Goal: Task Accomplishment & Management: Use online tool/utility

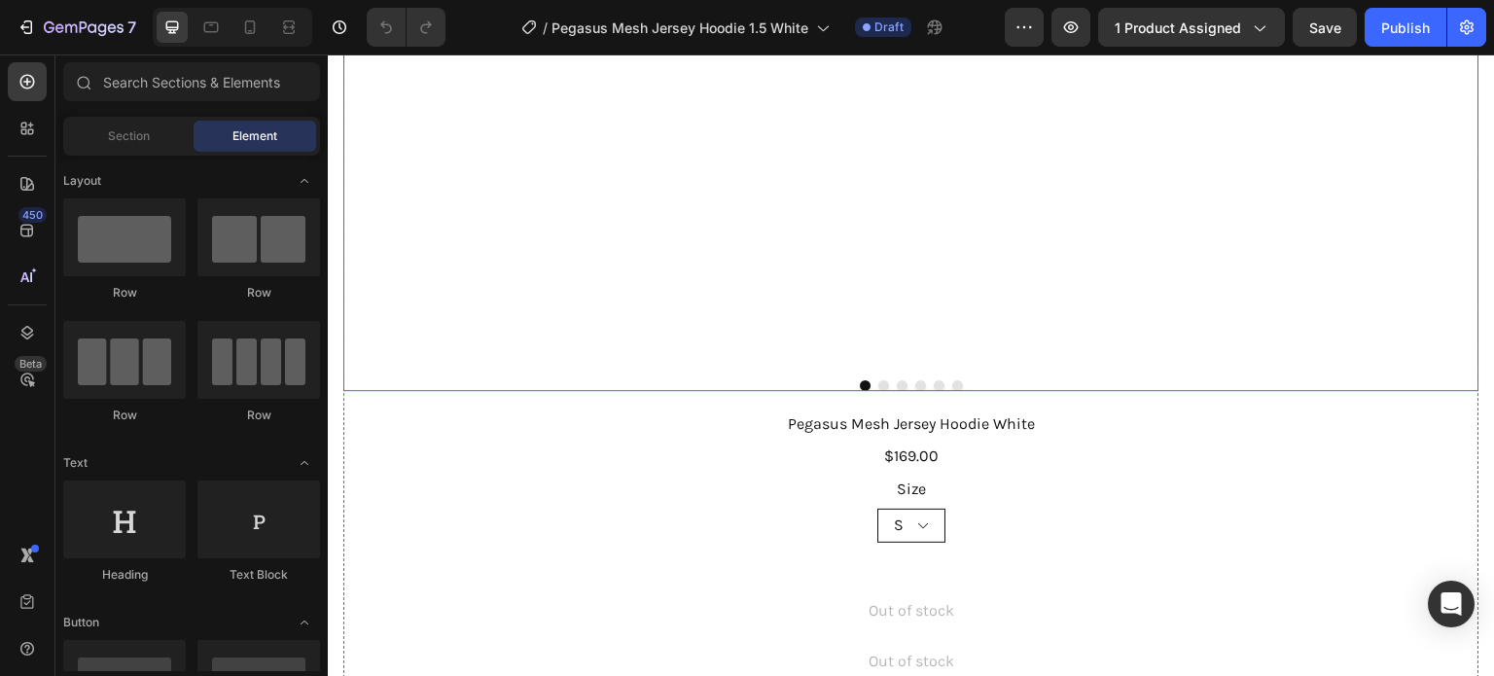
scroll to position [486, 0]
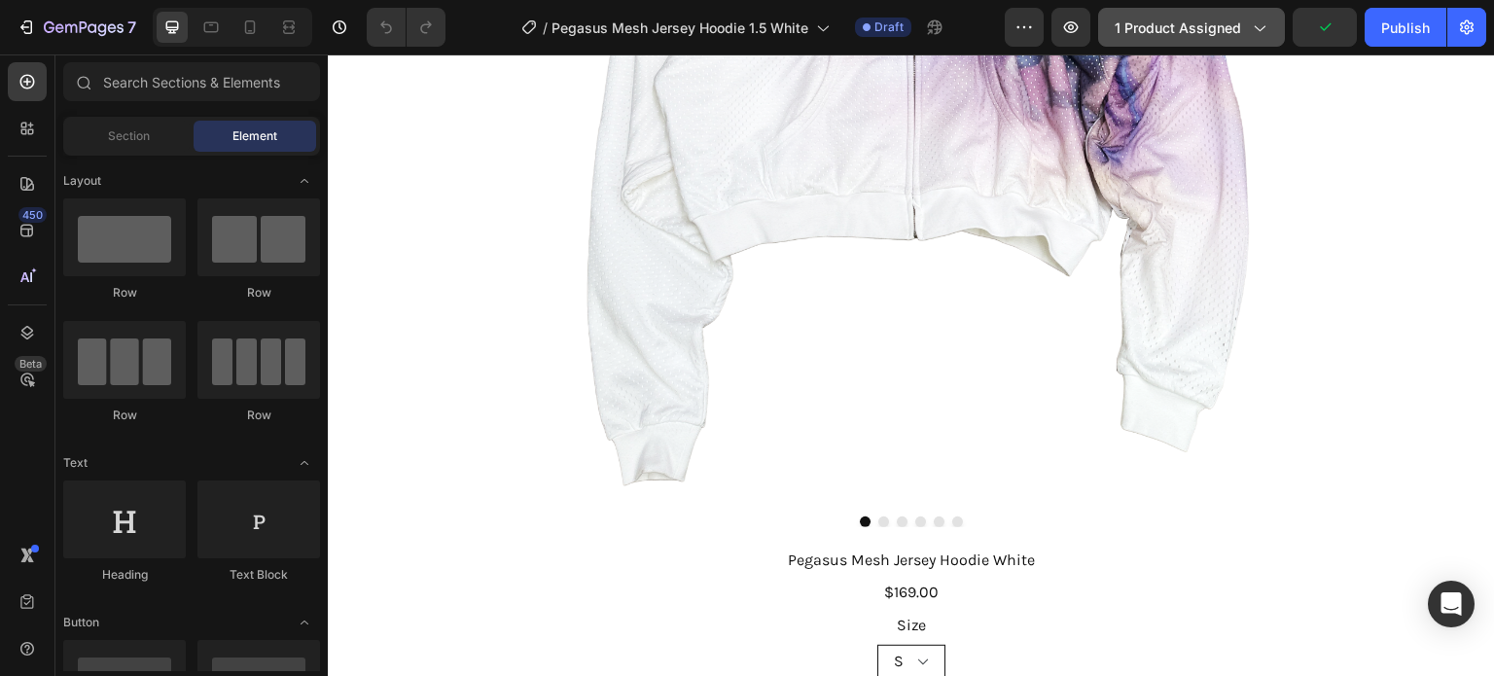
click at [1165, 16] on button "1 product assigned" at bounding box center [1191, 27] width 187 height 39
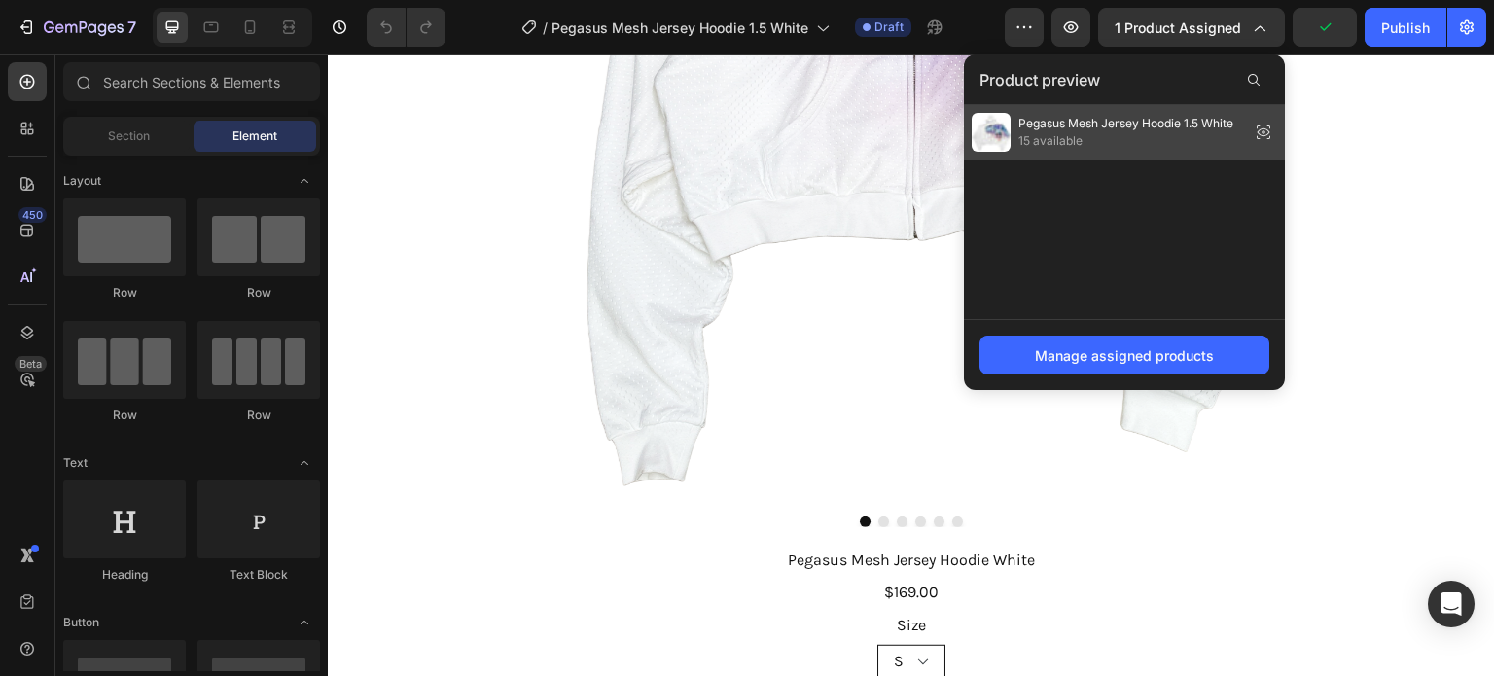
click at [1131, 141] on span "15 available" at bounding box center [1125, 141] width 215 height 18
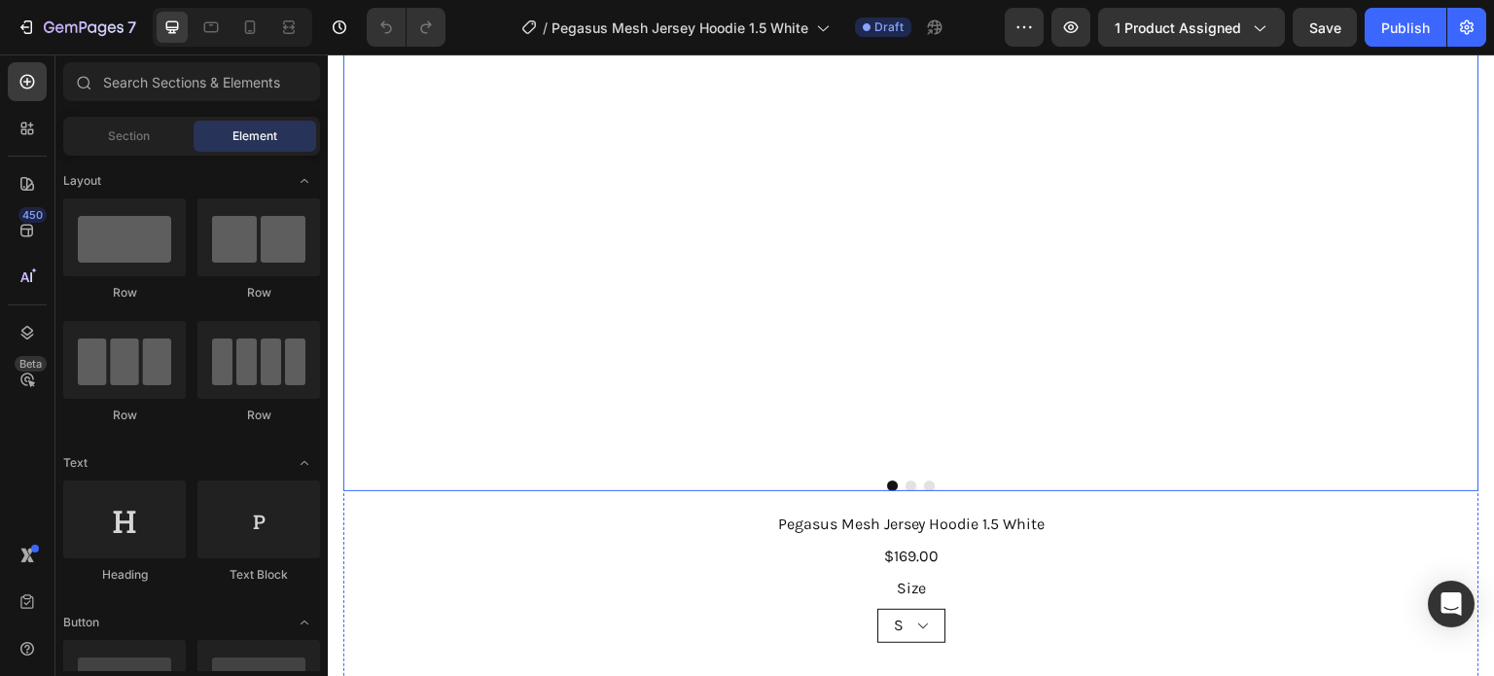
scroll to position [875, 0]
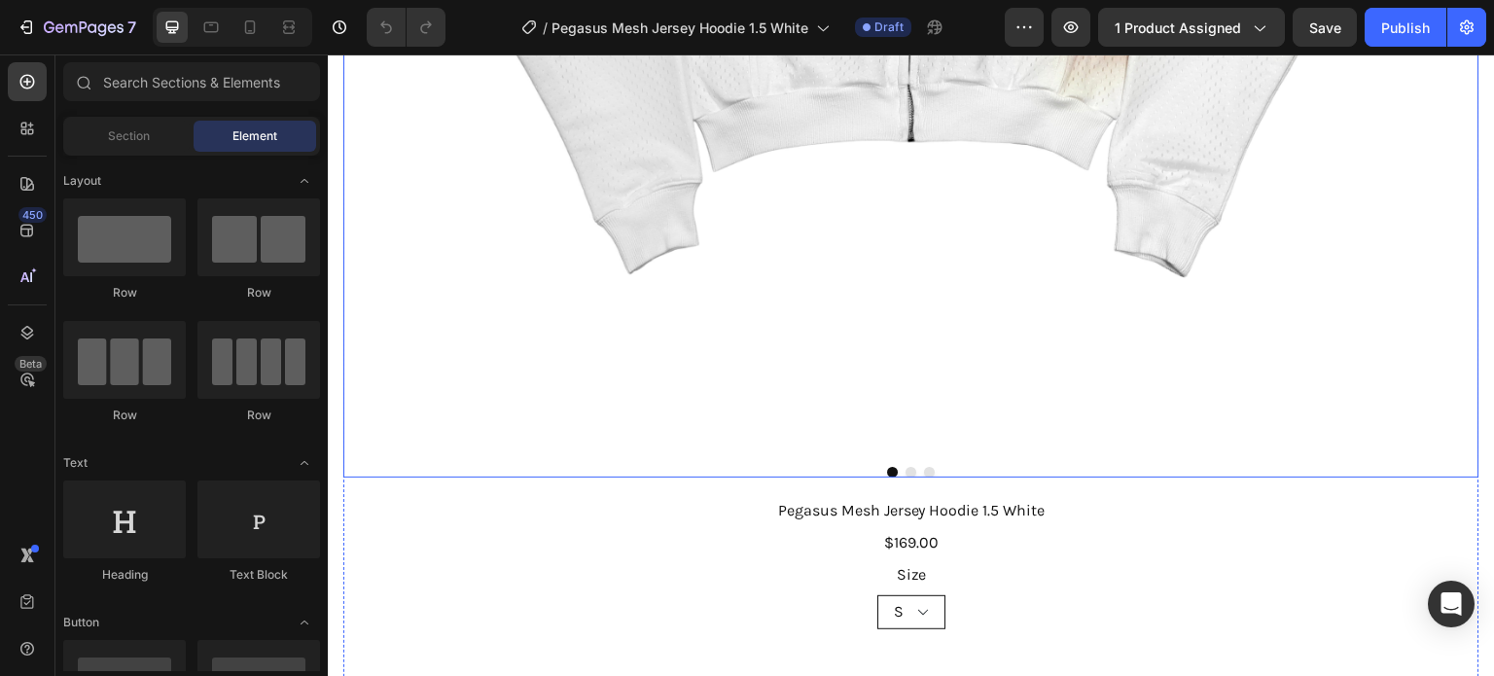
click at [905, 467] on button "Dot" at bounding box center [910, 472] width 11 height 11
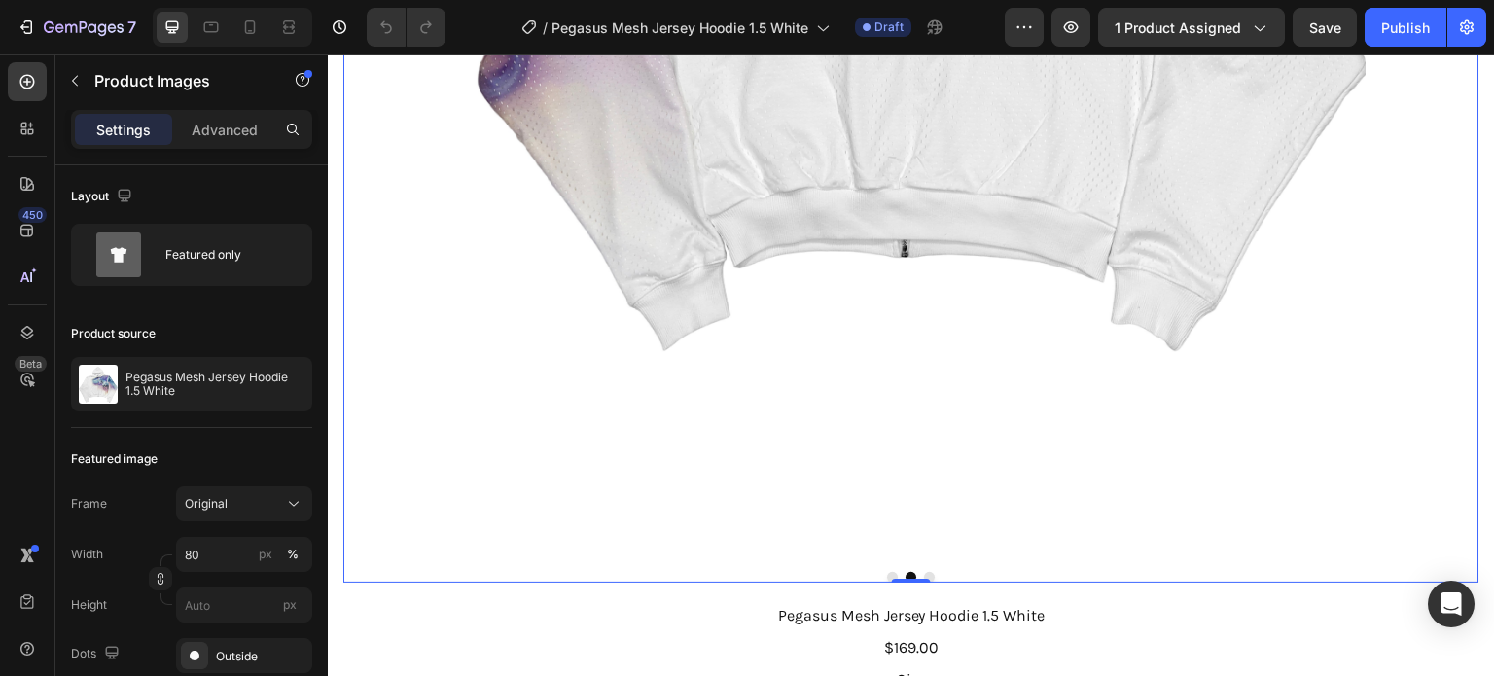
scroll to position [778, 0]
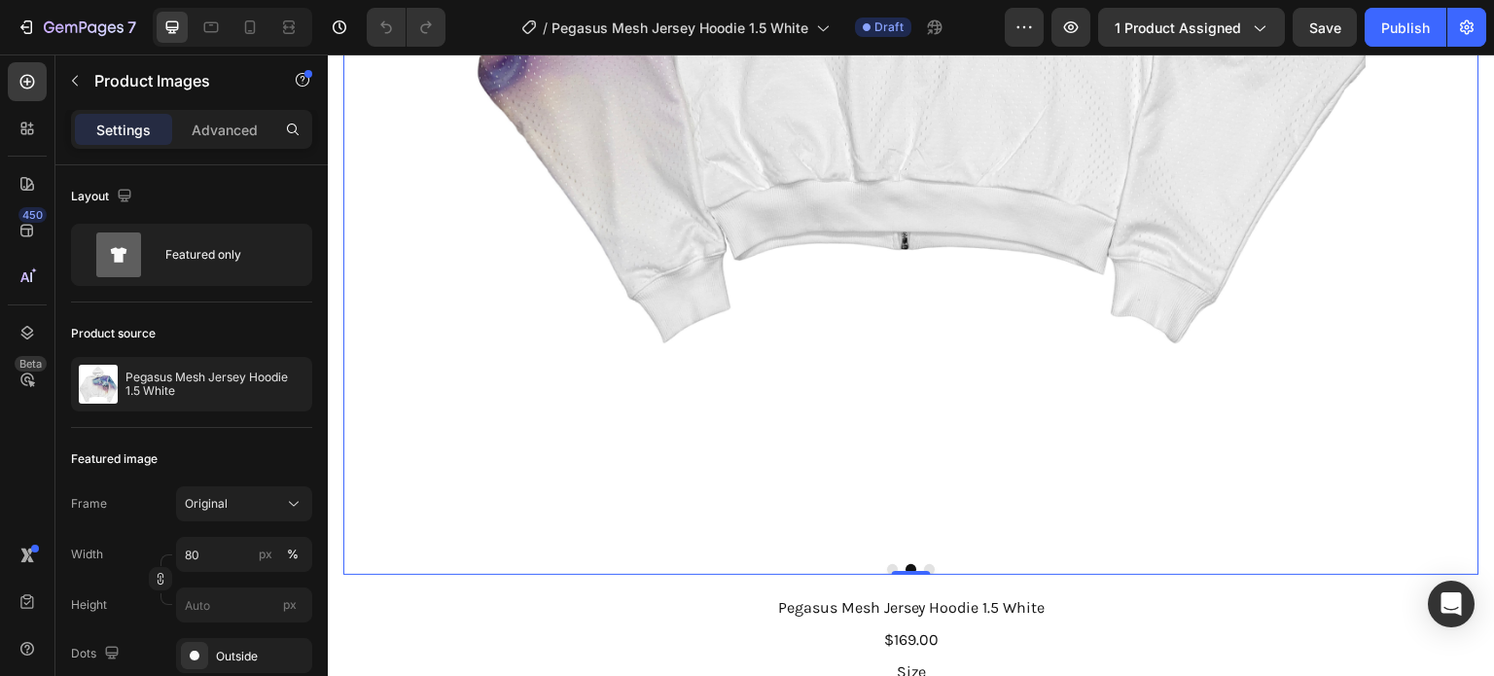
click at [928, 564] on div at bounding box center [911, 569] width 908 height 11
click at [925, 564] on button "Dot" at bounding box center [929, 569] width 11 height 11
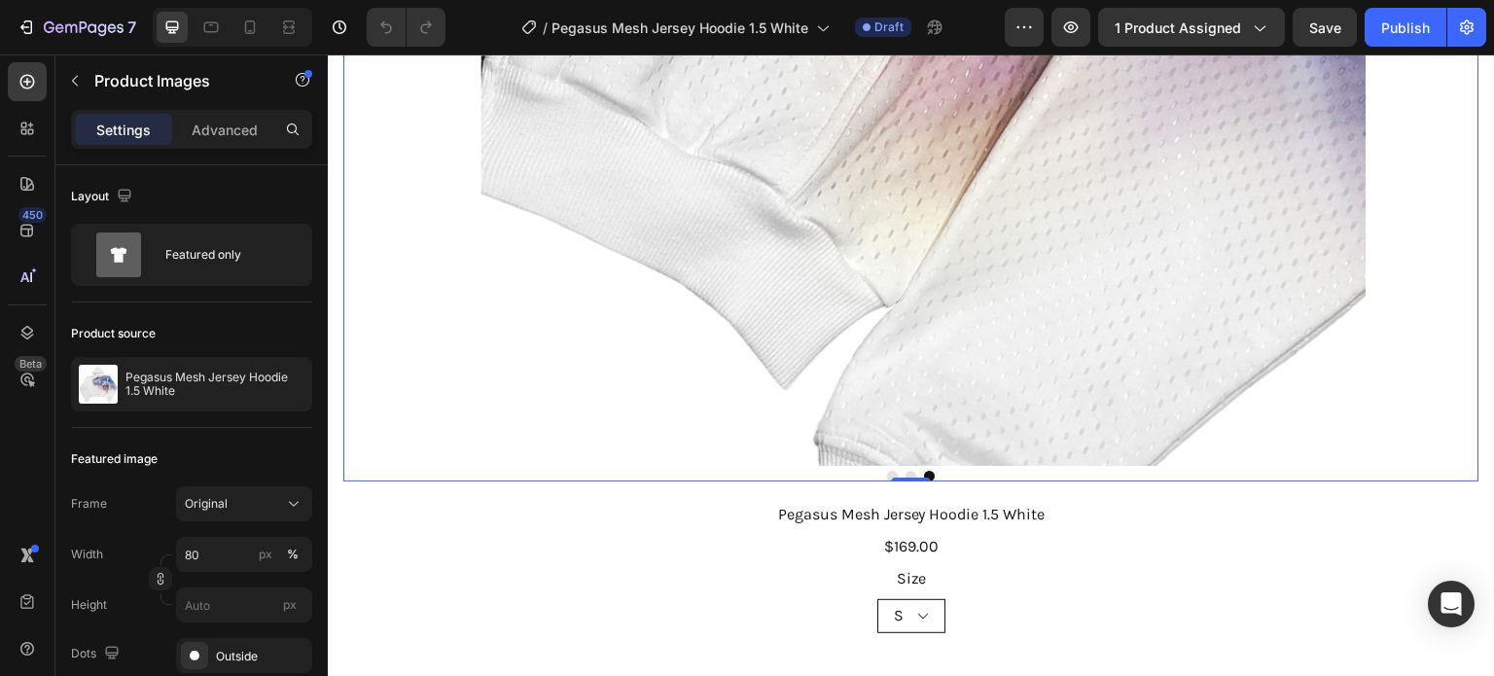
scroll to position [875, 0]
click at [887, 467] on button "Dot" at bounding box center [892, 472] width 11 height 11
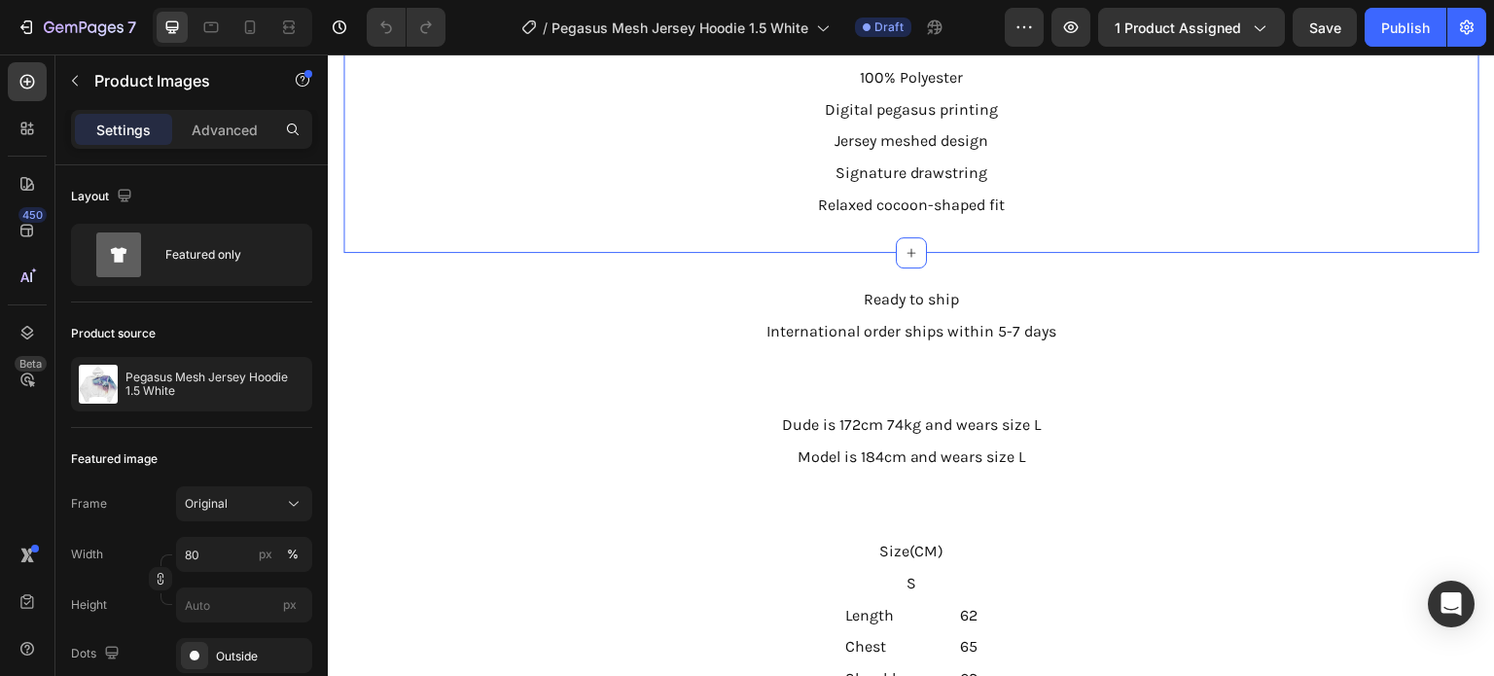
scroll to position [1750, 0]
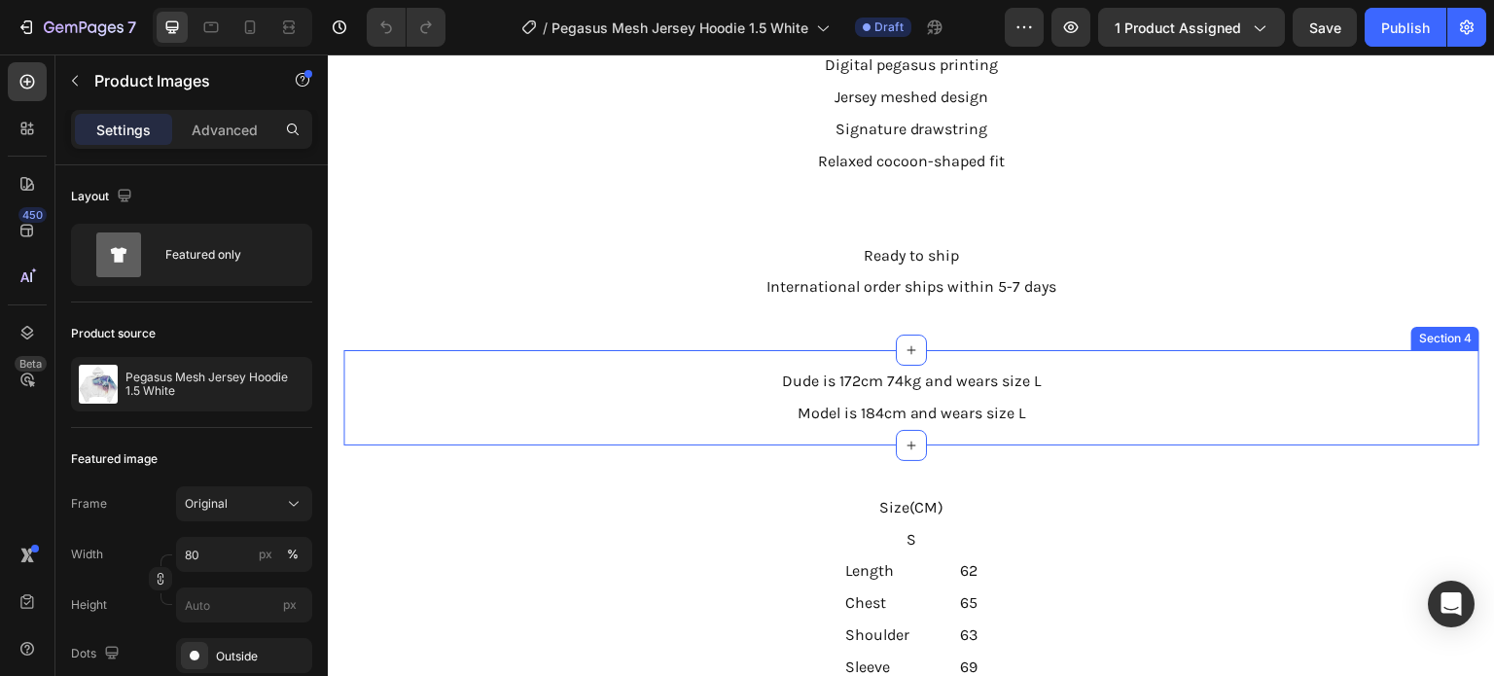
click at [1285, 384] on div "Dude is 172cm 74kg and wears size L Text Block Model is 184cm and wears size L …" at bounding box center [911, 398] width 1136 height 64
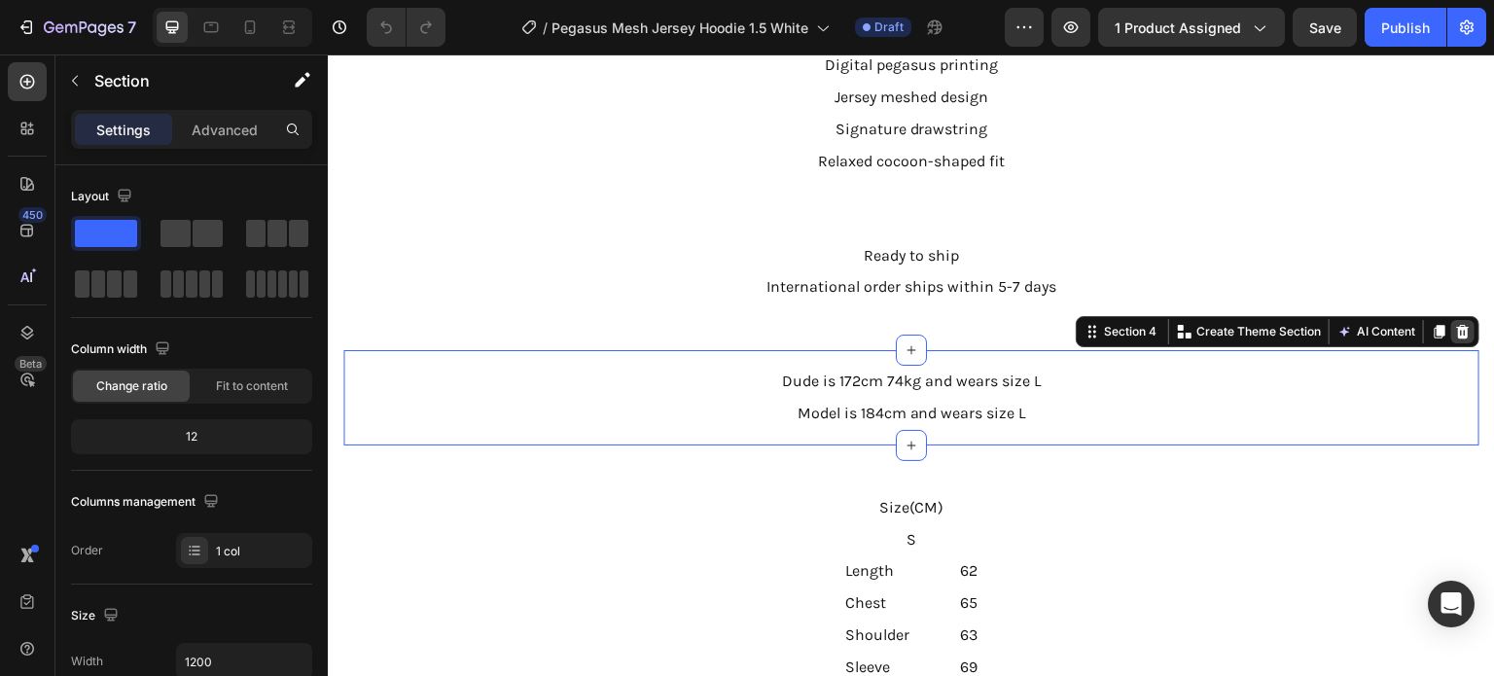
click at [1455, 328] on icon at bounding box center [1463, 332] width 16 height 16
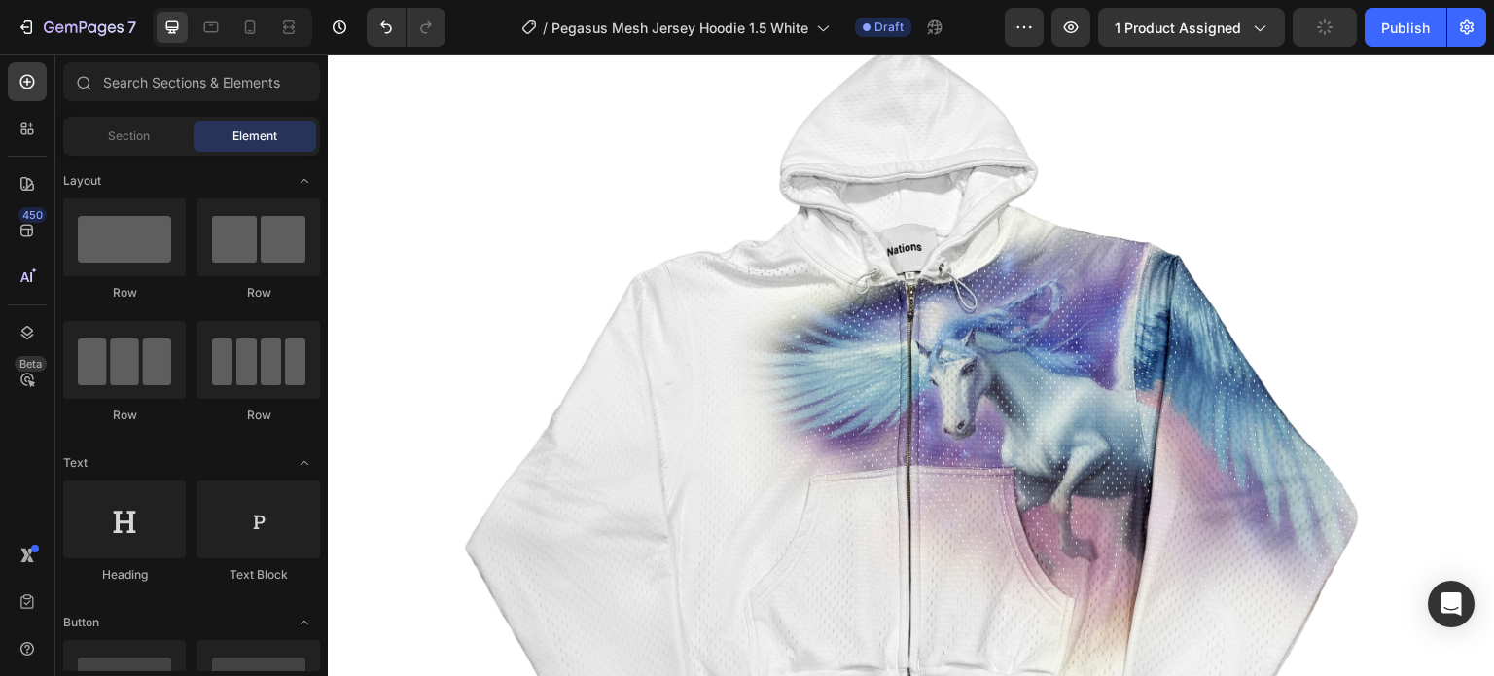
scroll to position [486, 0]
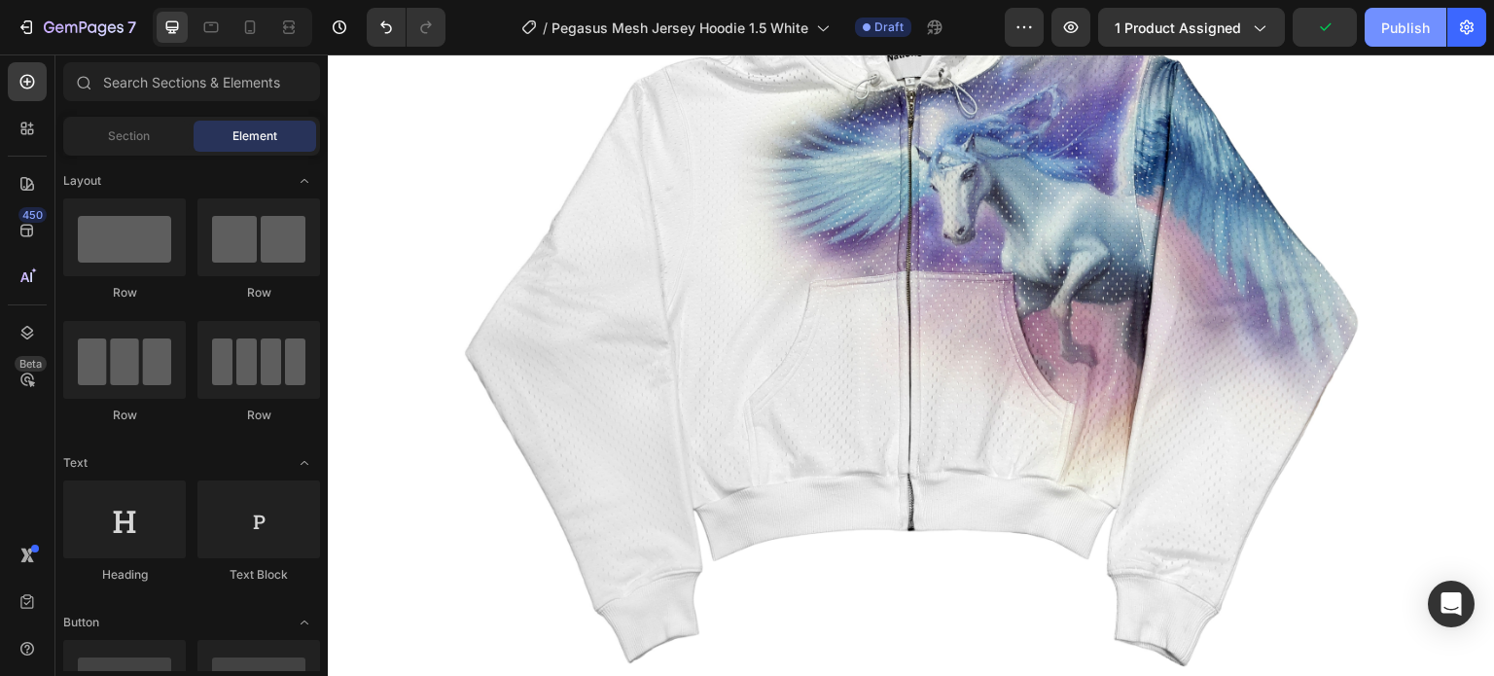
click at [1390, 38] on button "Publish" at bounding box center [1405, 27] width 82 height 39
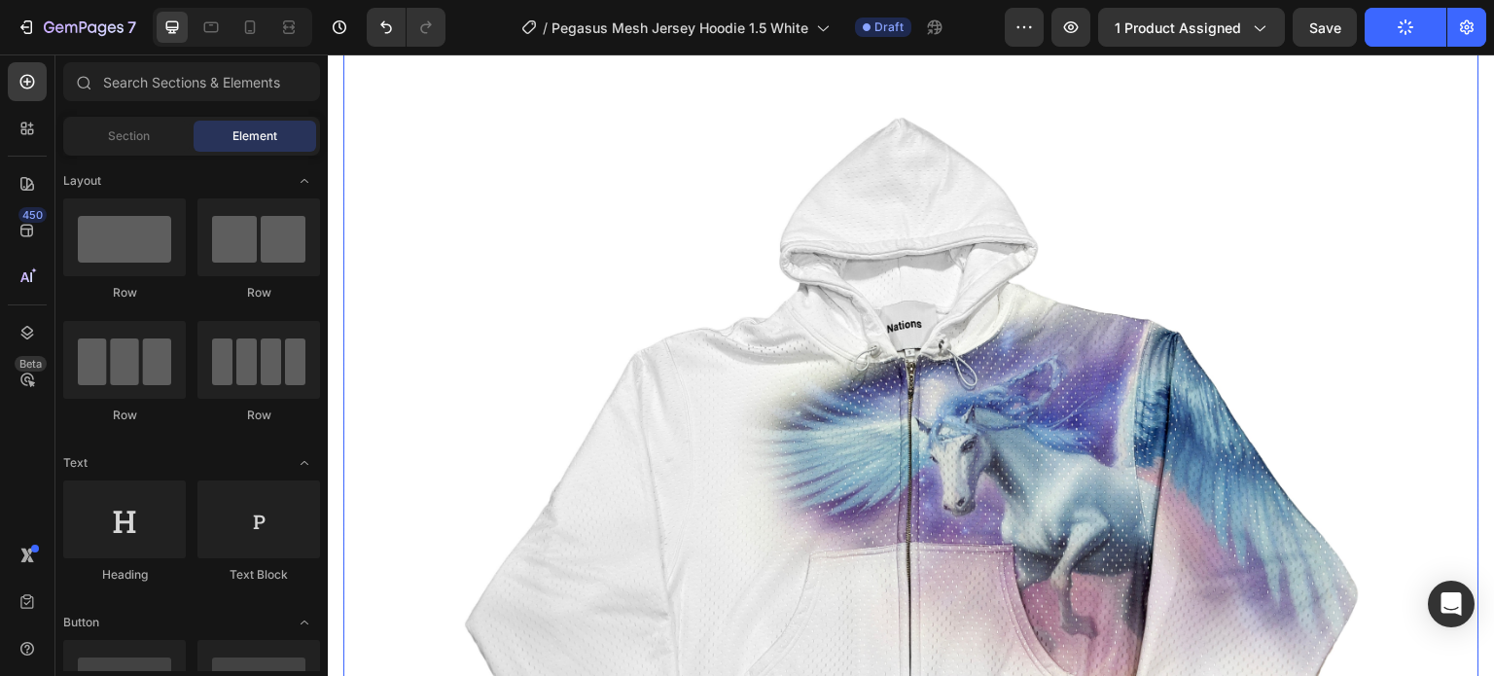
scroll to position [194, 0]
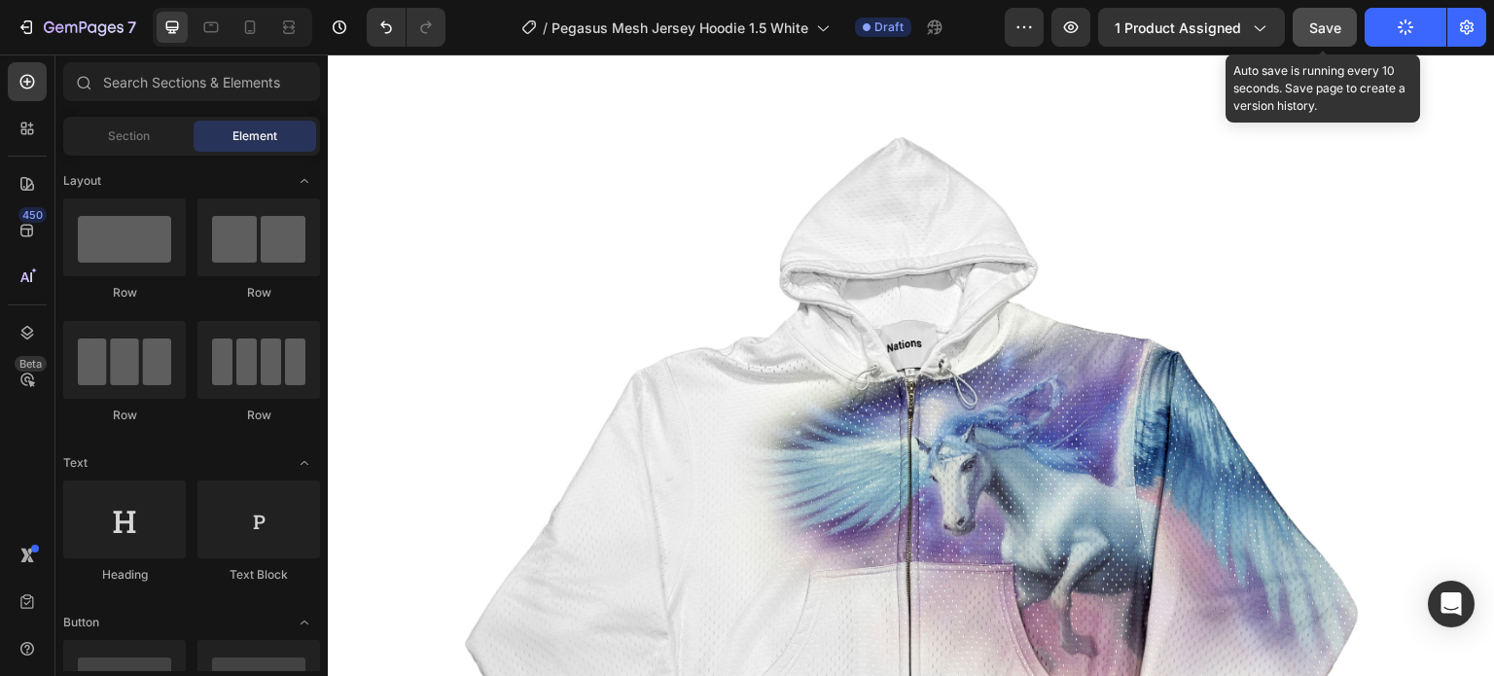
click at [1322, 20] on span "Save" at bounding box center [1325, 27] width 32 height 17
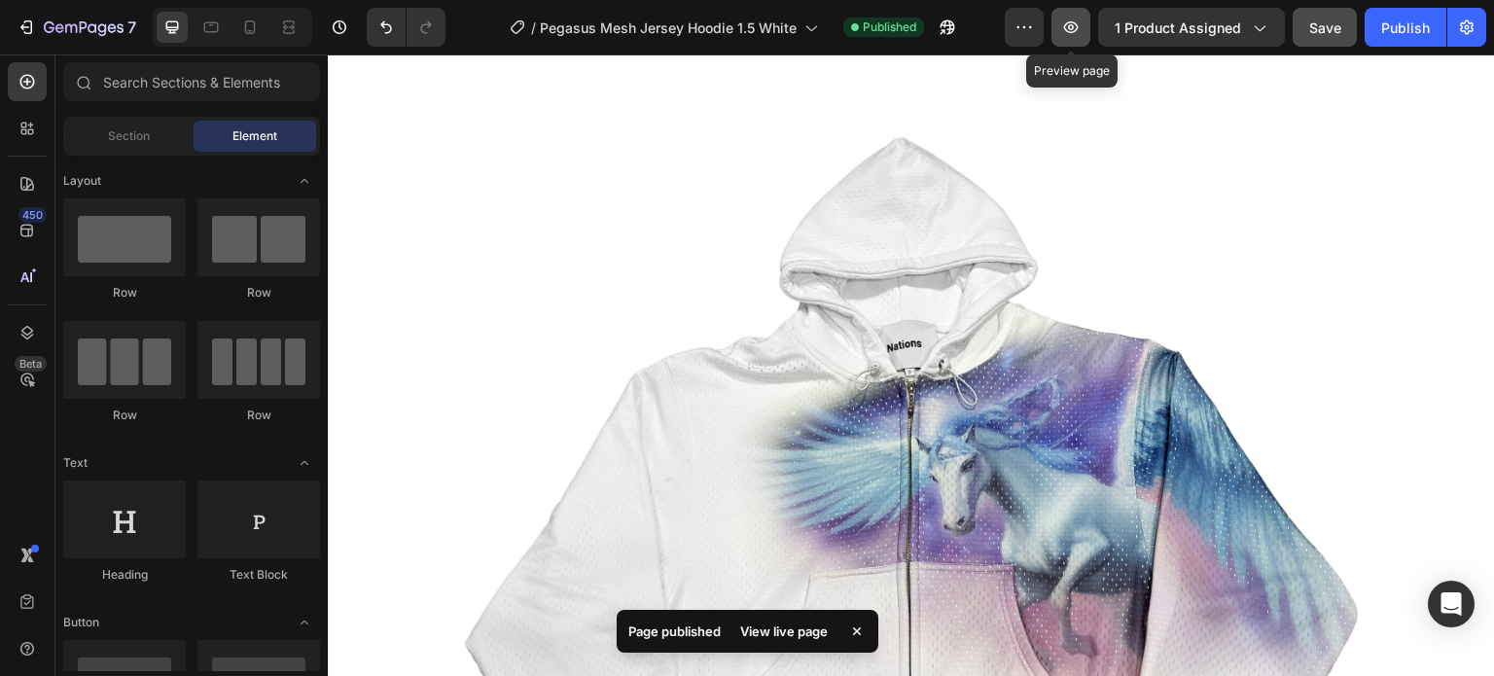
click at [1086, 25] on button "button" at bounding box center [1070, 27] width 39 height 39
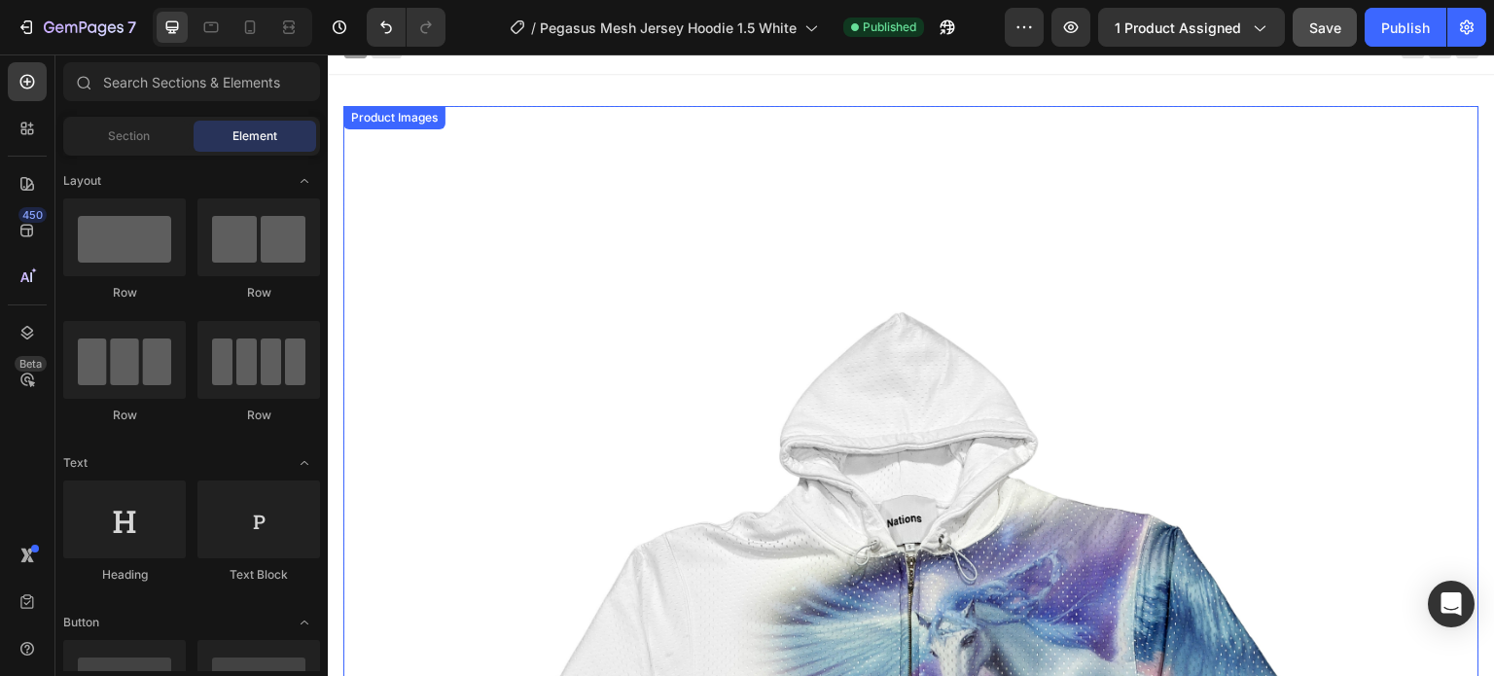
scroll to position [0, 0]
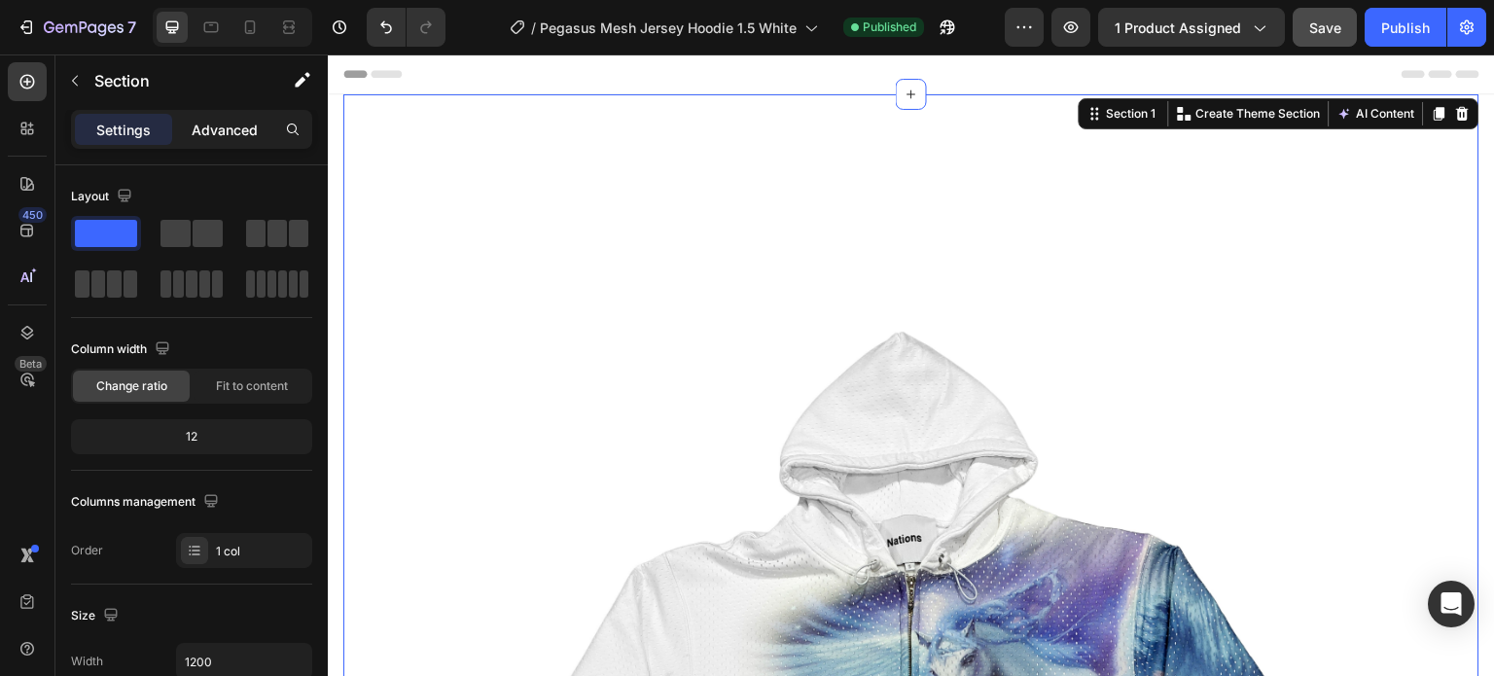
click at [234, 132] on p "Advanced" at bounding box center [225, 130] width 66 height 20
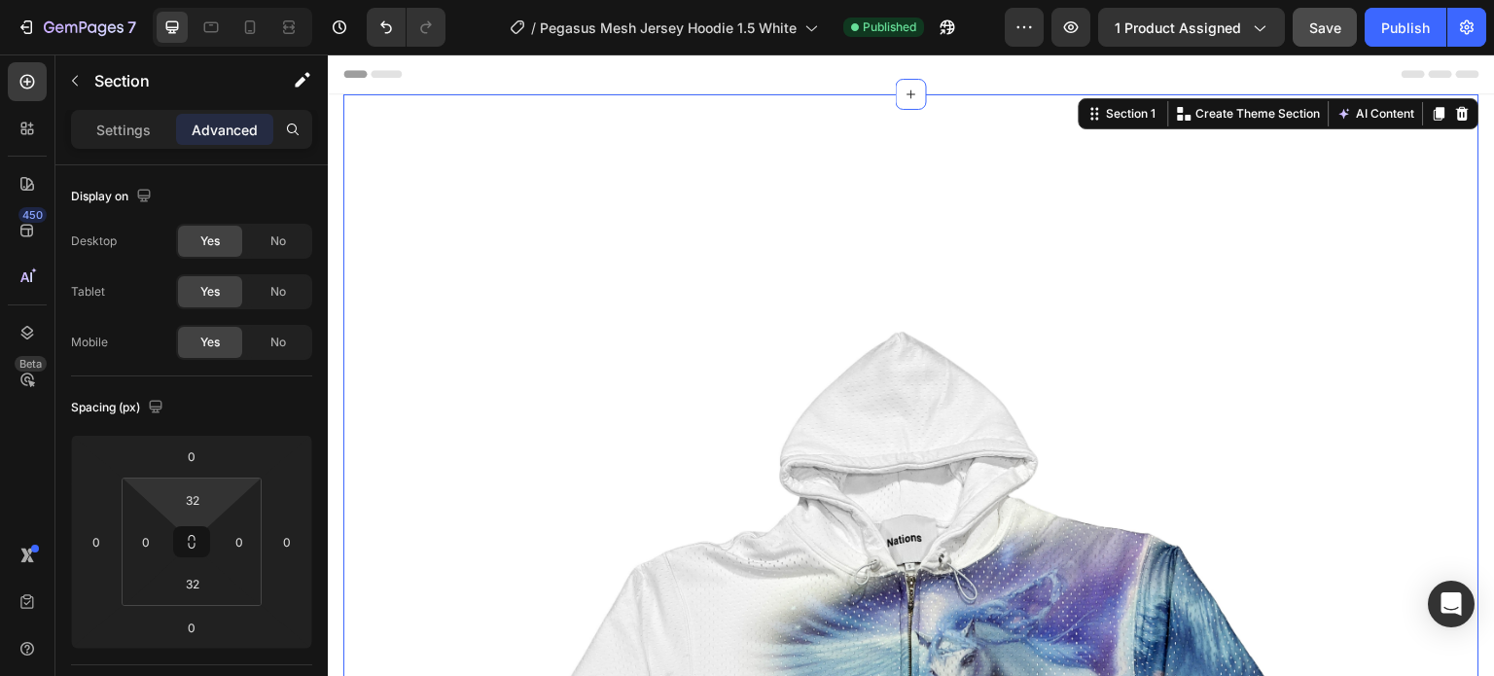
type input "0"
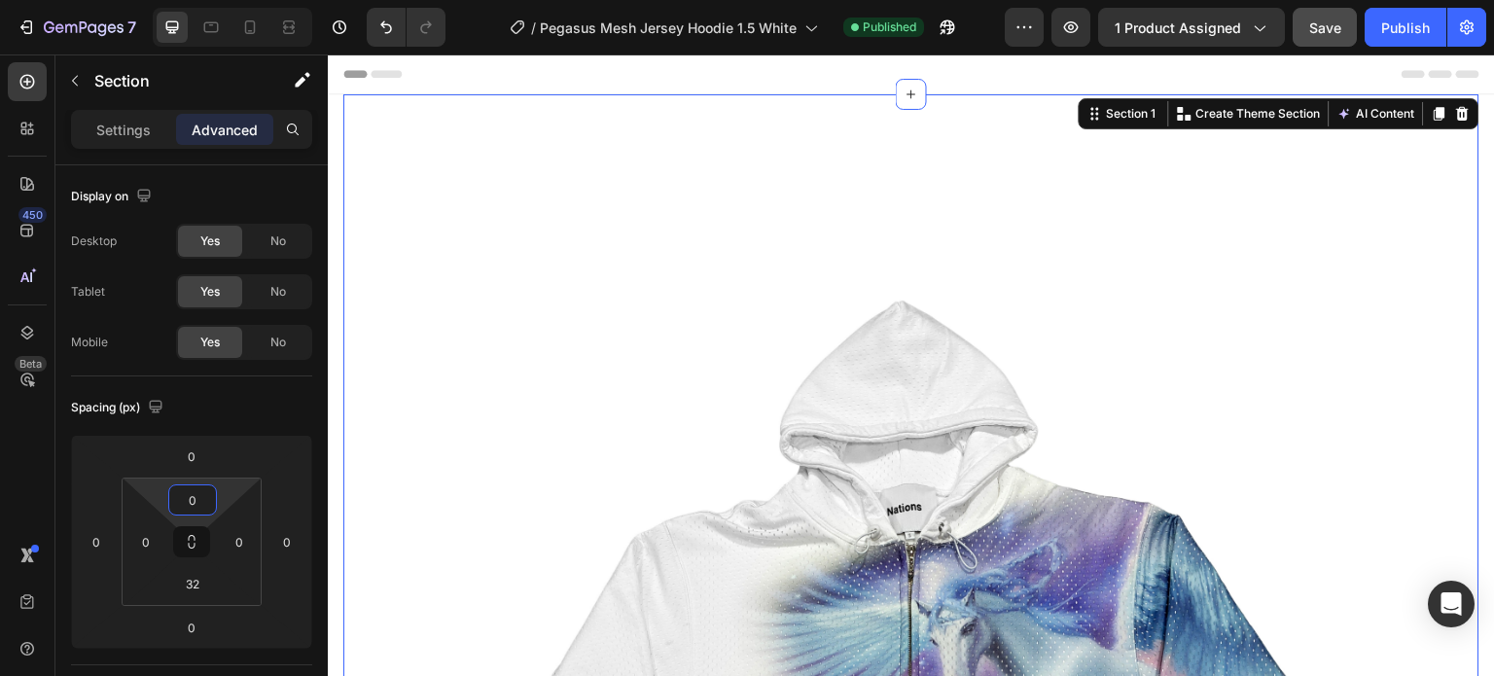
drag, startPoint x: 222, startPoint y: 502, endPoint x: 222, endPoint y: 533, distance: 31.1
click at [222, 0] on html "7 Version history / Pegasus Mesh Jersey Hoodie 1.5 White Published Preview 1 pr…" at bounding box center [747, 0] width 1494 height 0
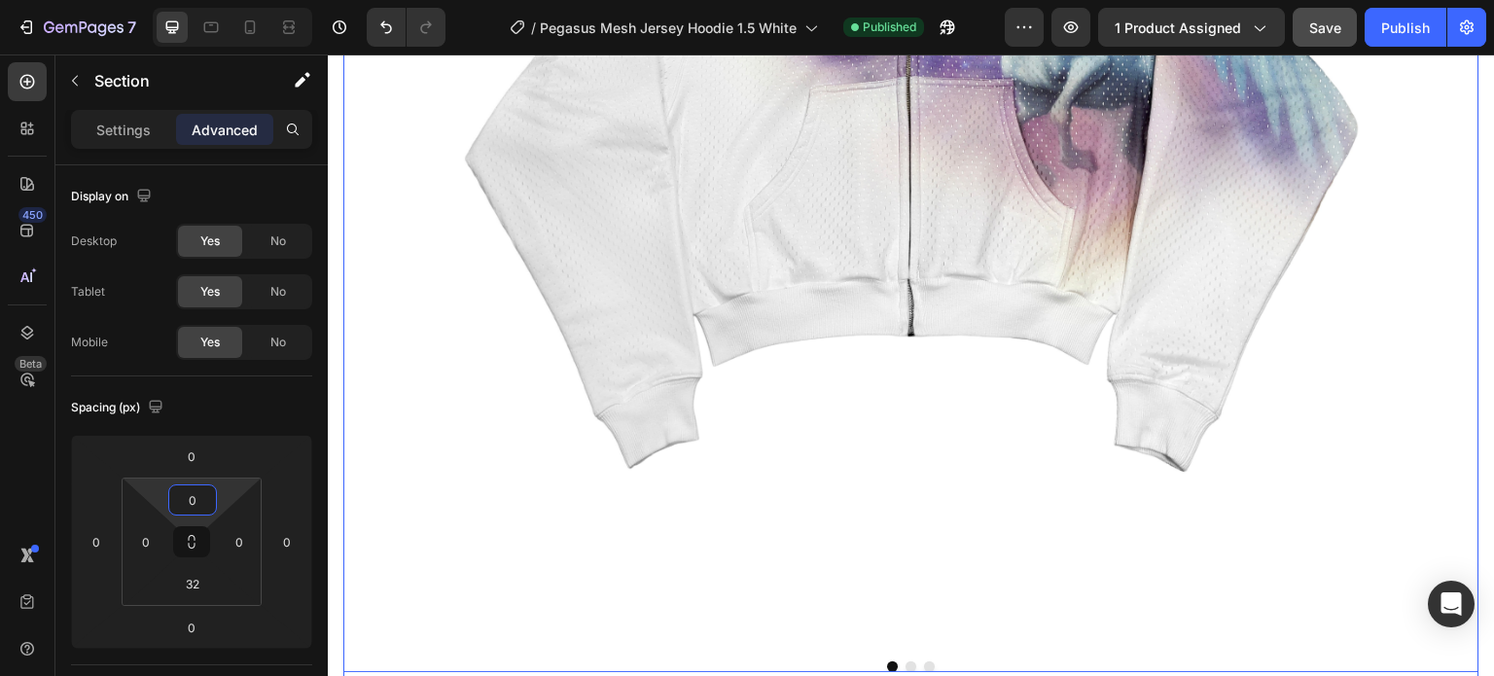
scroll to position [875, 0]
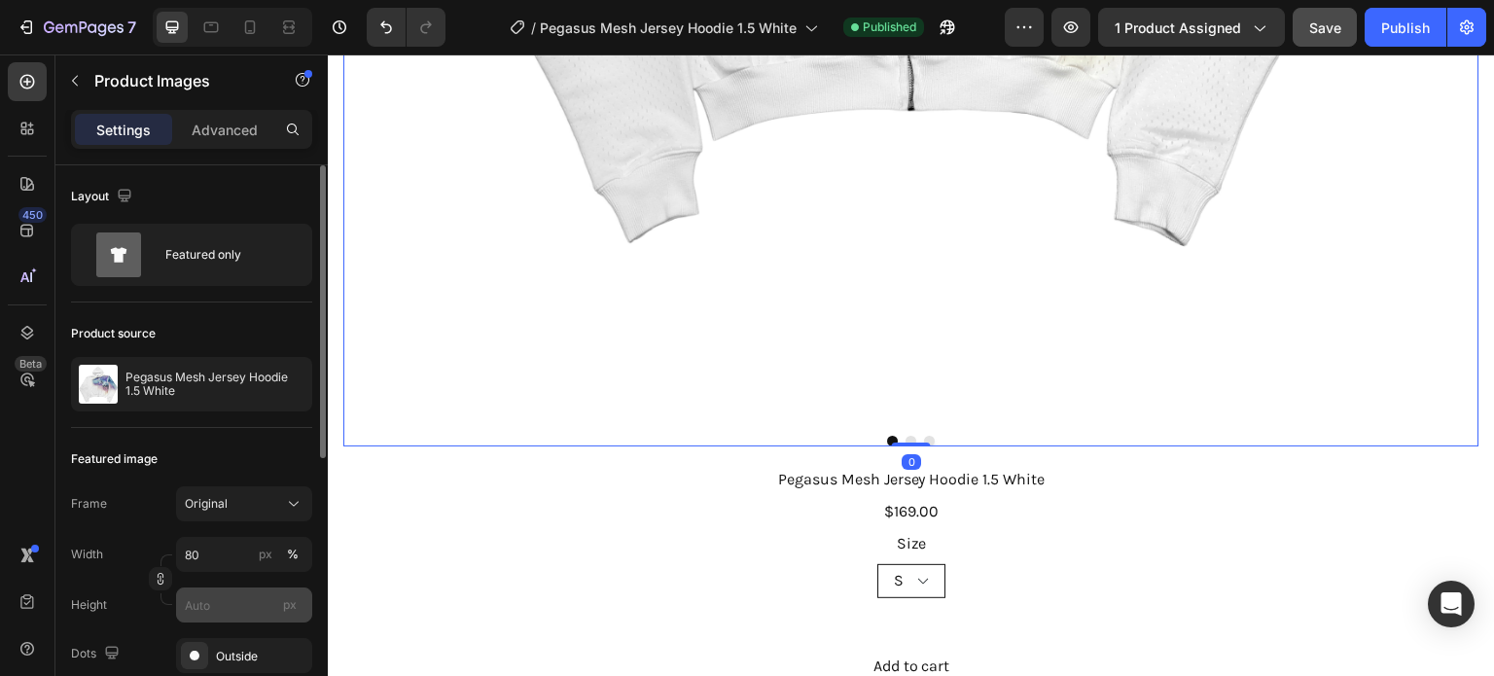
scroll to position [194, 0]
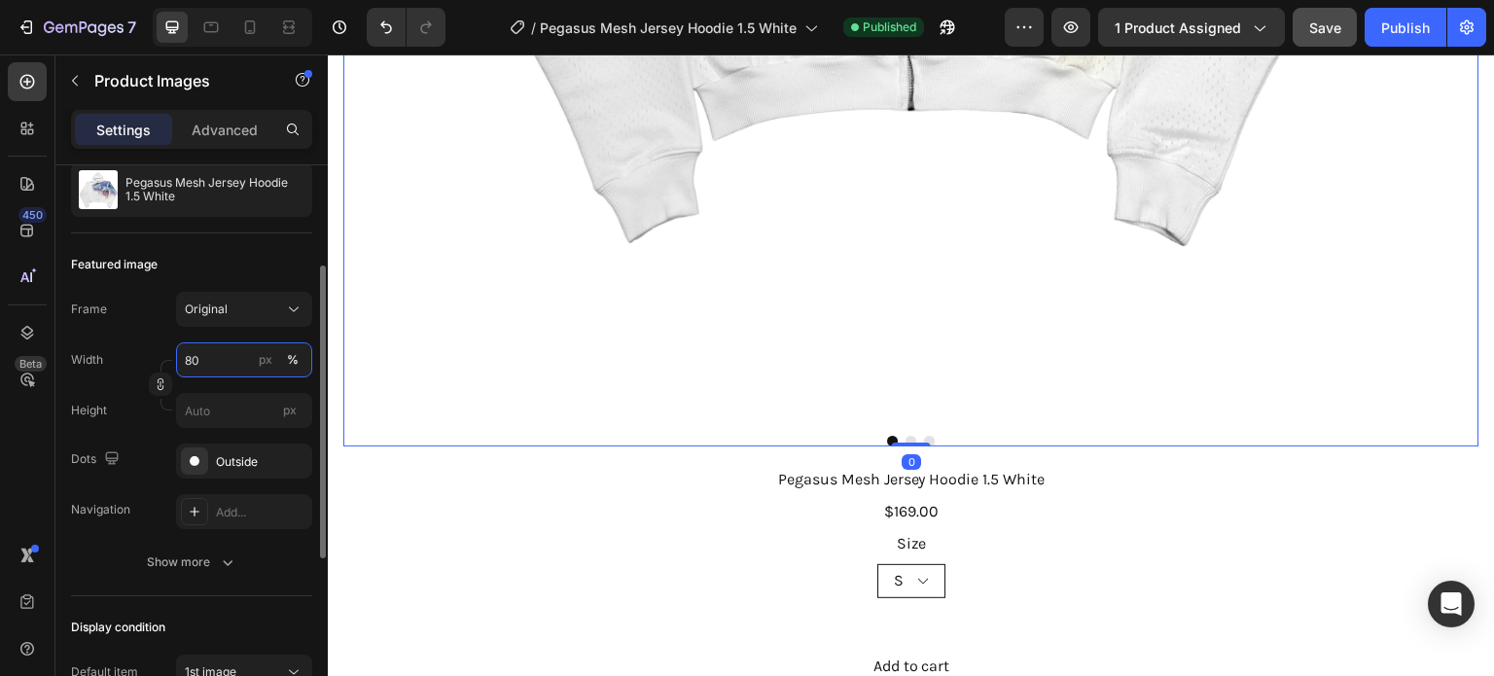
click at [220, 361] on input "80" at bounding box center [244, 359] width 136 height 35
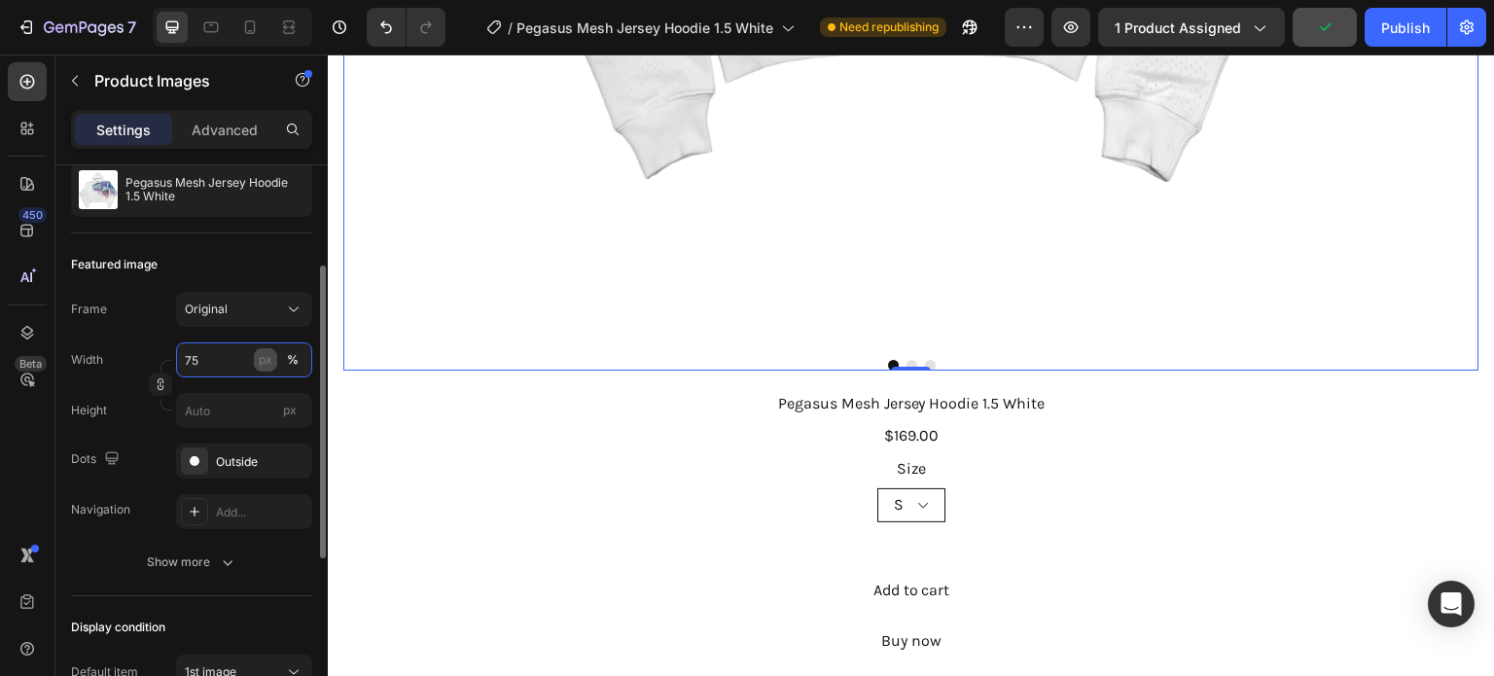
type input "75"
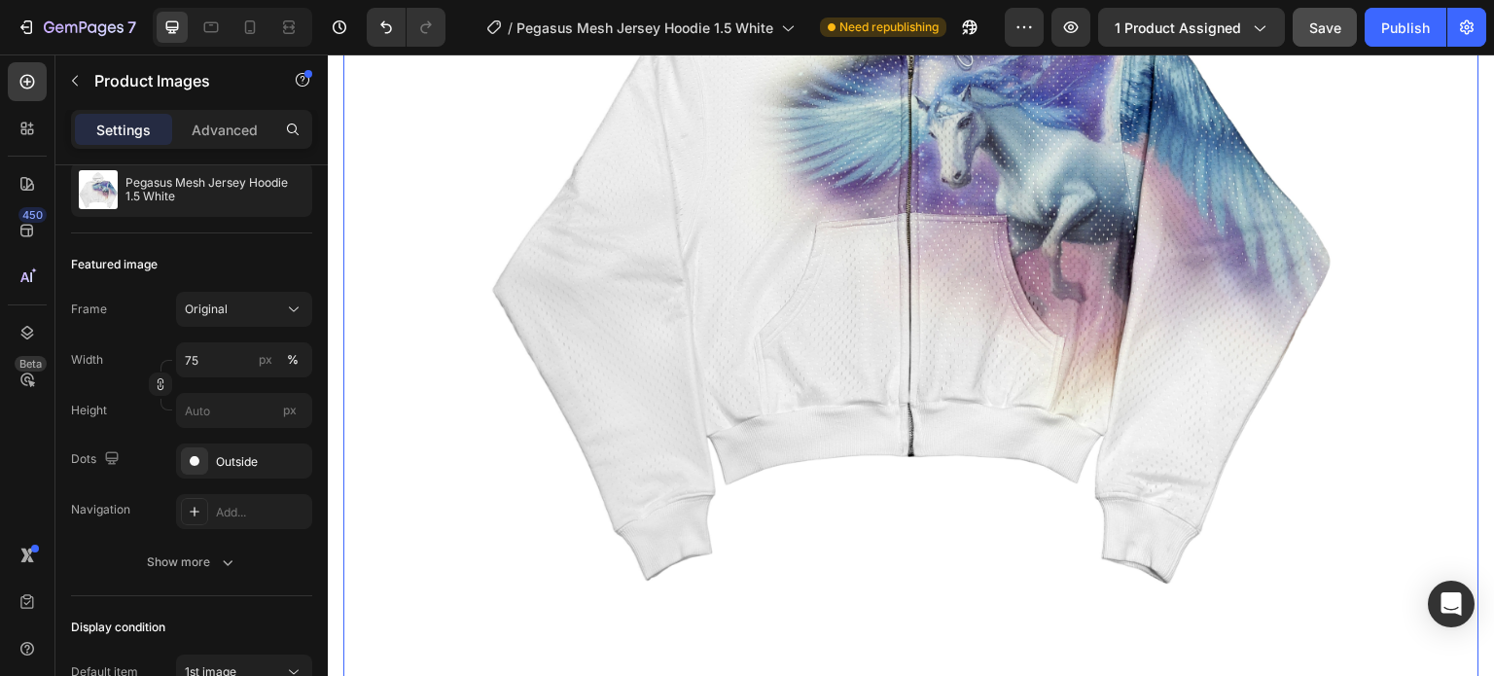
scroll to position [292, 0]
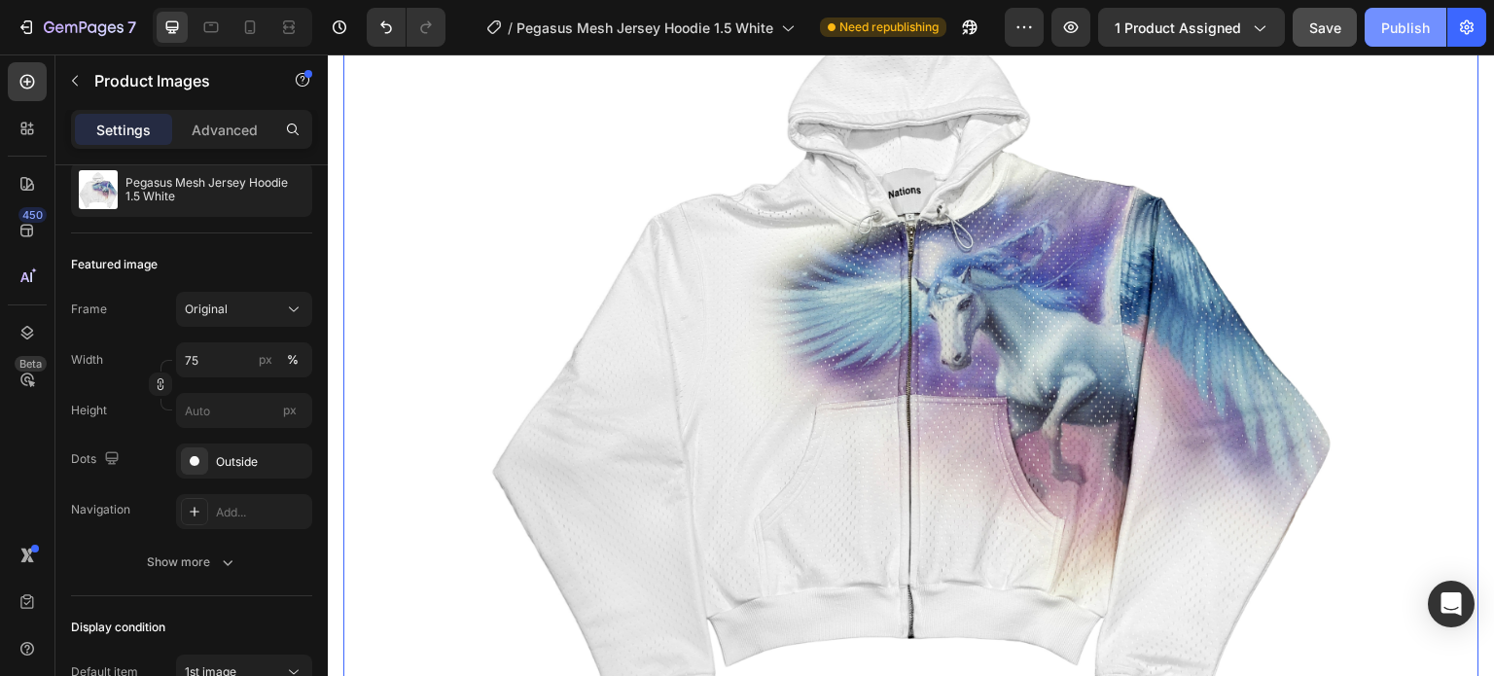
click at [1373, 33] on button "Publish" at bounding box center [1405, 27] width 82 height 39
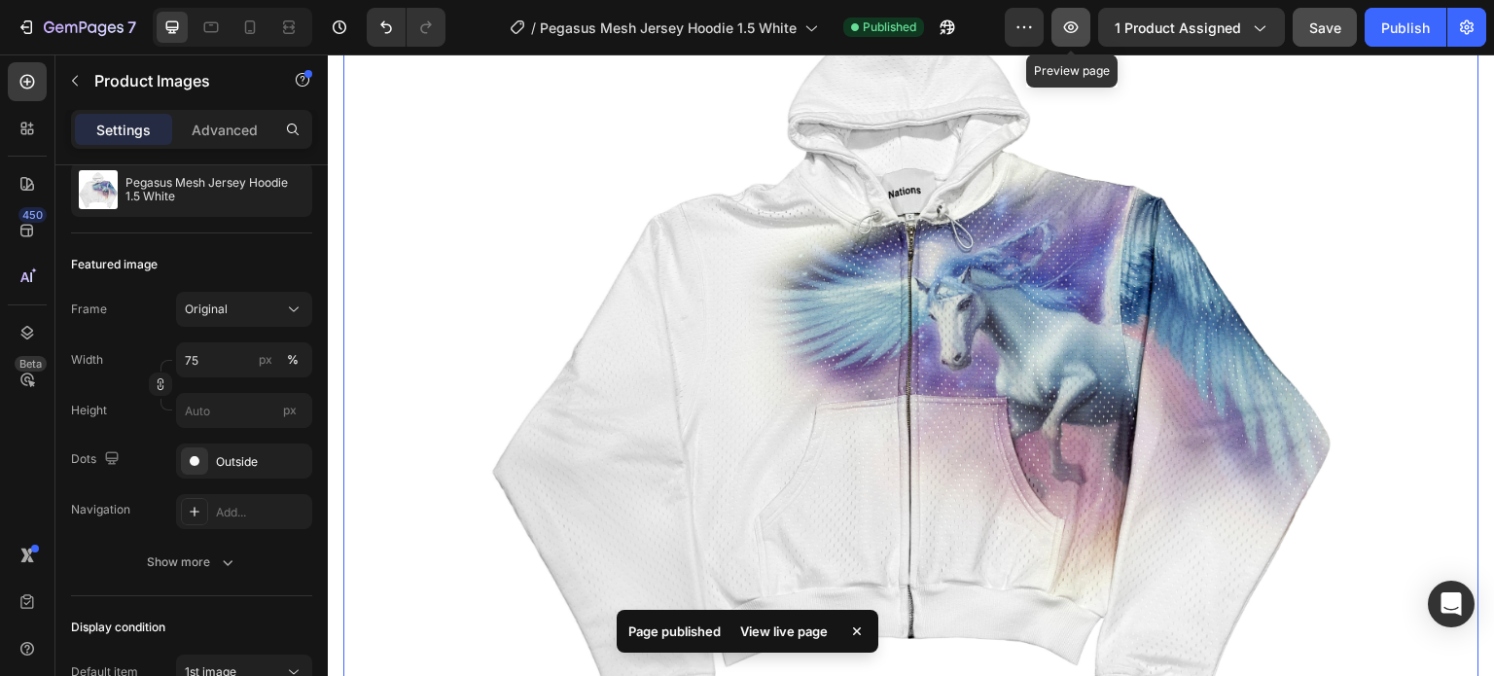
click at [1077, 22] on icon "button" at bounding box center [1071, 27] width 15 height 12
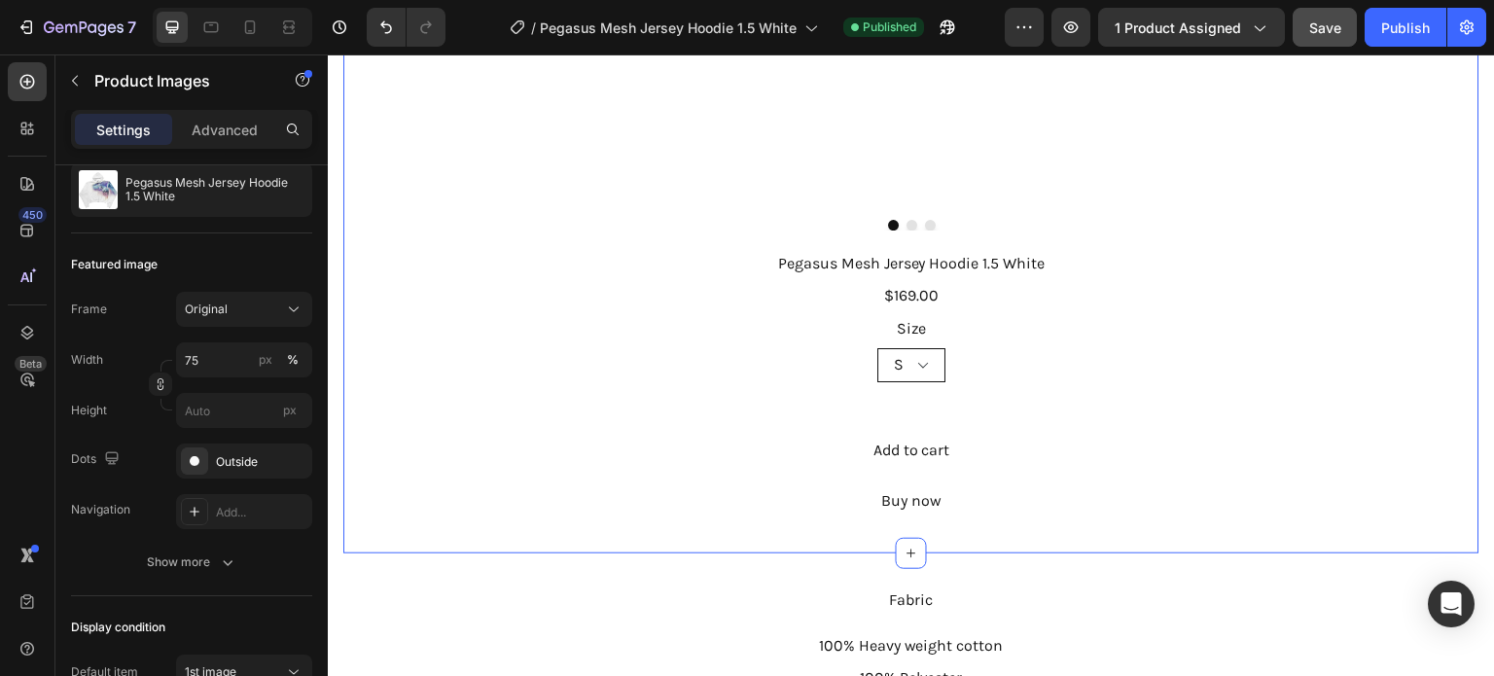
scroll to position [1167, 0]
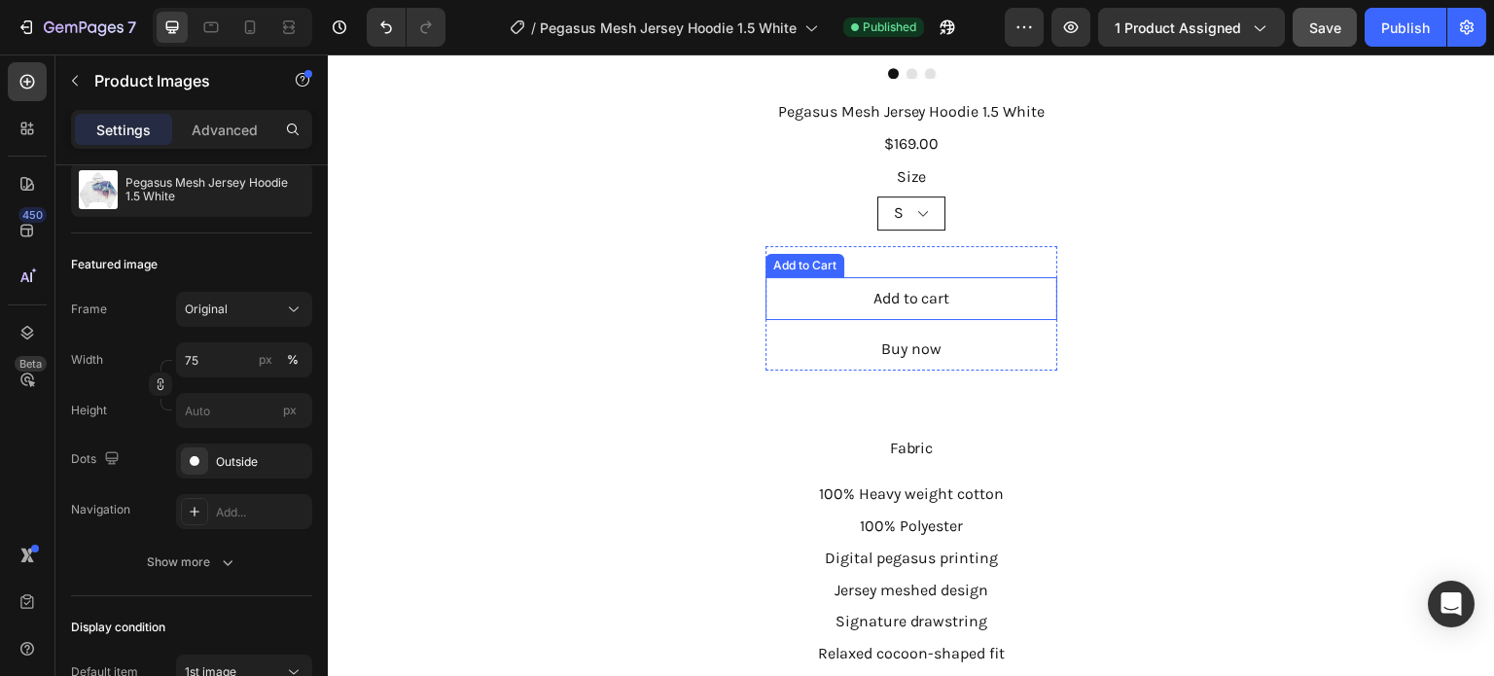
click at [1008, 291] on div "Add to cart Add to Cart" at bounding box center [911, 298] width 292 height 43
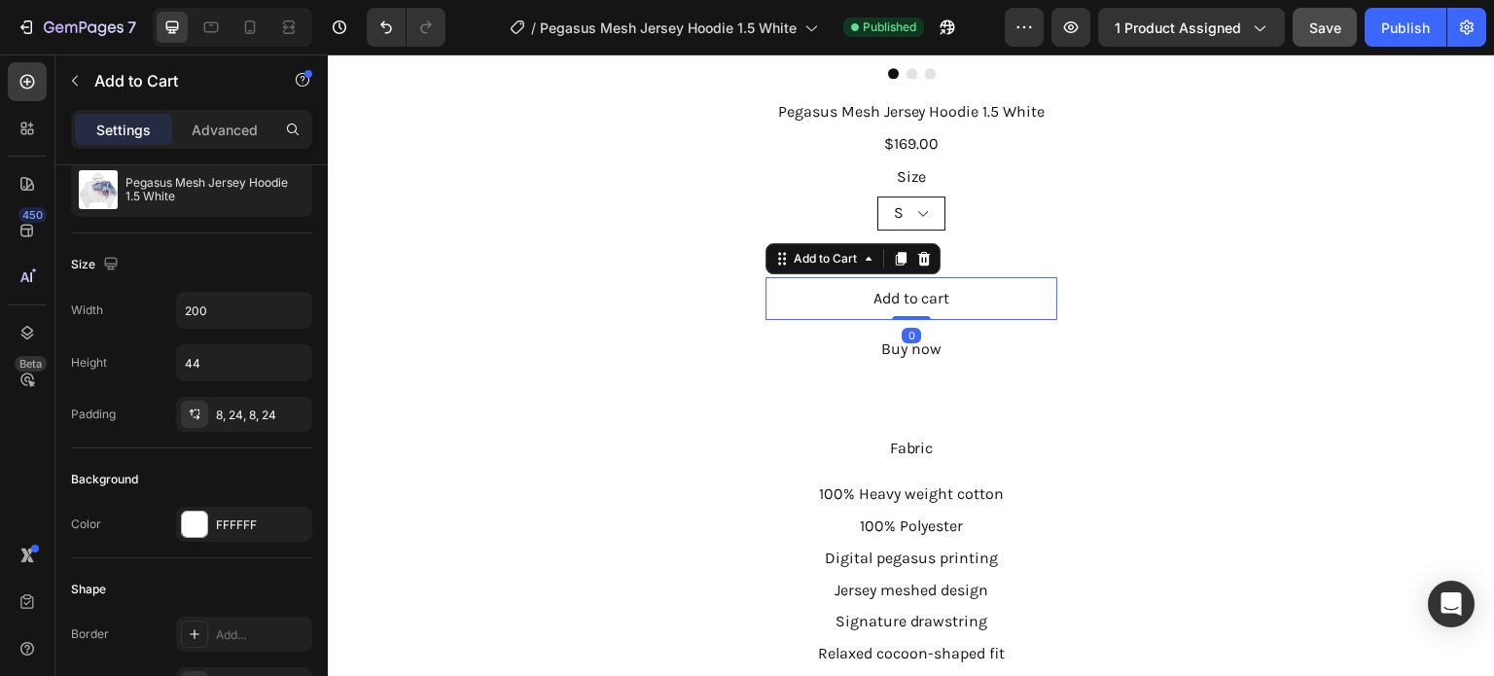
scroll to position [0, 0]
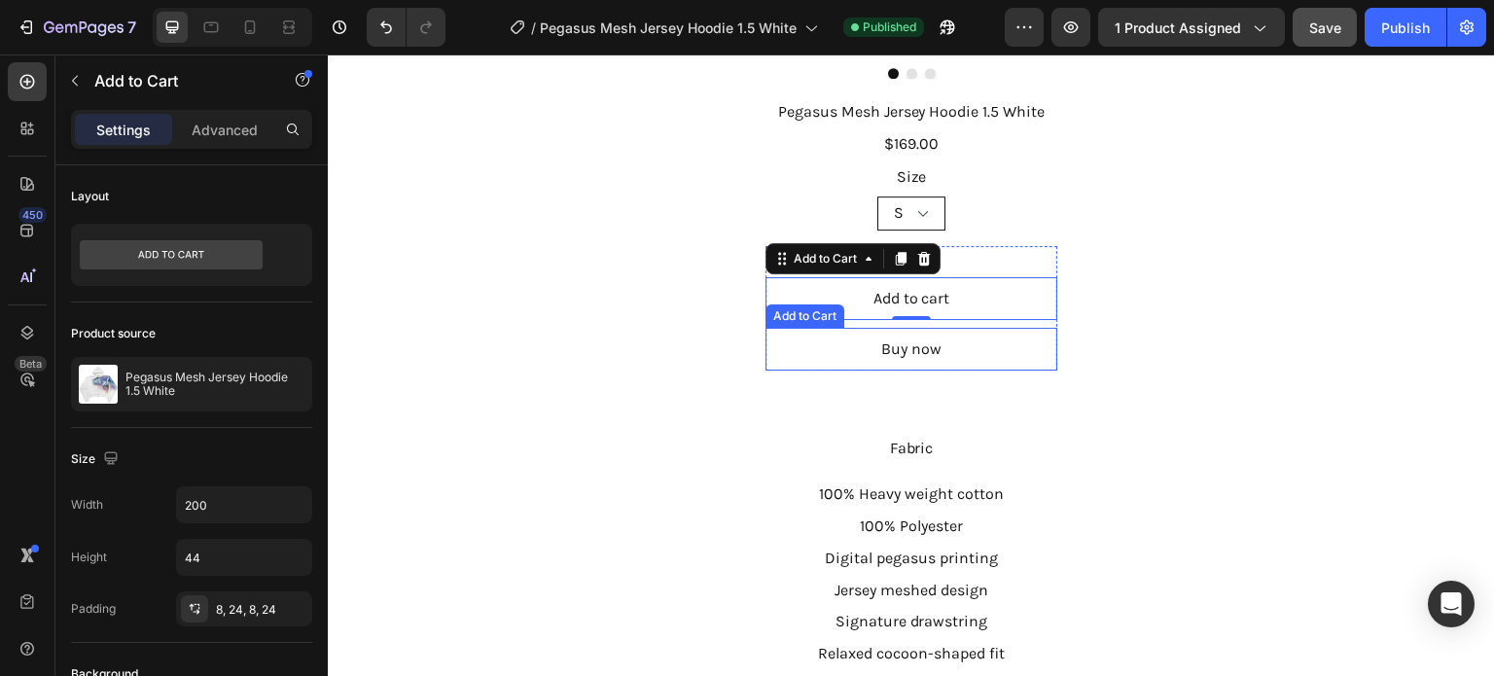
click at [1002, 335] on div "Buy now Add to Cart" at bounding box center [911, 349] width 292 height 43
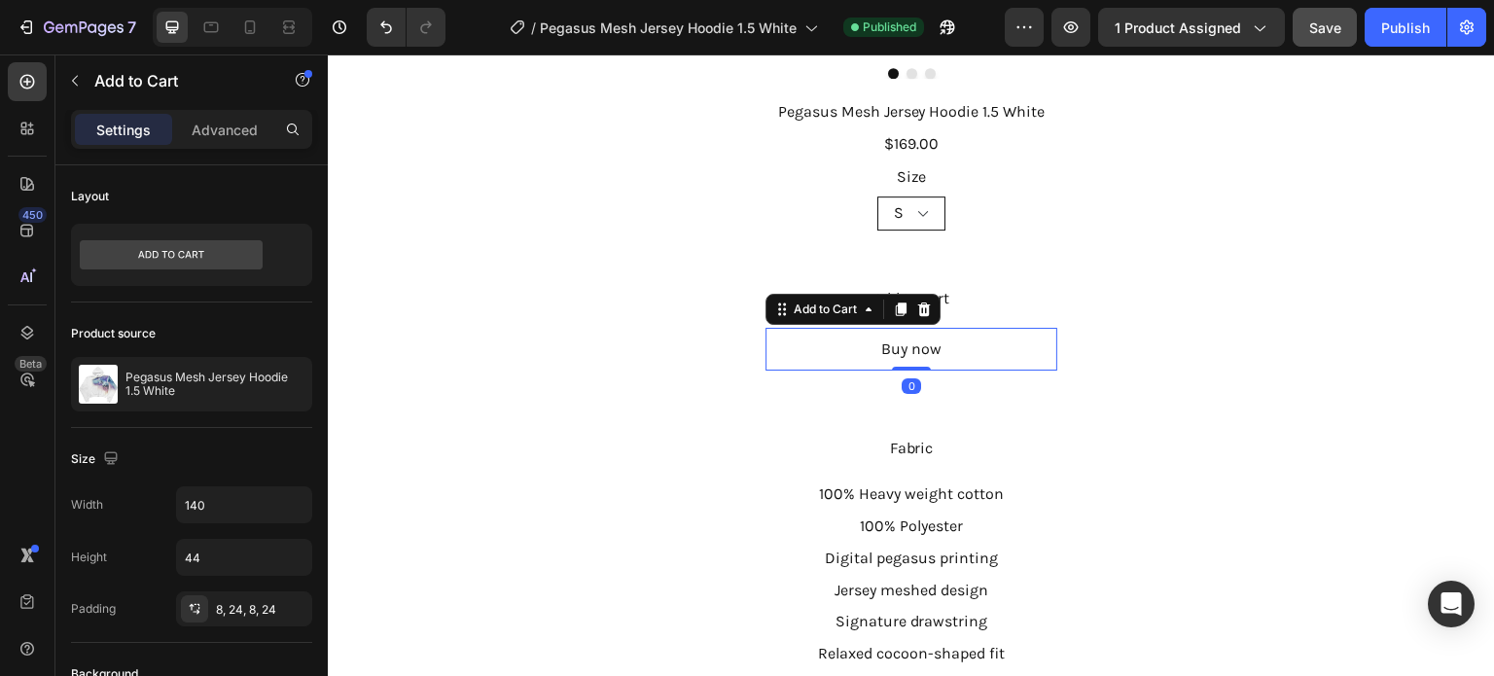
click at [1005, 278] on div "Add to cart Add to Cart" at bounding box center [911, 298] width 292 height 43
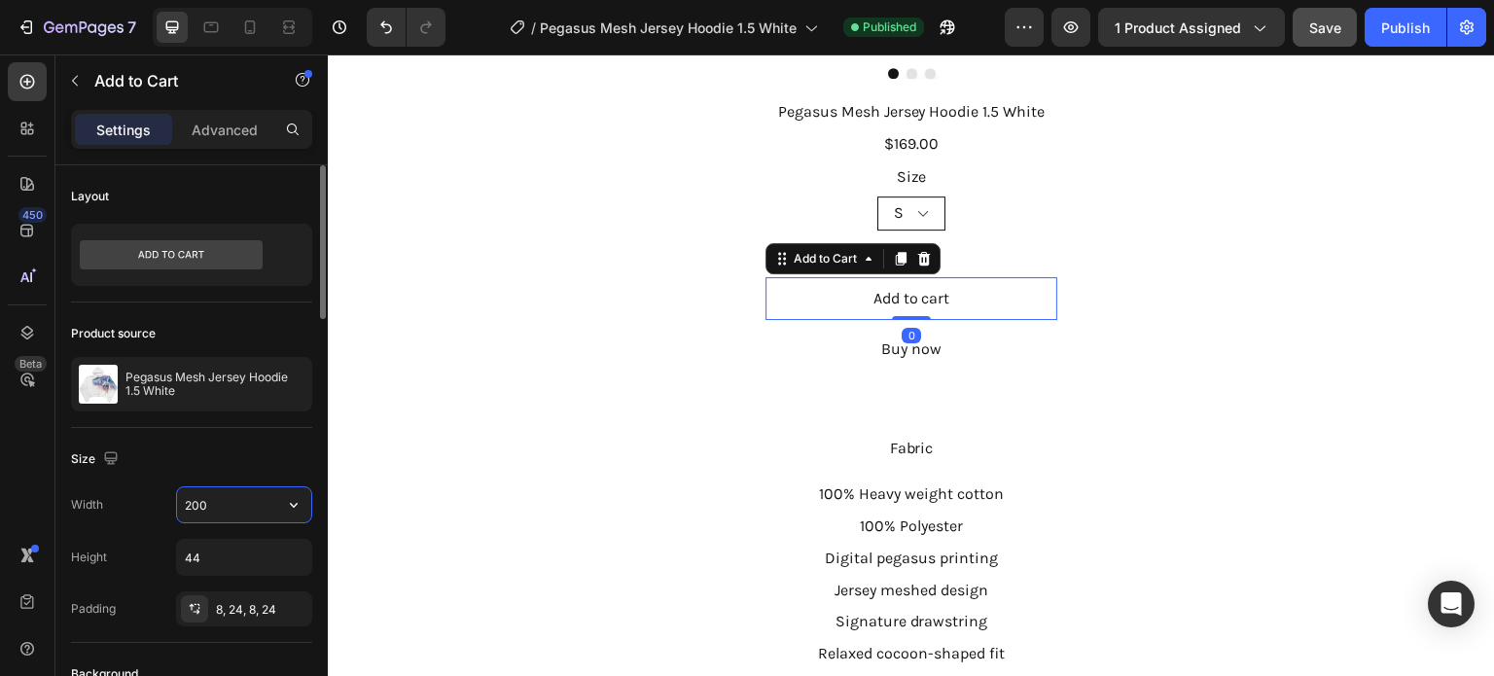
click at [200, 501] on input "200" at bounding box center [244, 504] width 134 height 35
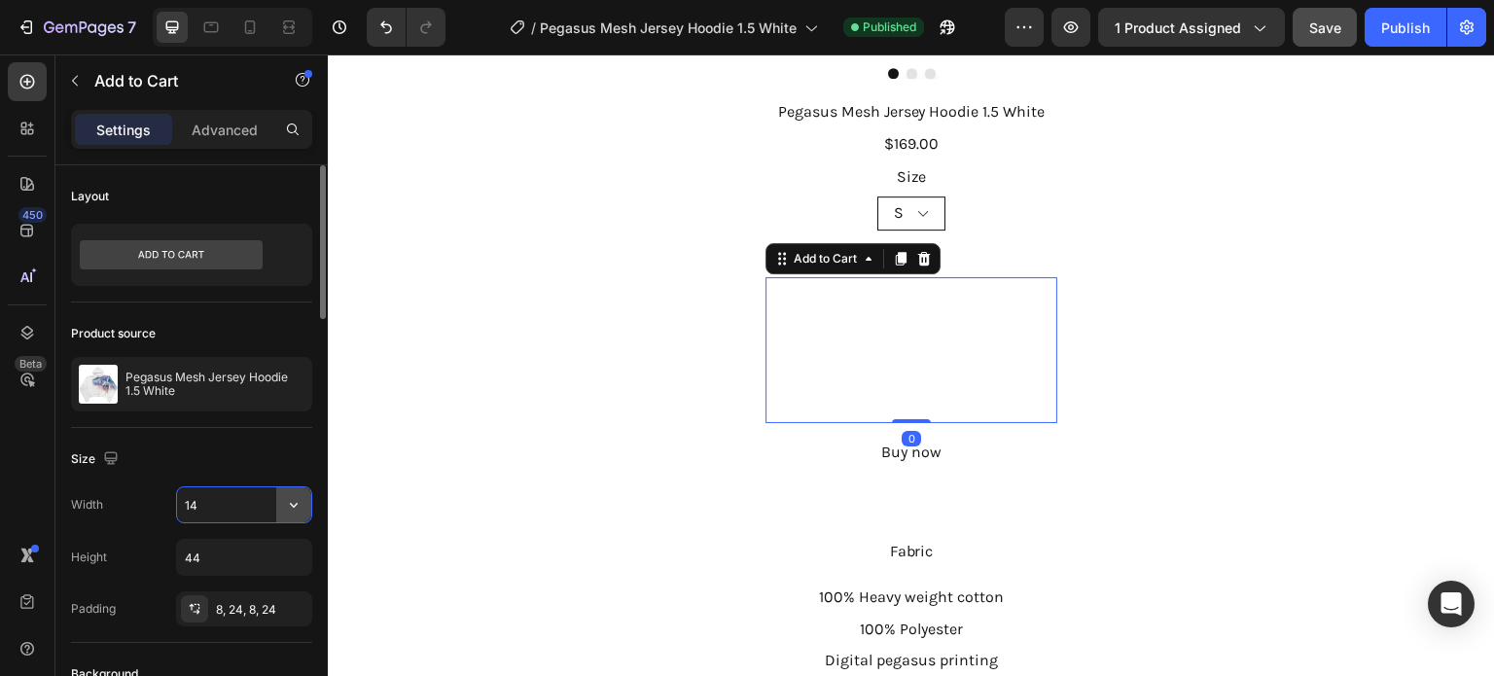
type input "140"
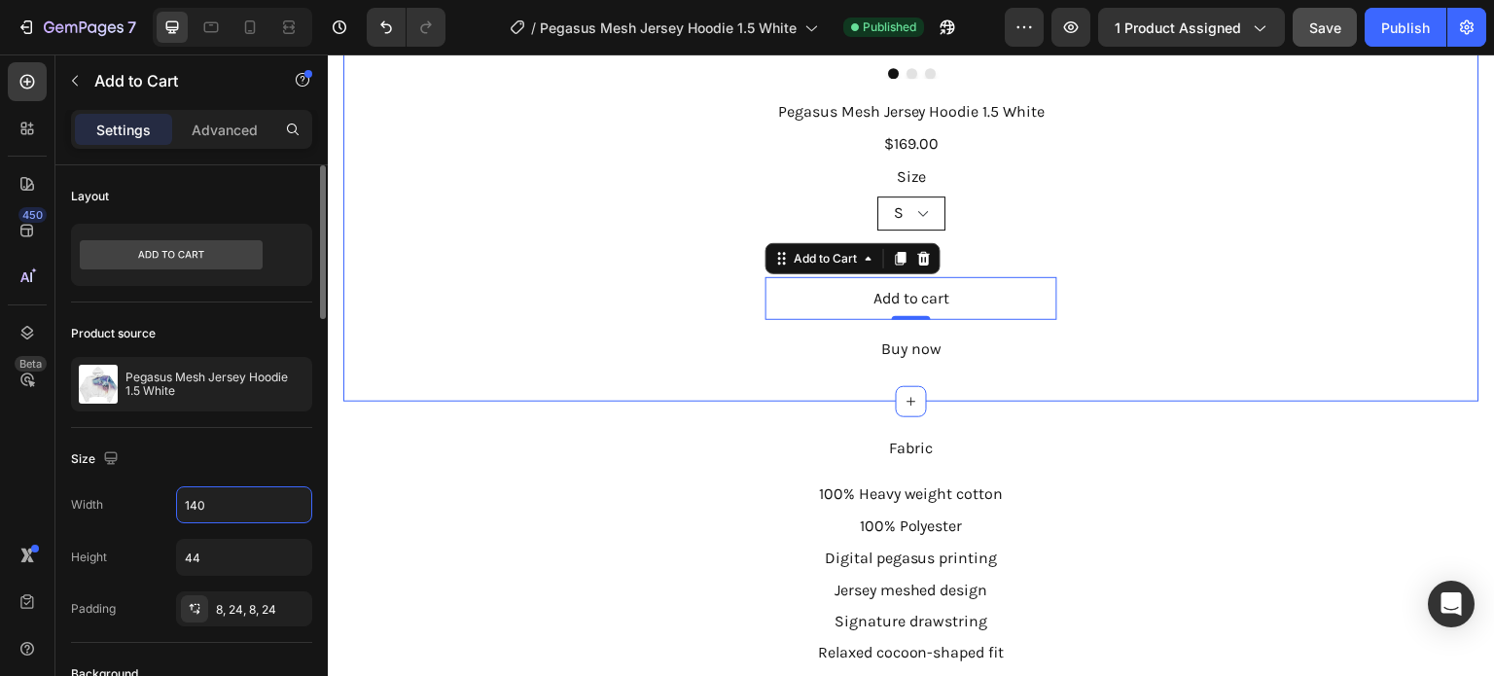
click at [1248, 340] on div "Pegasus Mesh Jersey Hoodie 1.5 White Product Title $169.00 Product Price Produc…" at bounding box center [911, 225] width 1136 height 292
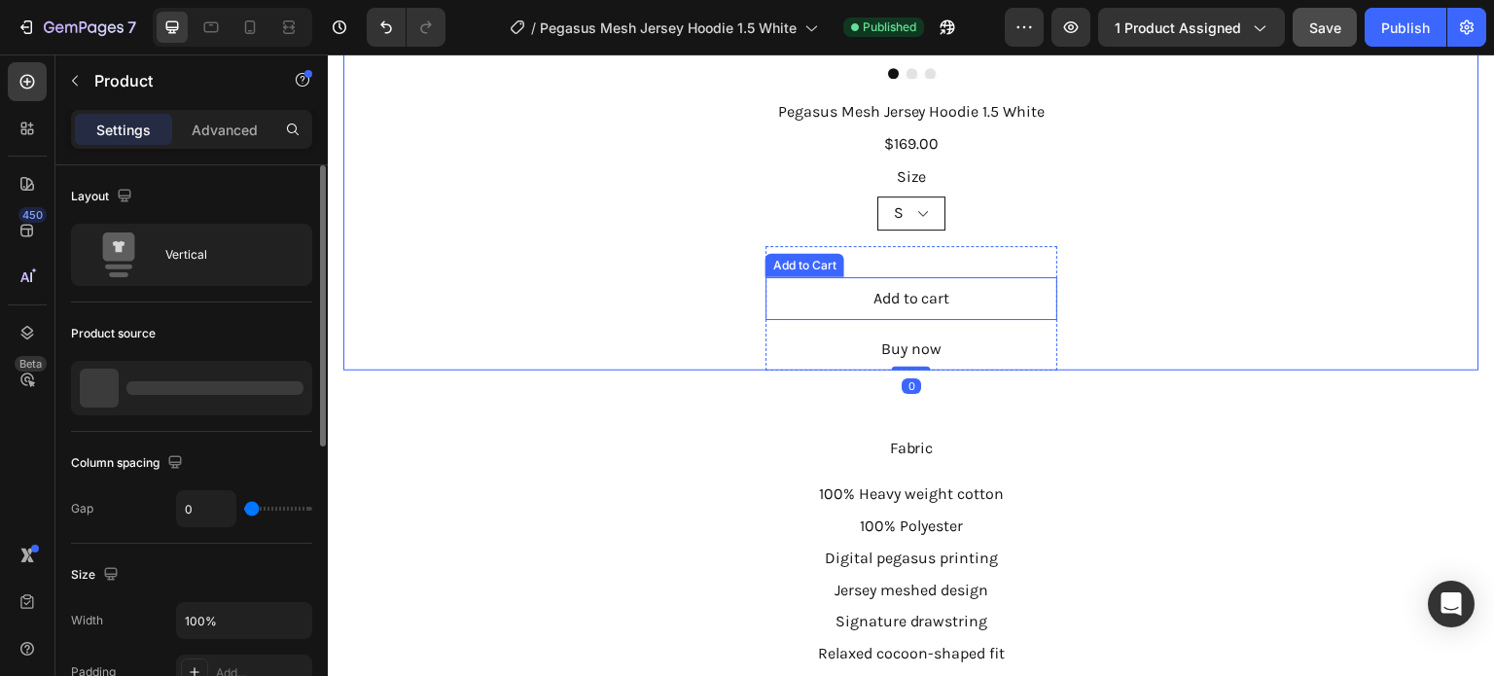
click at [982, 280] on div "Add to cart Add to Cart" at bounding box center [911, 298] width 292 height 43
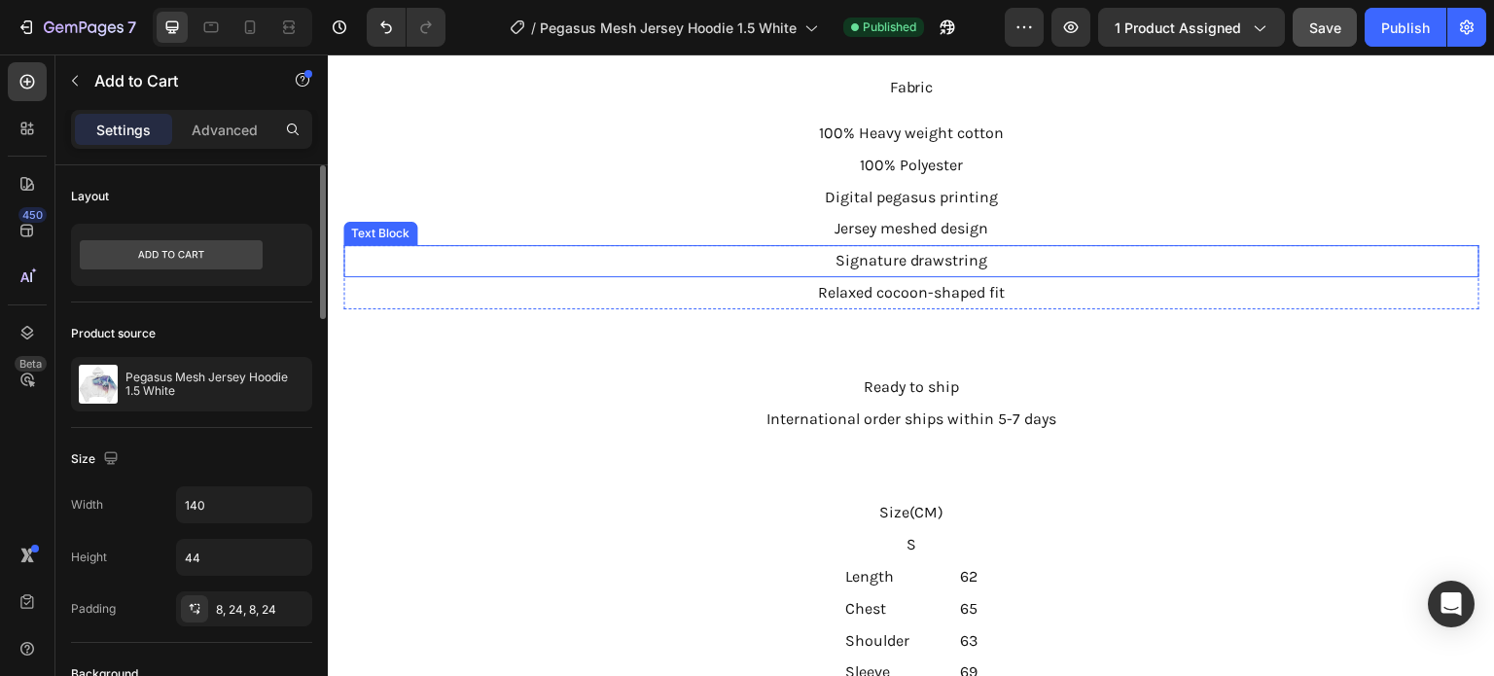
scroll to position [1459, 0]
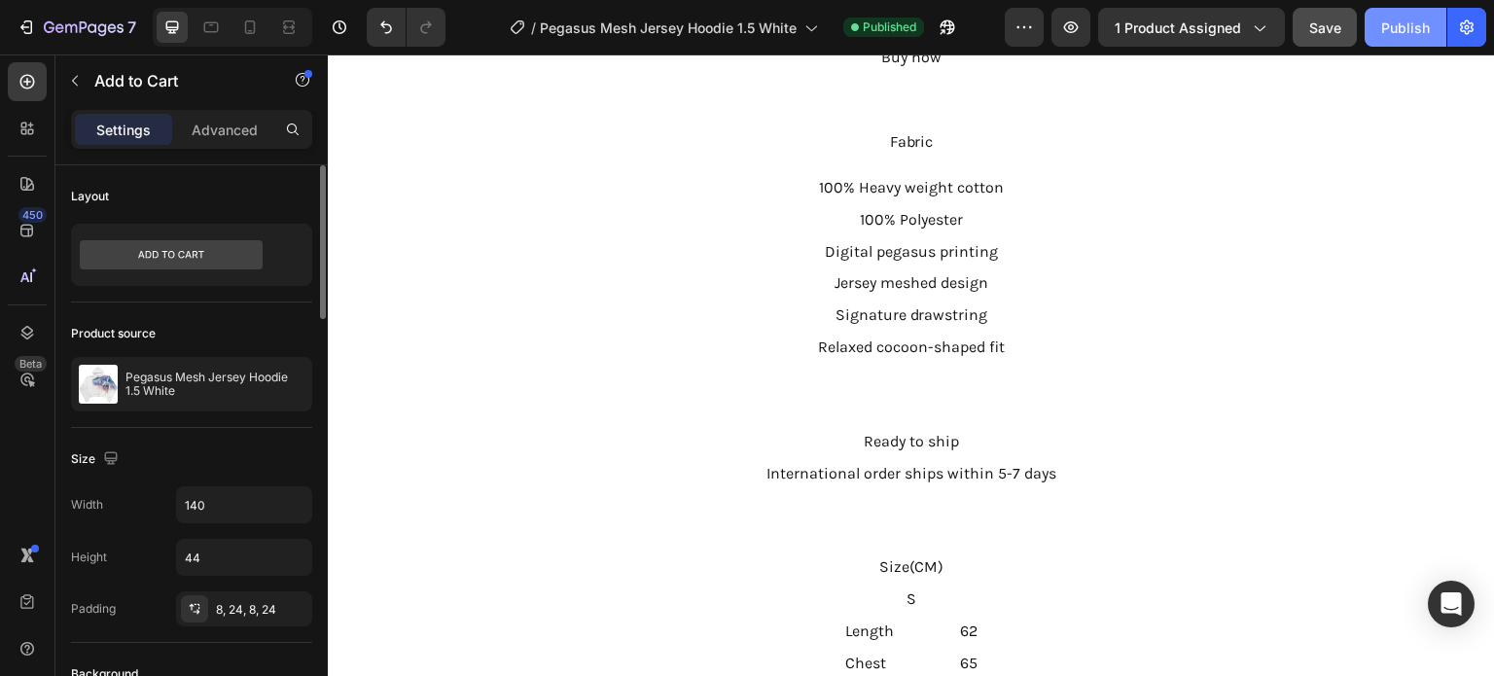
click at [1392, 18] on div "Publish" at bounding box center [1405, 28] width 49 height 20
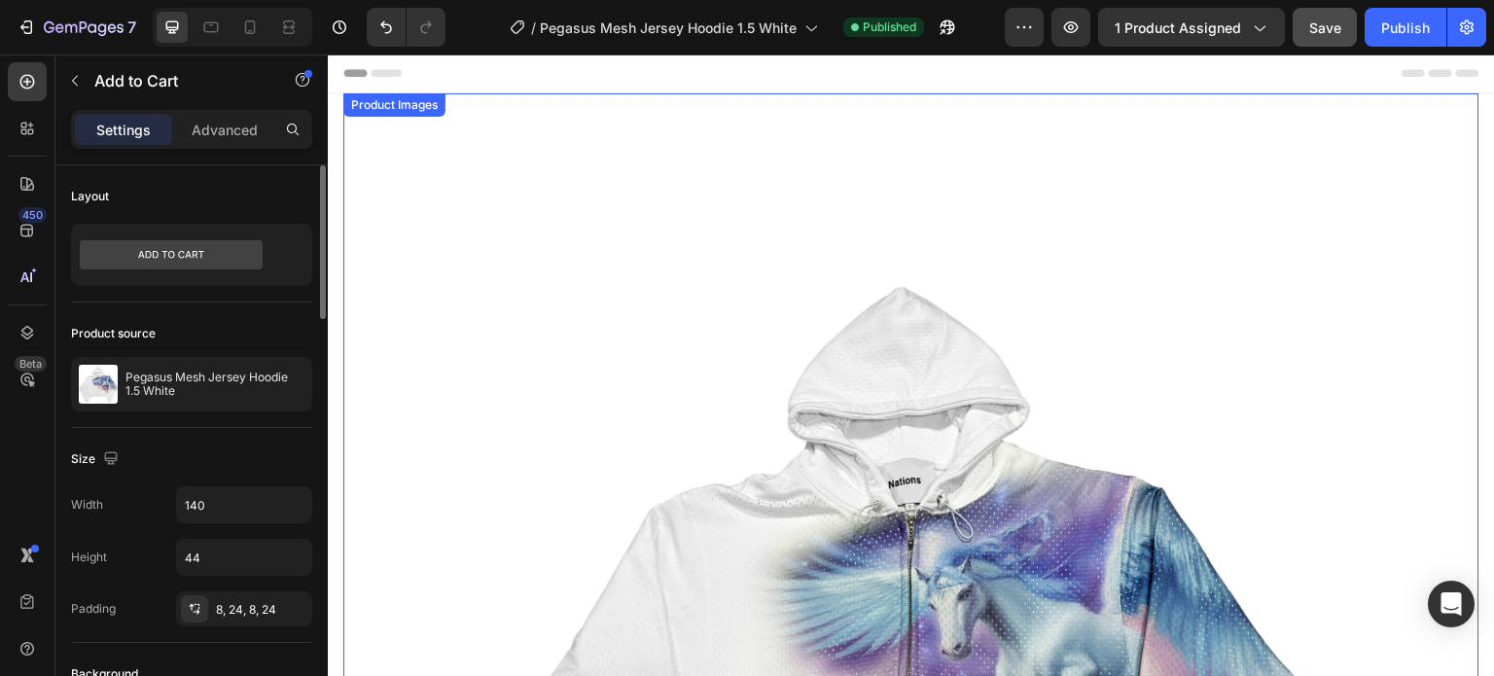
scroll to position [0, 0]
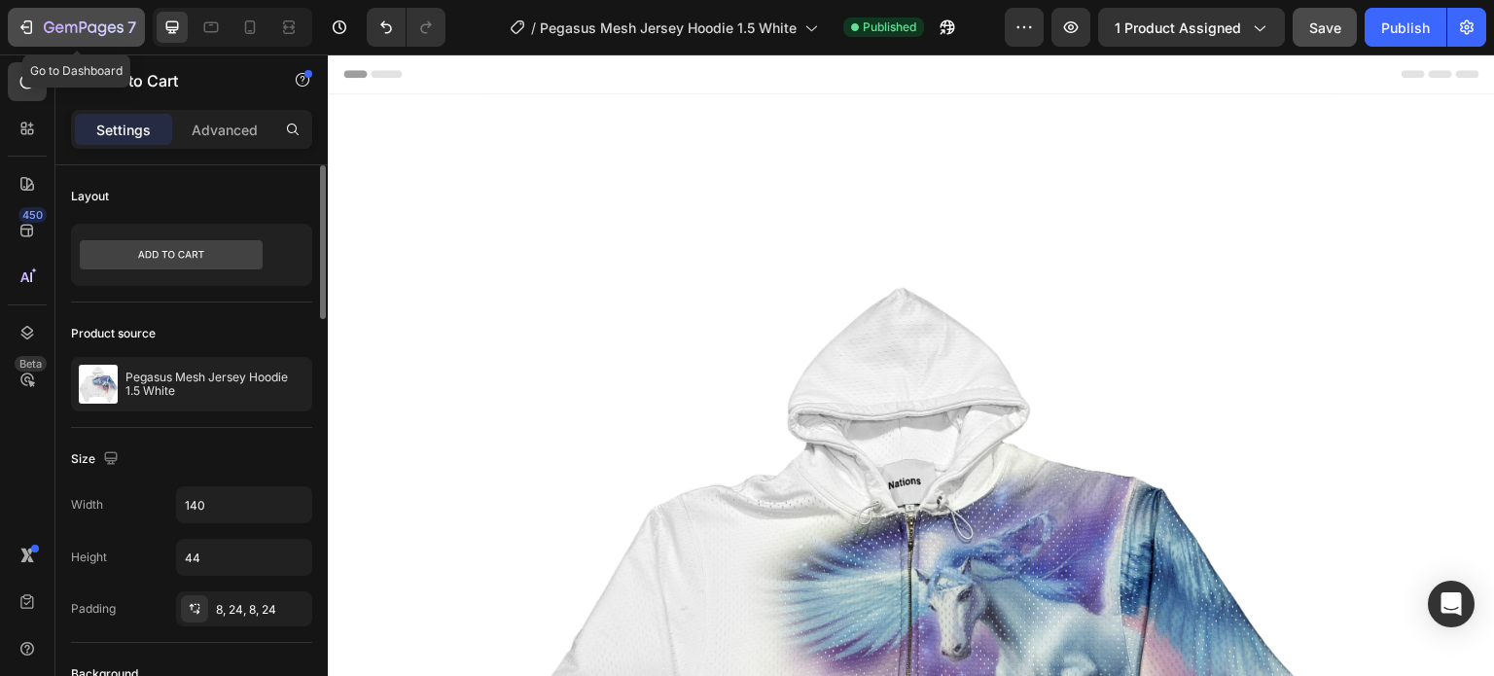
click at [56, 22] on icon "button" at bounding box center [84, 28] width 80 height 17
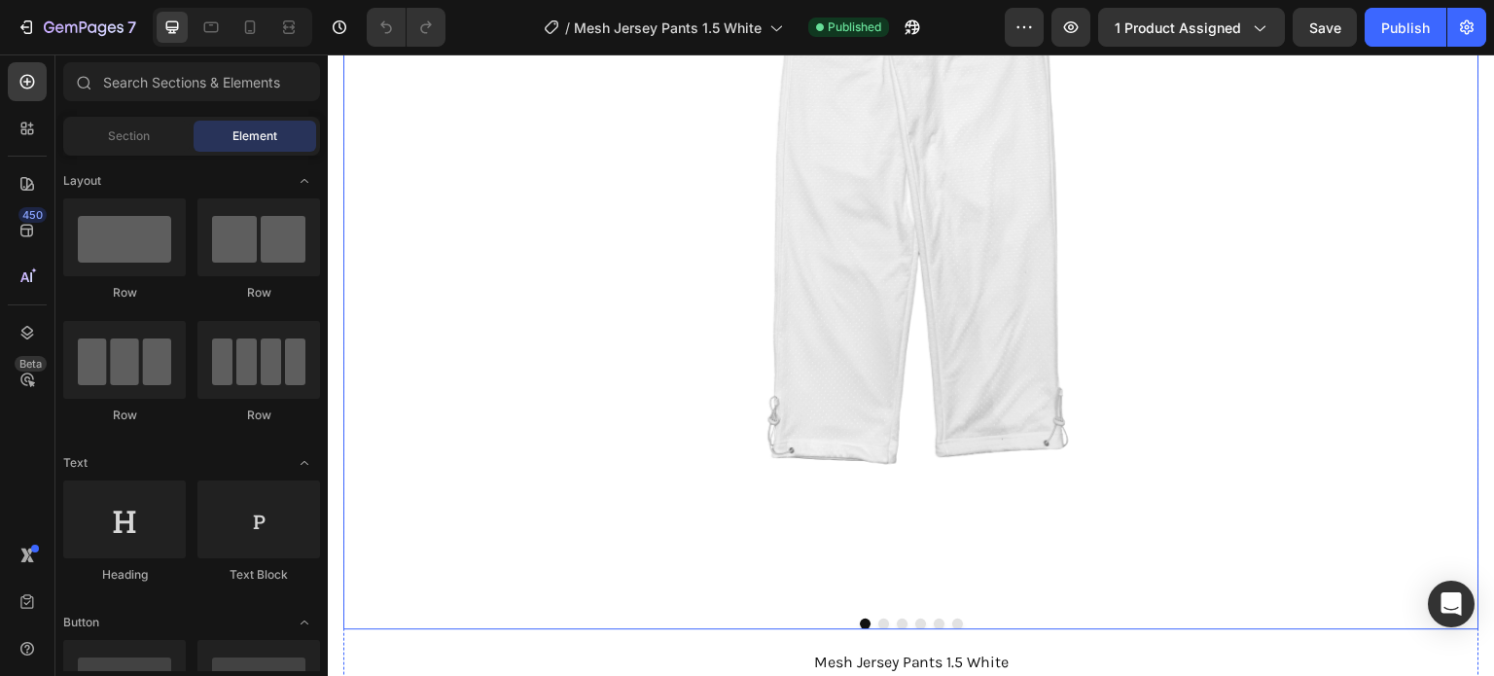
scroll to position [875, 0]
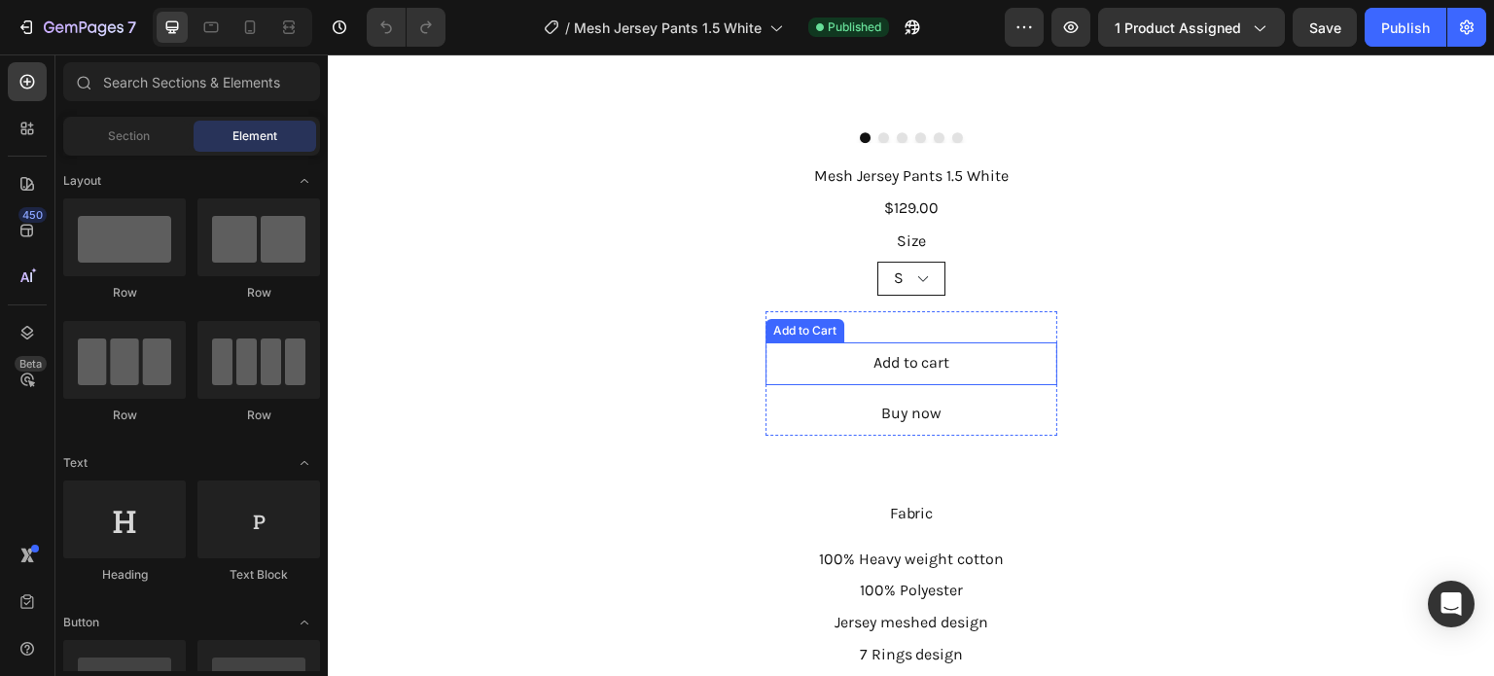
click at [989, 353] on div "Add to cart Add to Cart" at bounding box center [911, 363] width 292 height 43
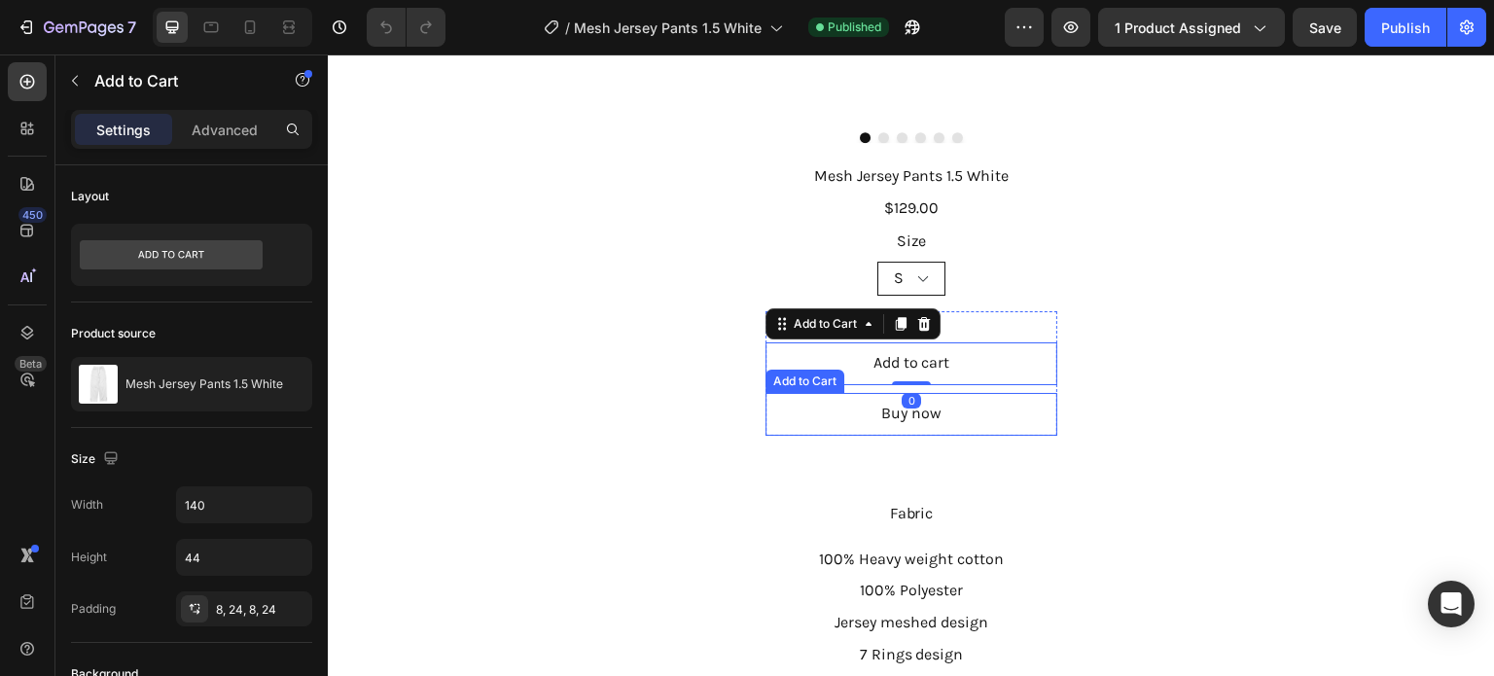
click at [986, 406] on div "Buy now Add to Cart" at bounding box center [911, 414] width 292 height 43
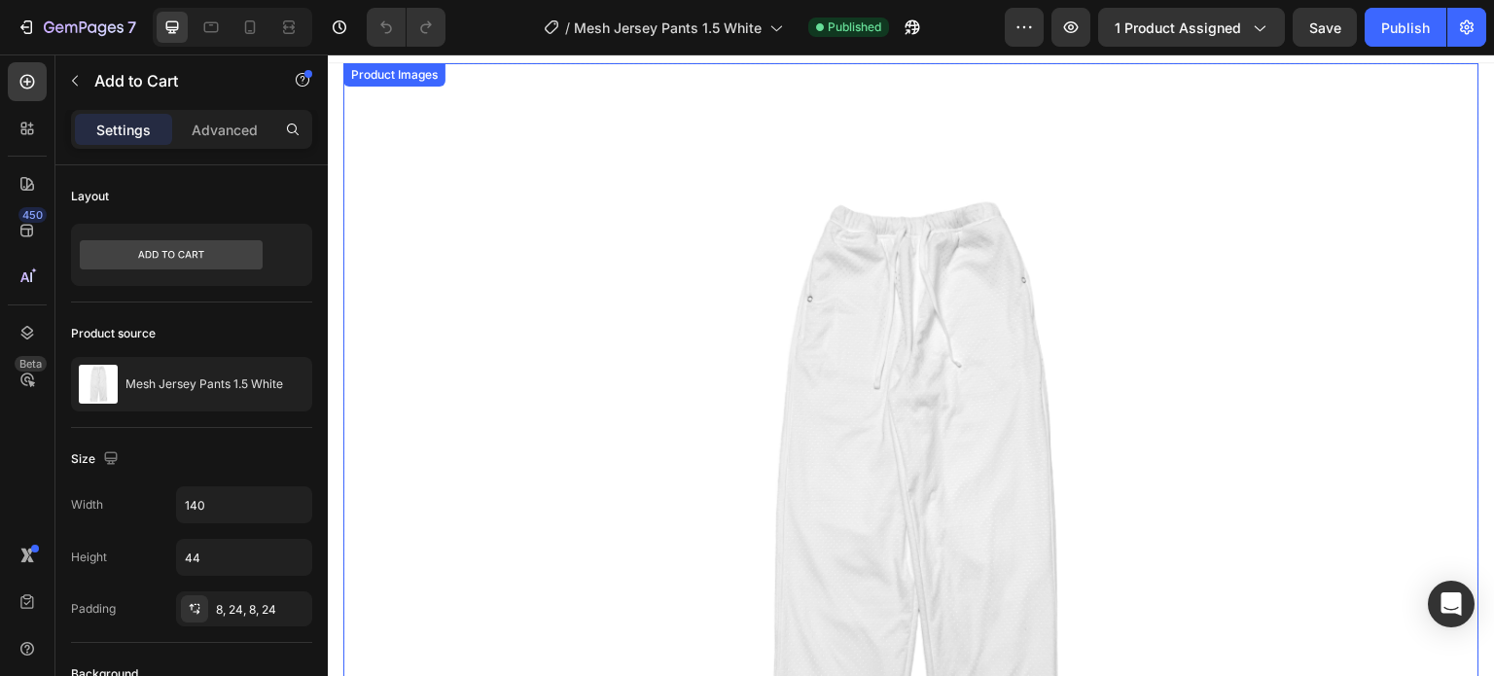
scroll to position [0, 0]
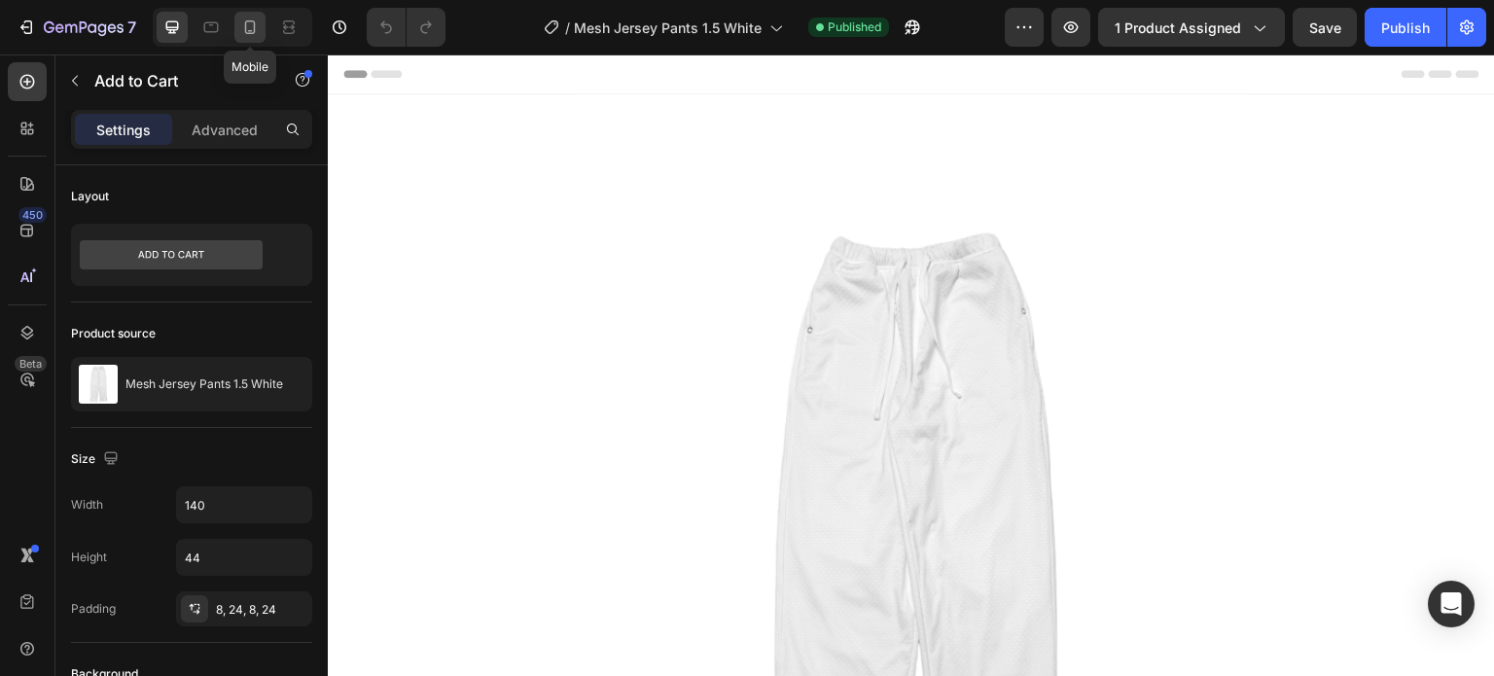
click at [245, 27] on icon at bounding box center [250, 27] width 11 height 14
type input "132"
type input "40"
type input "14"
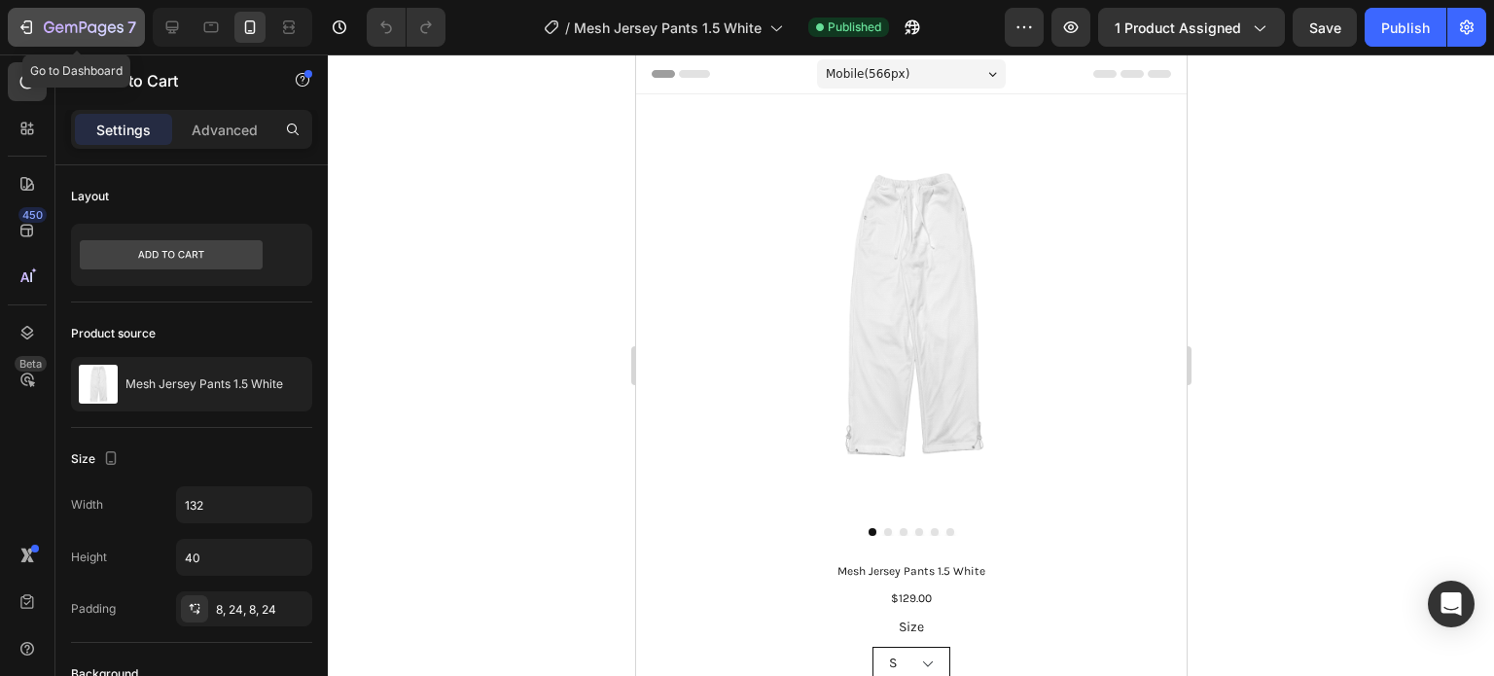
click at [67, 18] on div "7" at bounding box center [90, 27] width 92 height 23
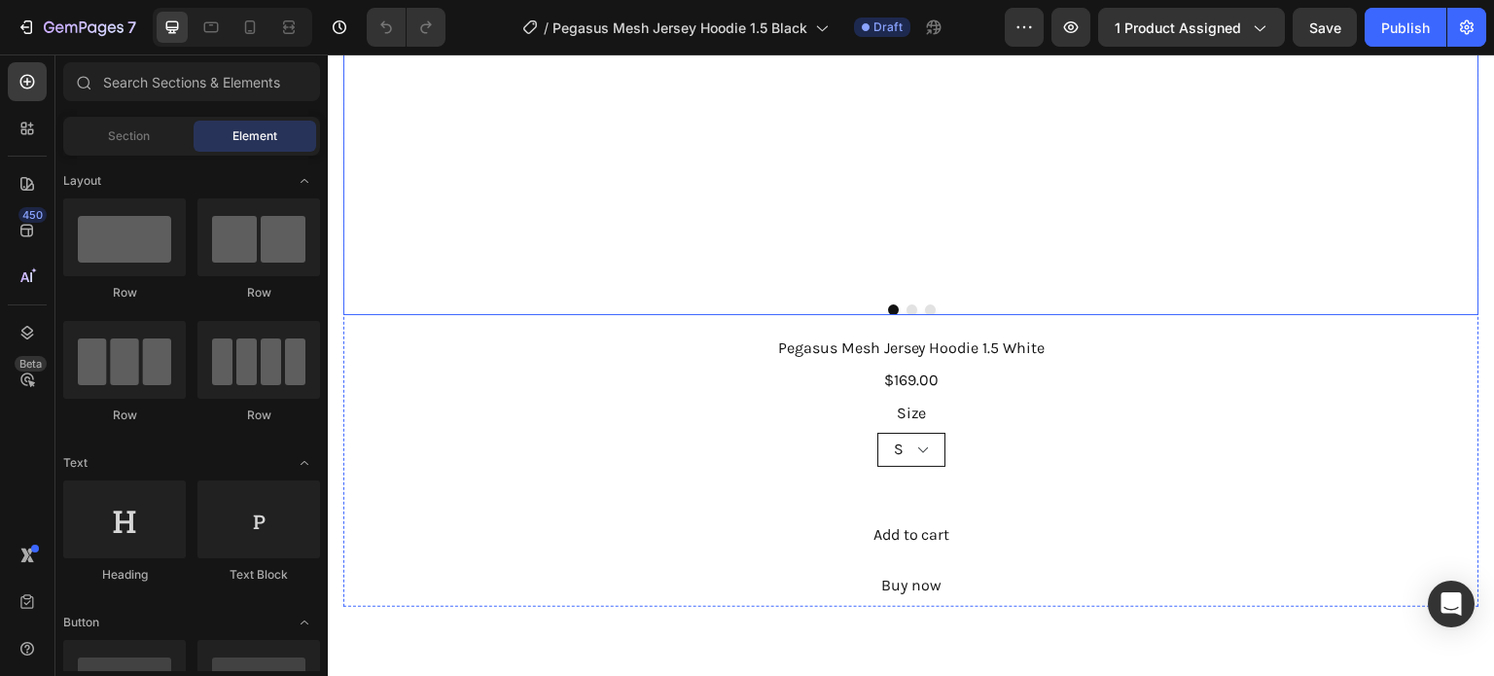
scroll to position [681, 0]
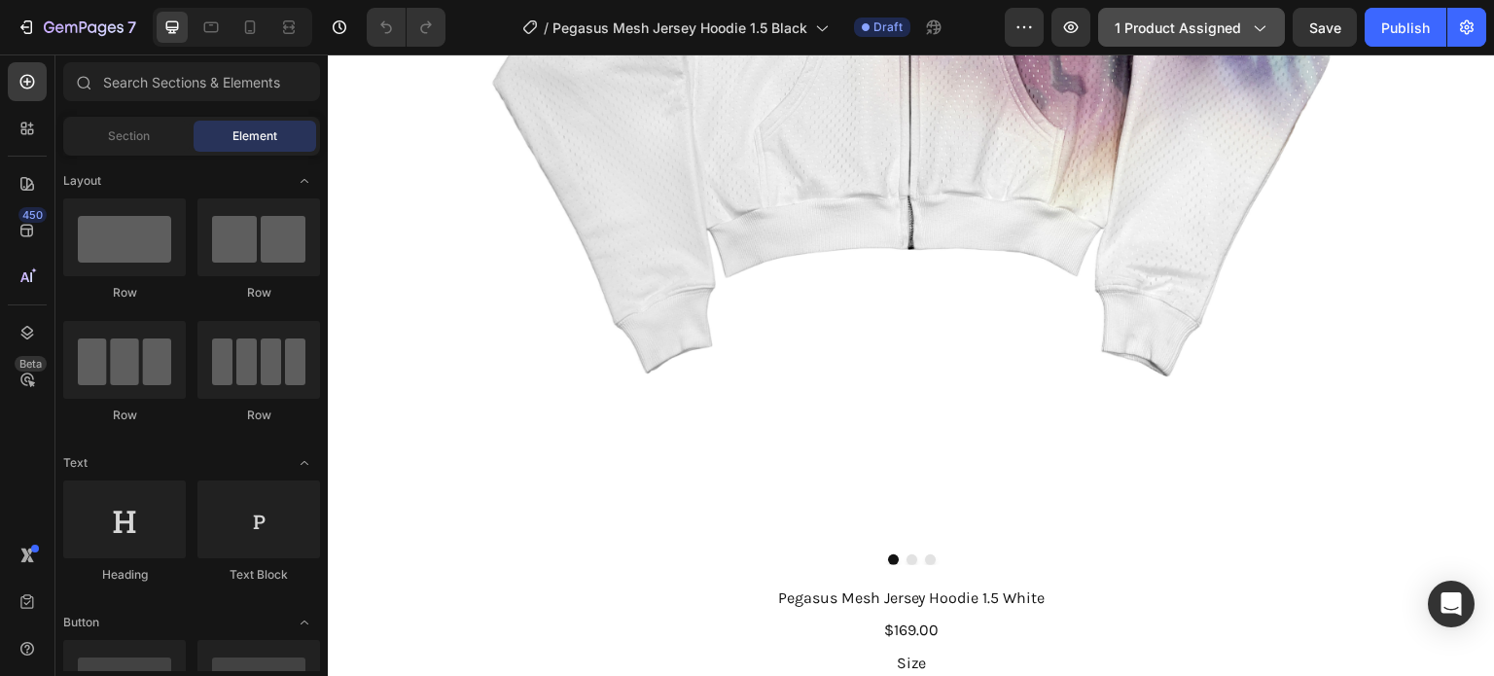
click at [1179, 23] on span "1 product assigned" at bounding box center [1177, 28] width 126 height 20
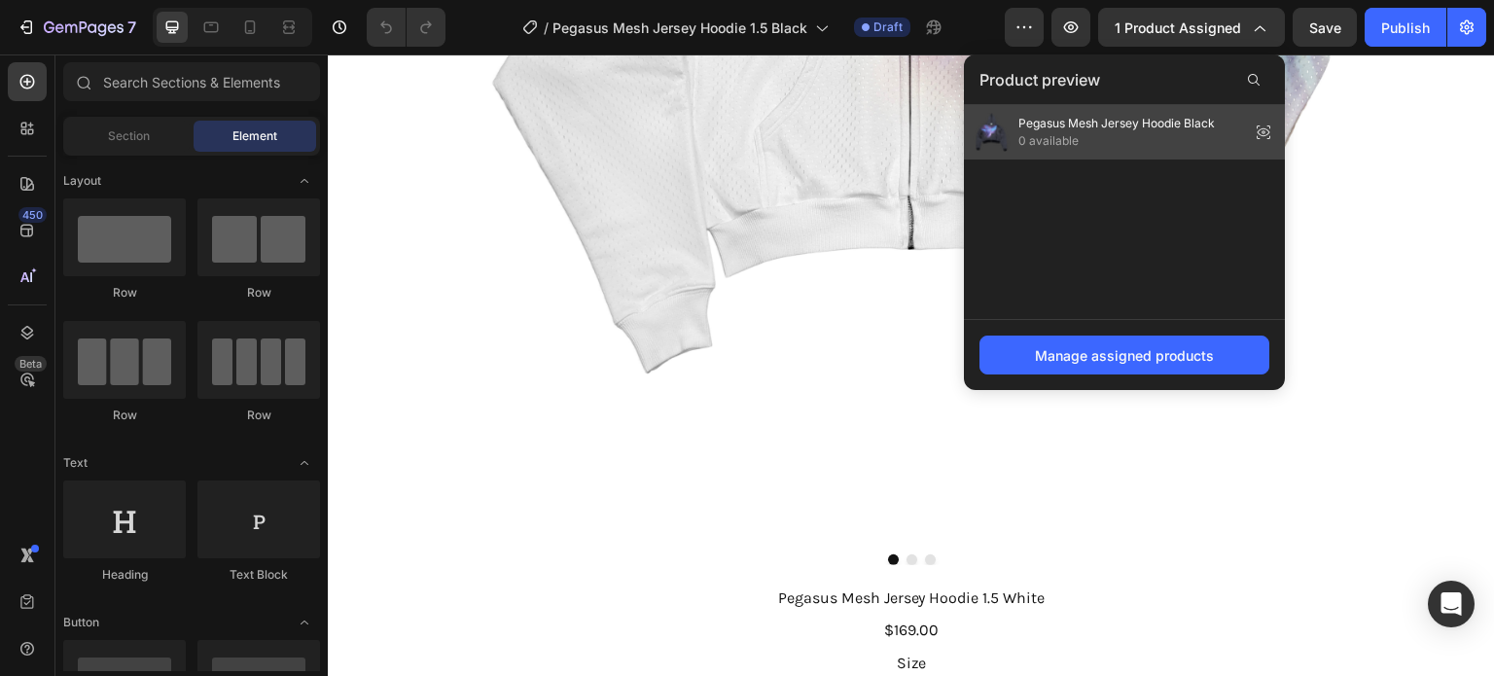
drag, startPoint x: 1120, startPoint y: 134, endPoint x: 1026, endPoint y: 180, distance: 104.8
click at [1120, 134] on span "0 available" at bounding box center [1116, 141] width 196 height 18
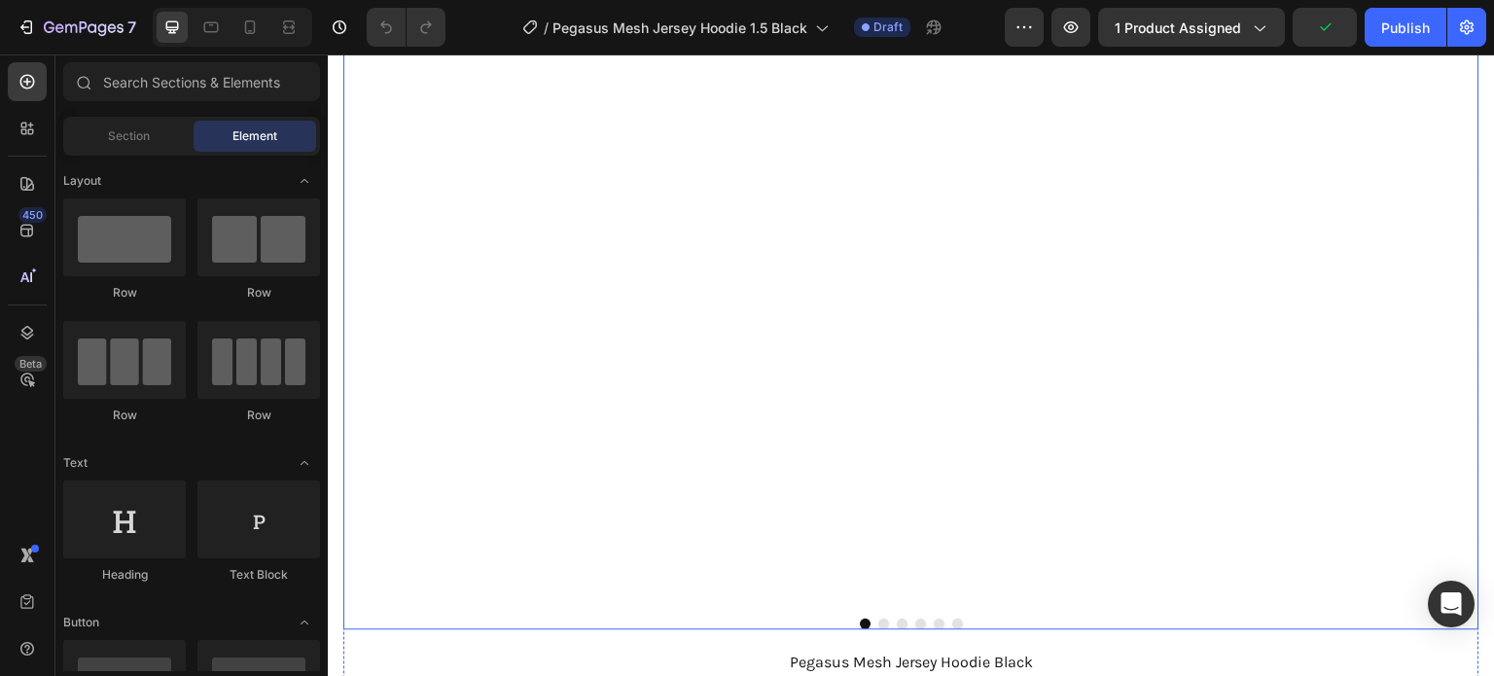
scroll to position [292, 0]
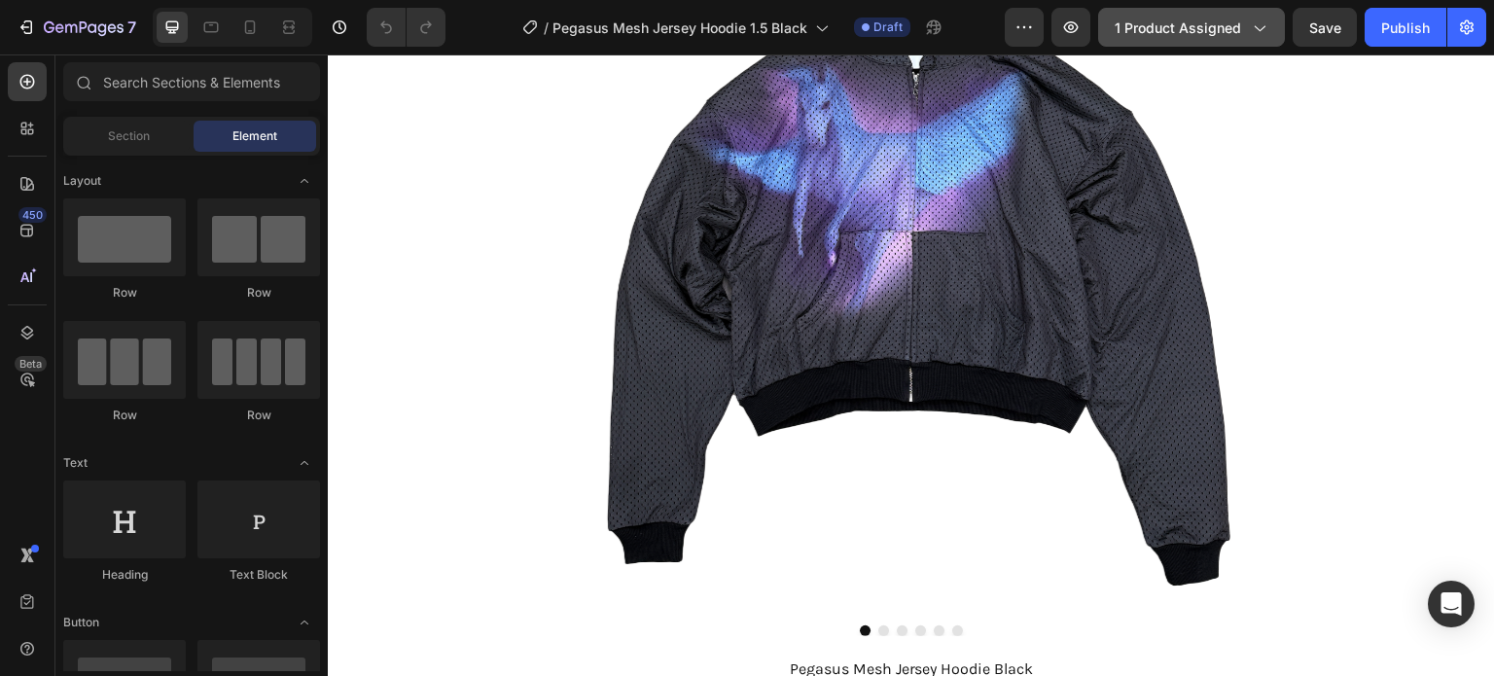
click at [1177, 32] on span "1 product assigned" at bounding box center [1177, 28] width 126 height 20
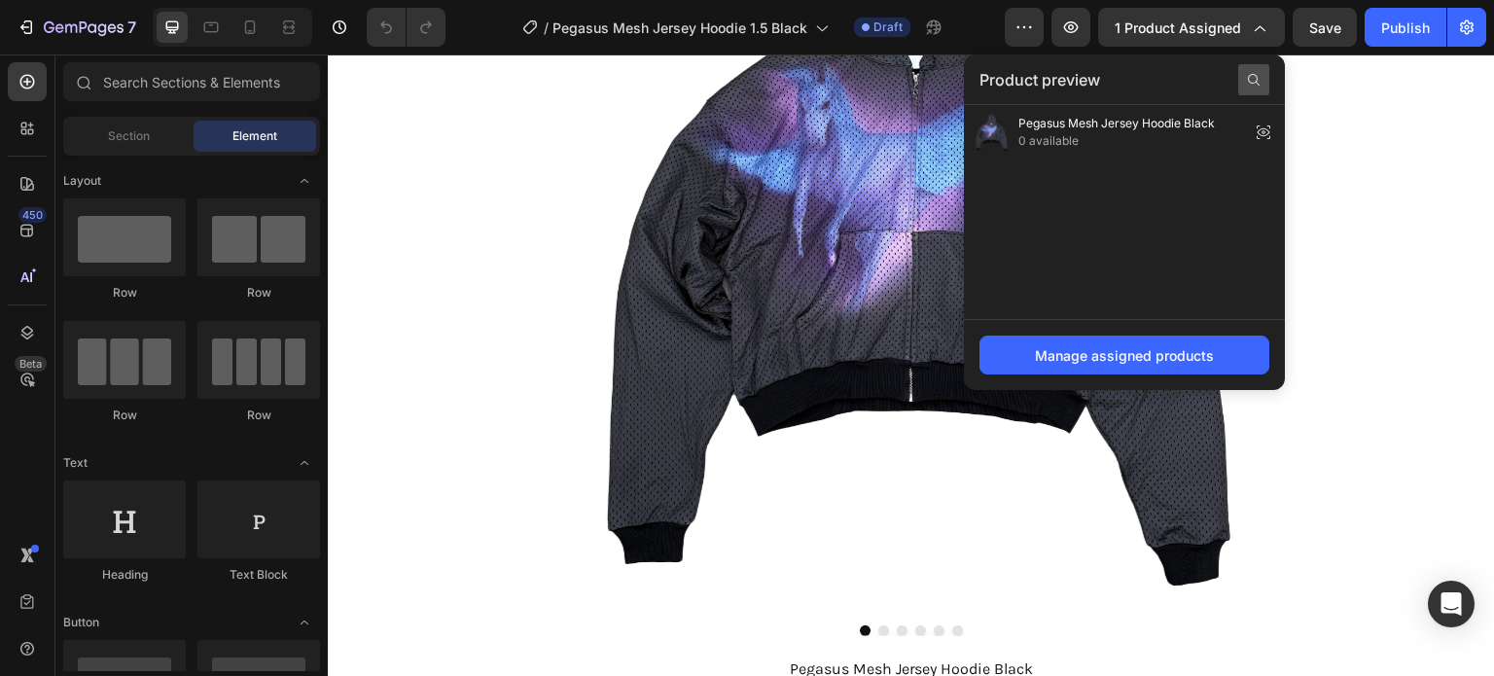
click at [1250, 84] on icon at bounding box center [1254, 80] width 16 height 16
click at [1170, 88] on input "text" at bounding box center [1124, 79] width 290 height 31
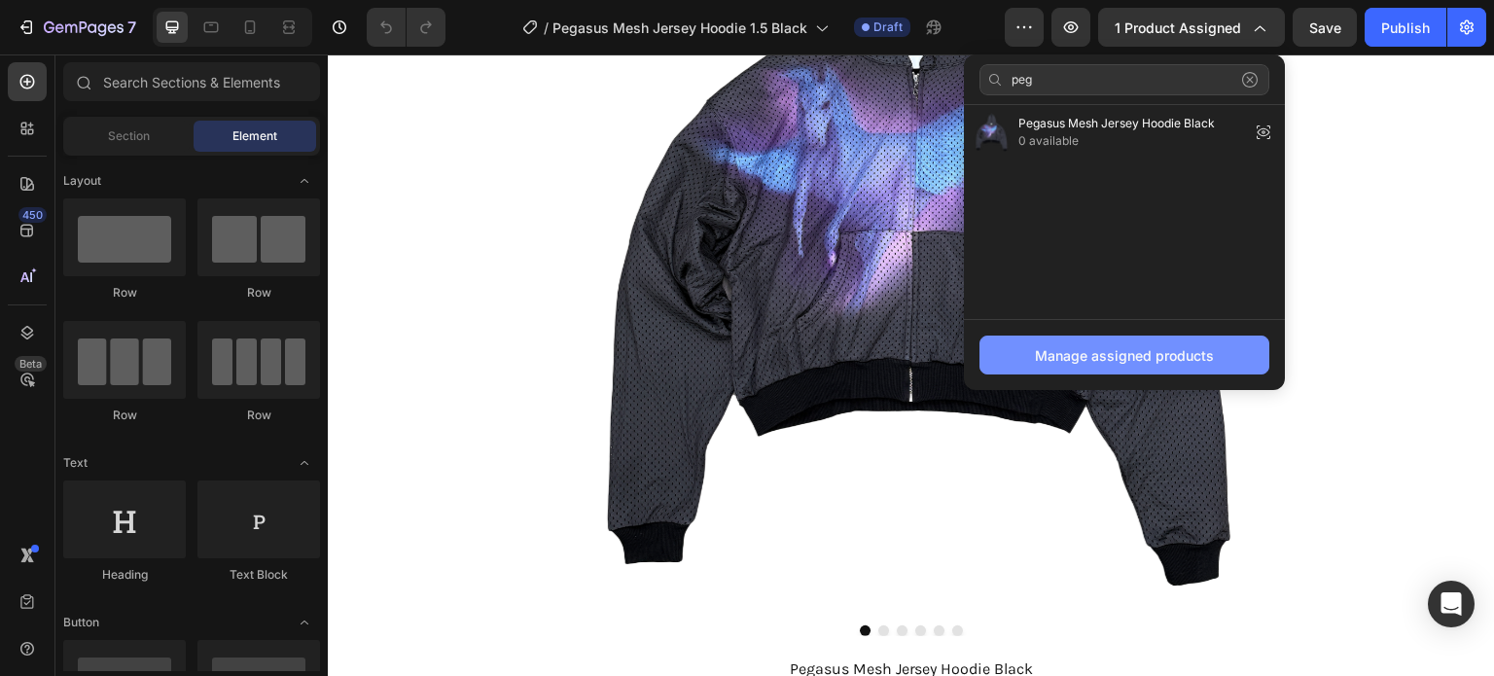
type input "peg"
click at [1179, 345] on div "Manage assigned products" at bounding box center [1124, 355] width 179 height 20
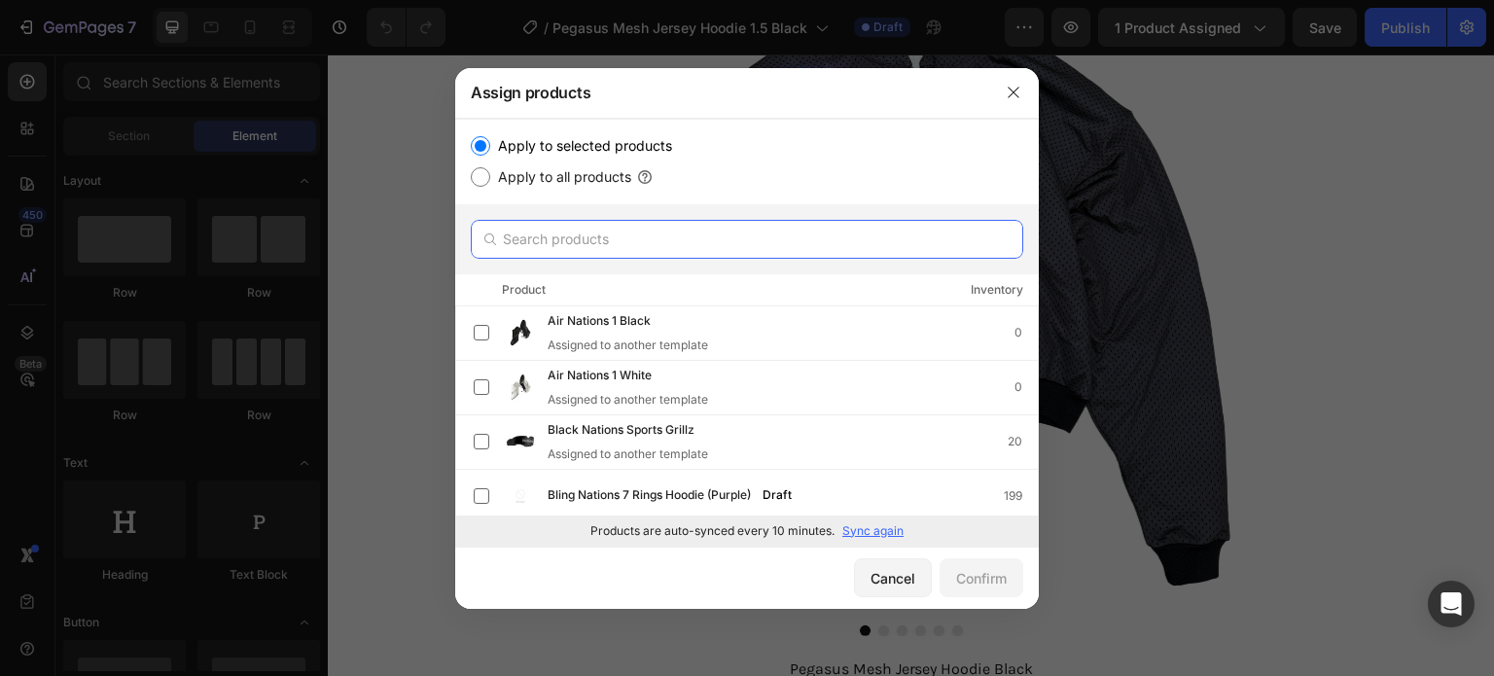
click at [672, 226] on input "text" at bounding box center [747, 239] width 552 height 39
type input "peg"
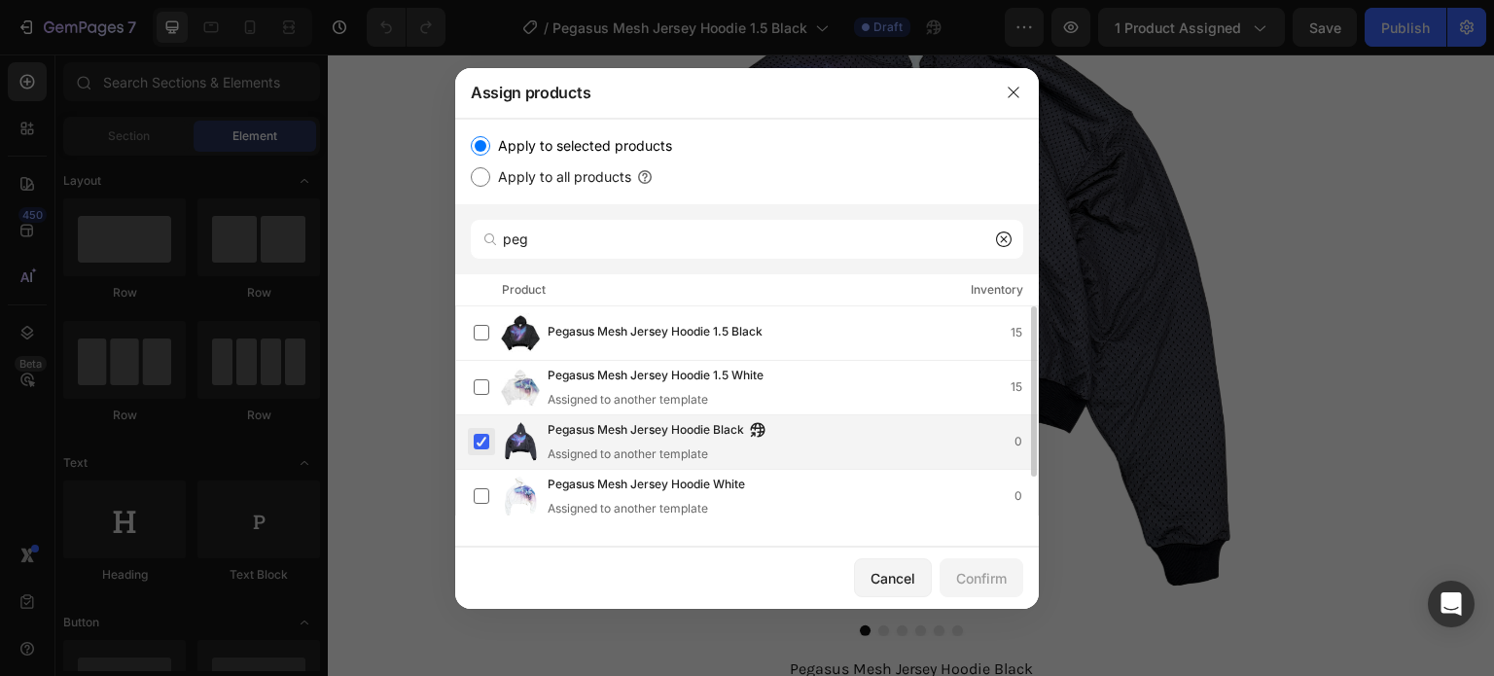
click at [486, 437] on label at bounding box center [482, 442] width 16 height 16
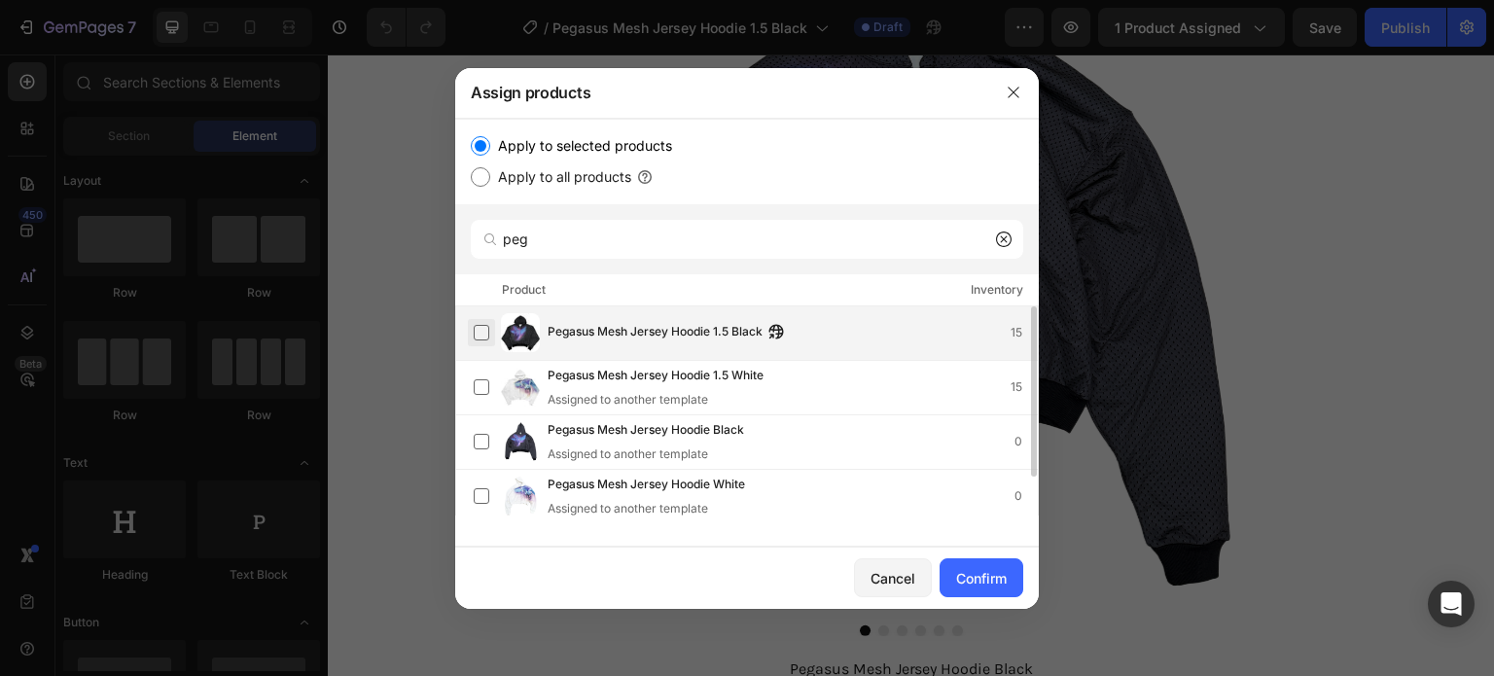
click at [482, 337] on label at bounding box center [482, 333] width 16 height 16
click at [1001, 580] on div "Confirm" at bounding box center [981, 578] width 51 height 20
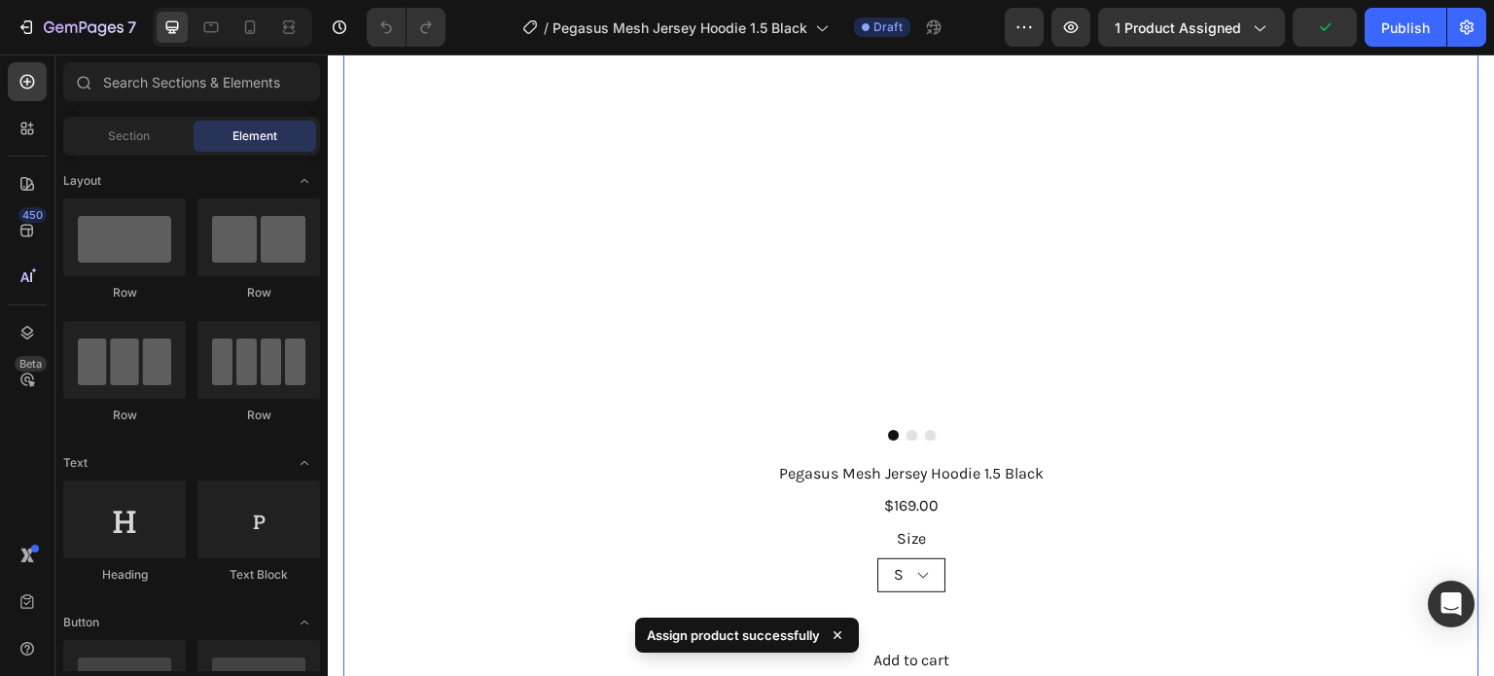
scroll to position [486, 0]
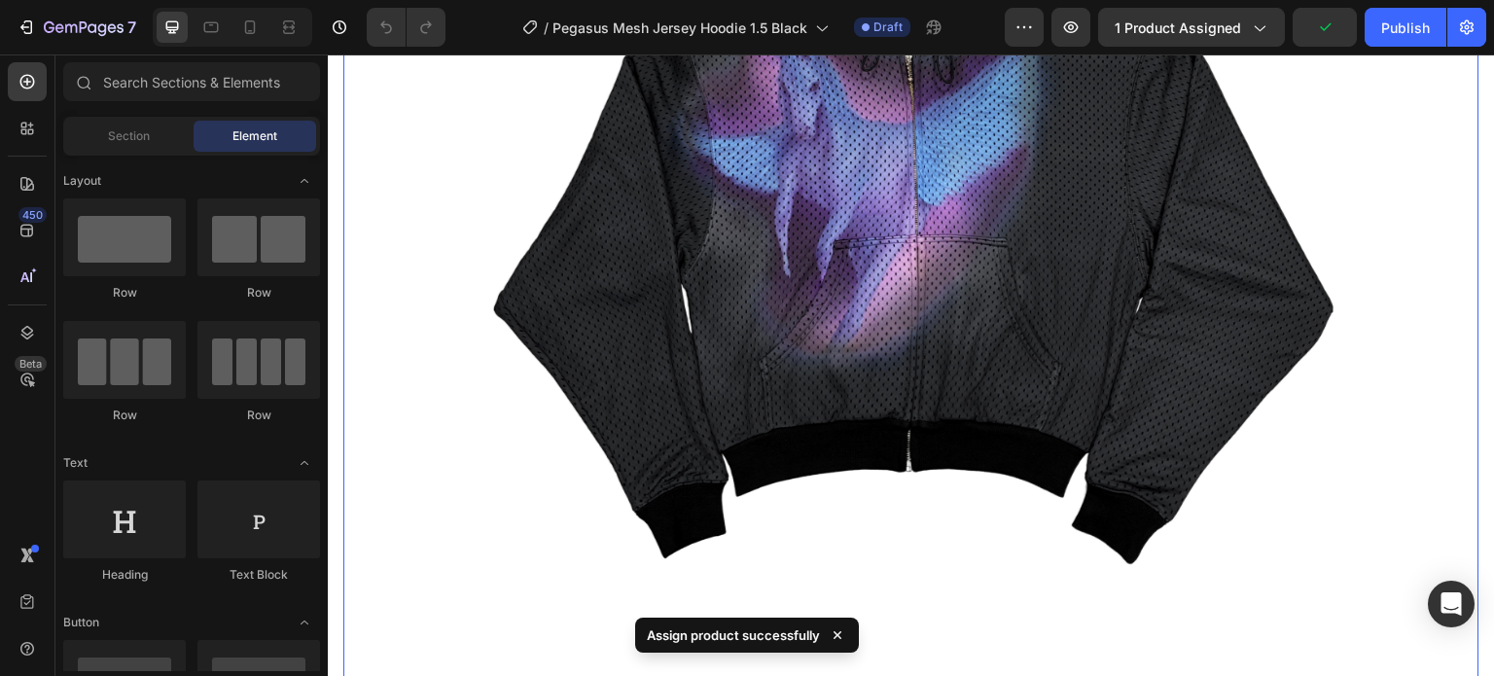
click at [937, 187] on img at bounding box center [911, 176] width 852 height 1136
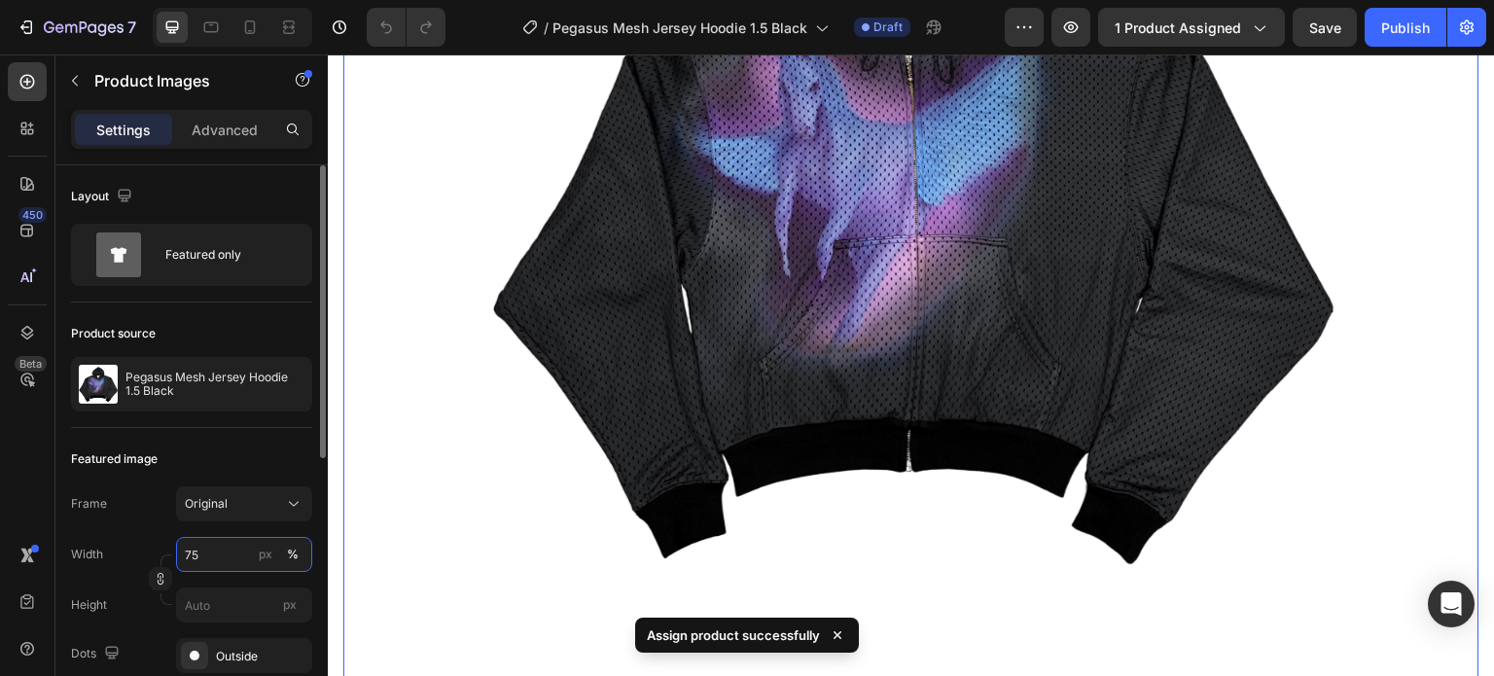
click at [206, 548] on input "75" at bounding box center [244, 554] width 136 height 35
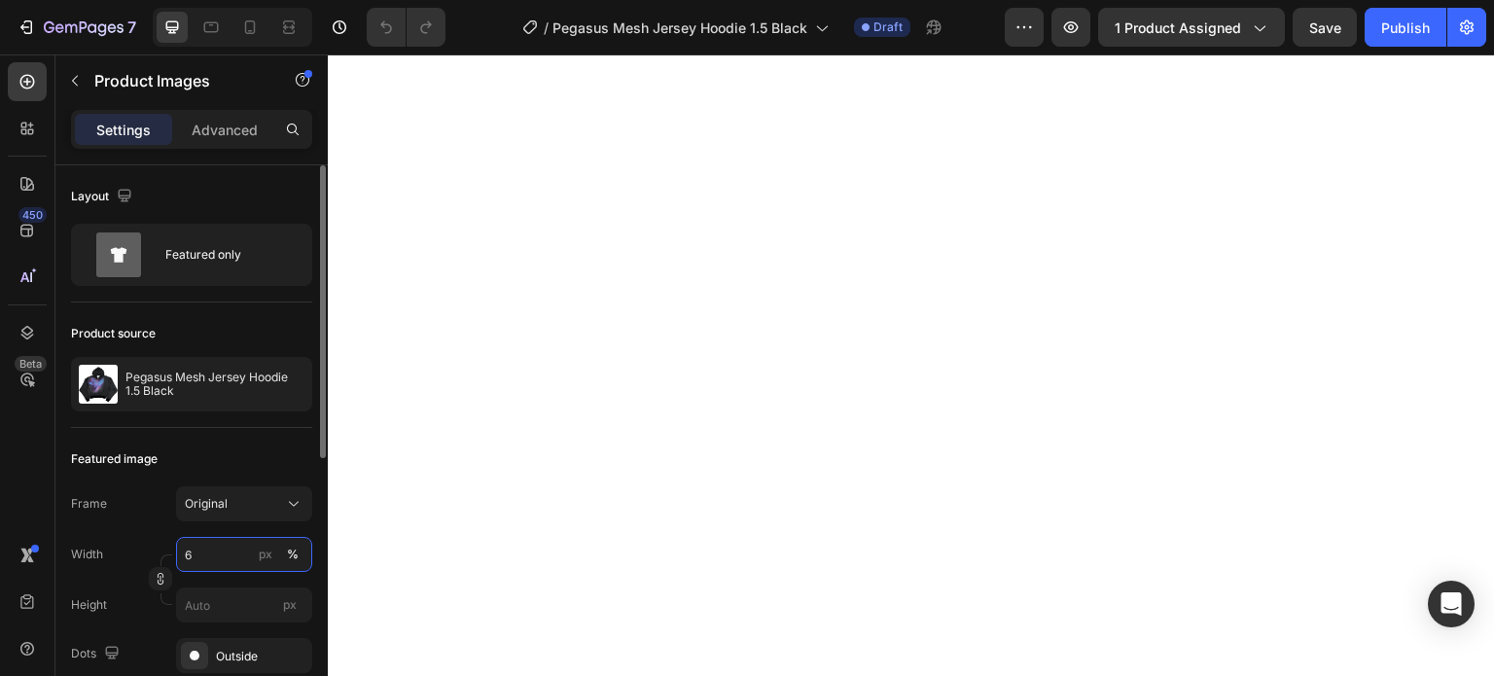
type input "65"
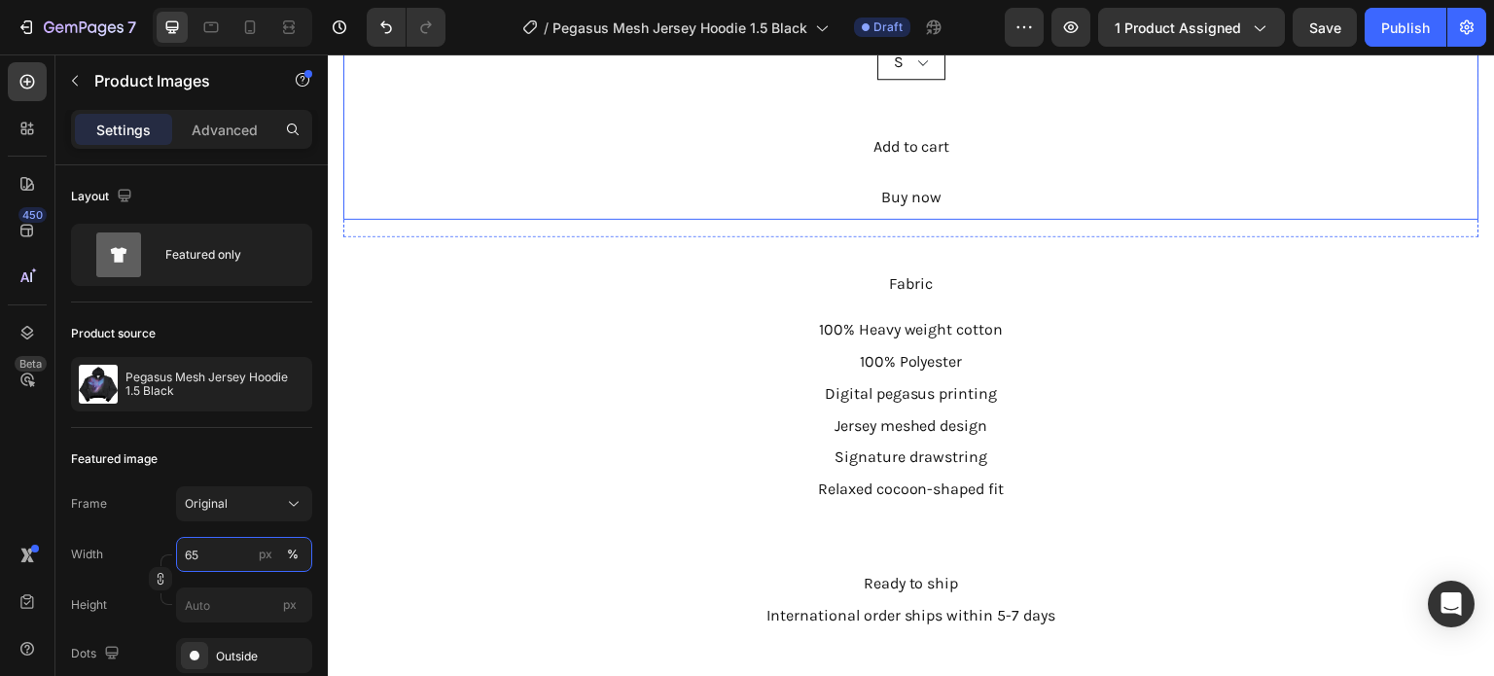
scroll to position [1167, 0]
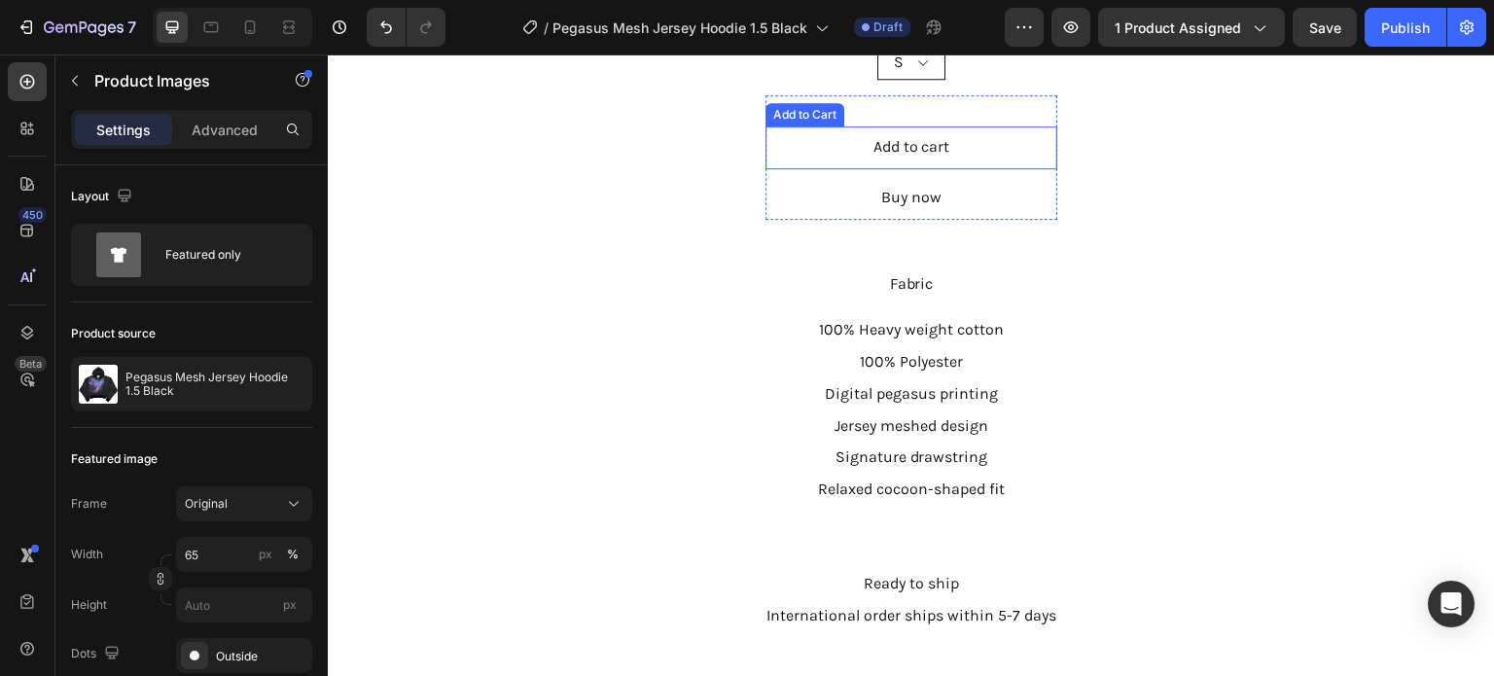
click at [988, 139] on div "Add to cart Add to Cart" at bounding box center [911, 147] width 292 height 43
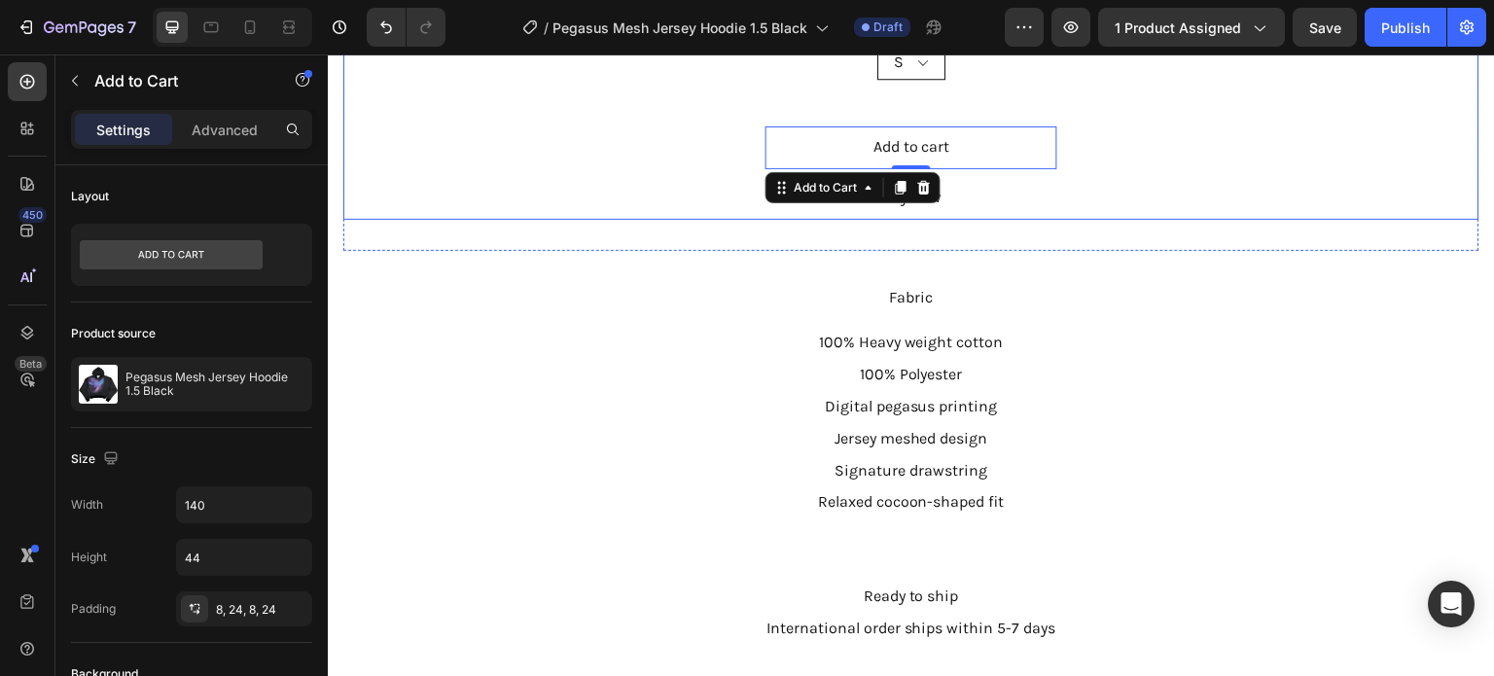
click at [1233, 177] on div "Pegasus Mesh Jersey Hoodie 1.5 Black Product Title $169.00 Product Price Produc…" at bounding box center [911, 73] width 1136 height 292
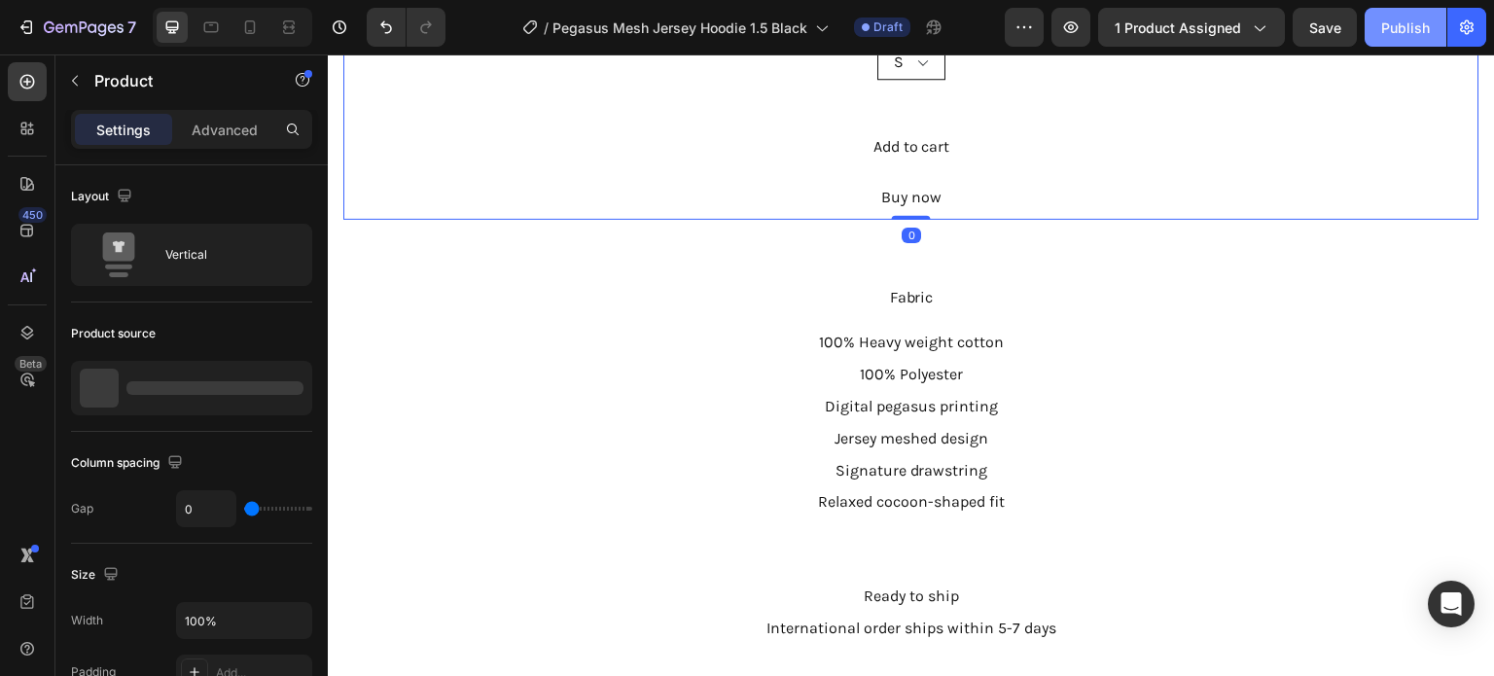
click at [1413, 34] on div "Publish" at bounding box center [1405, 28] width 49 height 20
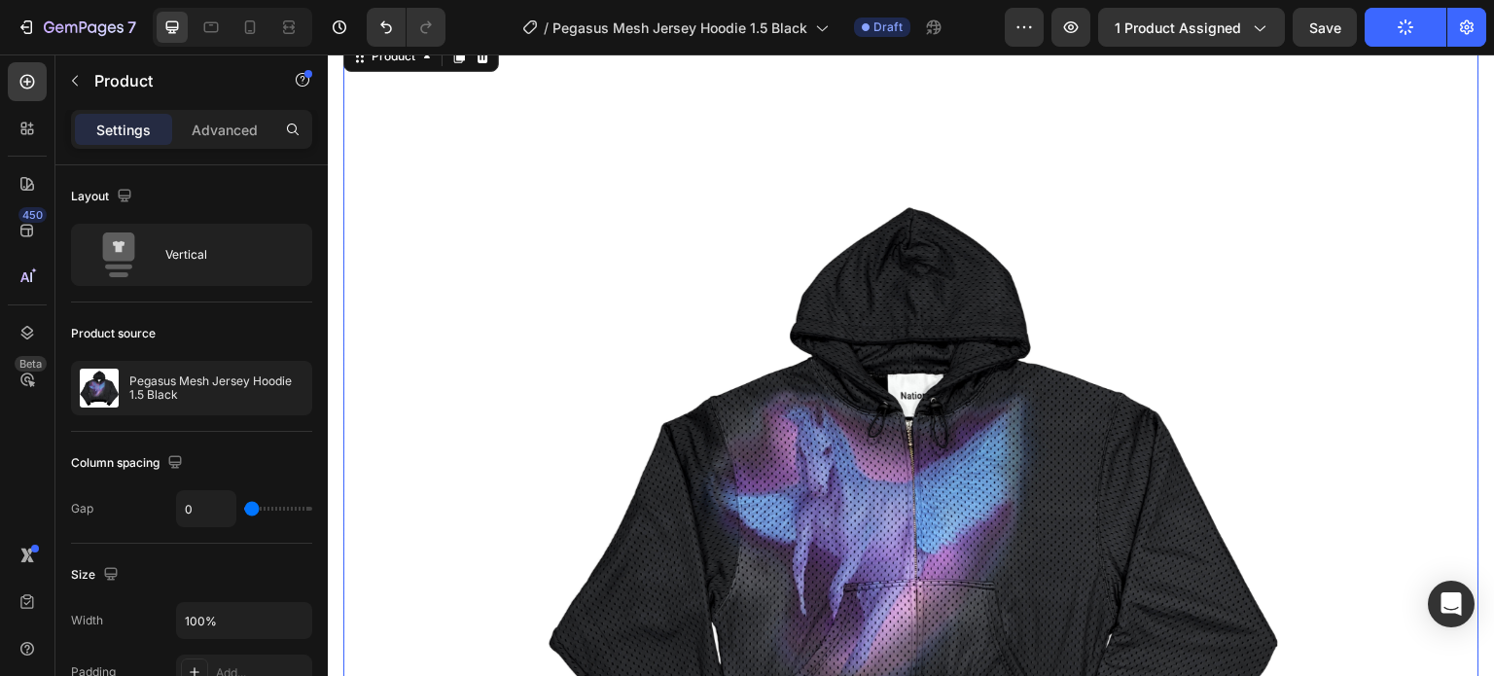
scroll to position [0, 0]
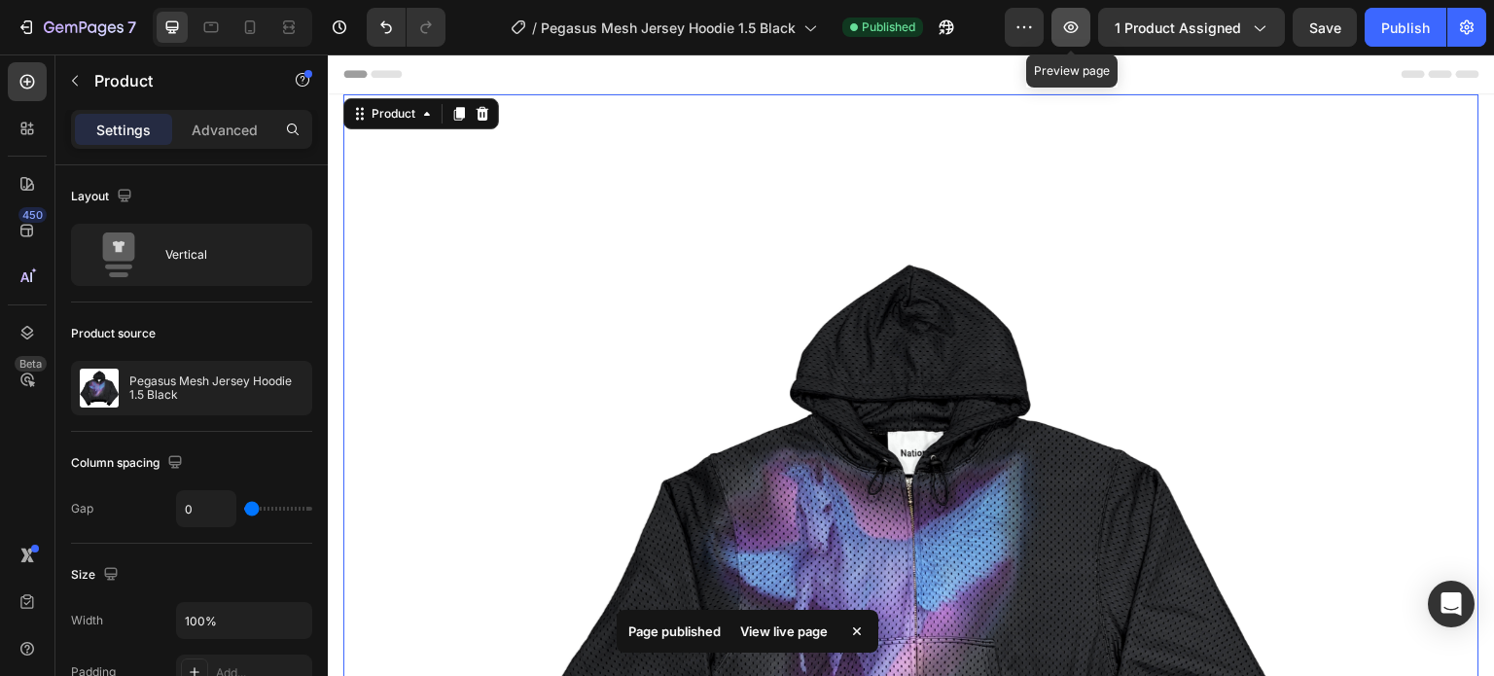
click at [1080, 26] on icon "button" at bounding box center [1070, 27] width 19 height 19
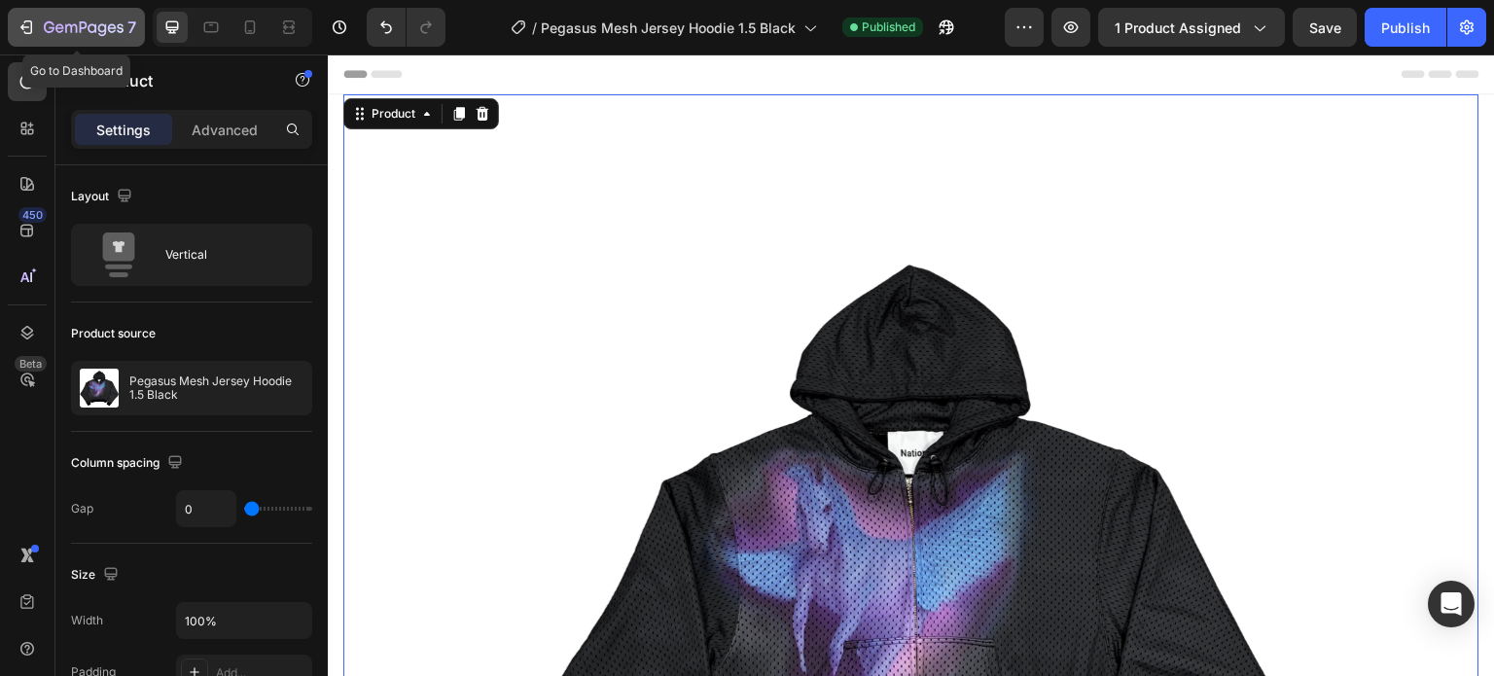
click at [59, 30] on icon "button" at bounding box center [84, 28] width 80 height 17
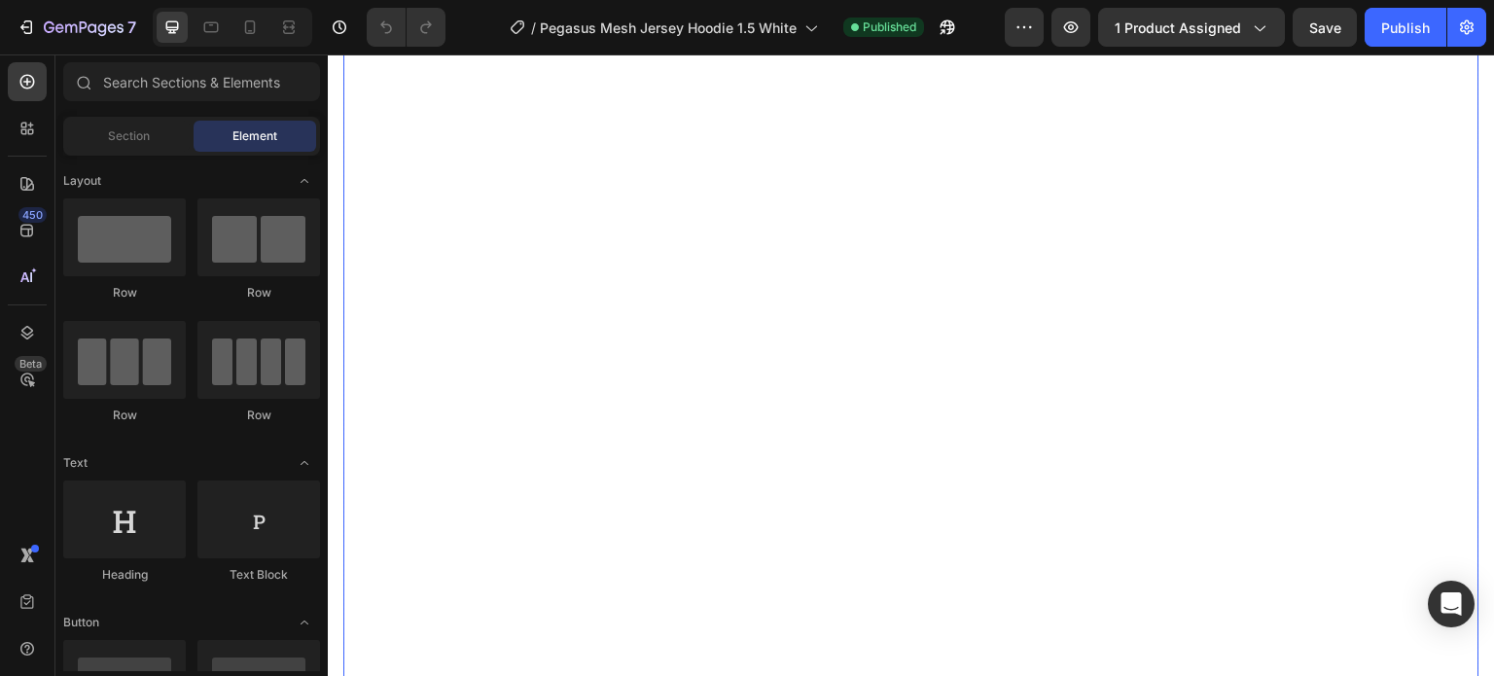
scroll to position [583, 0]
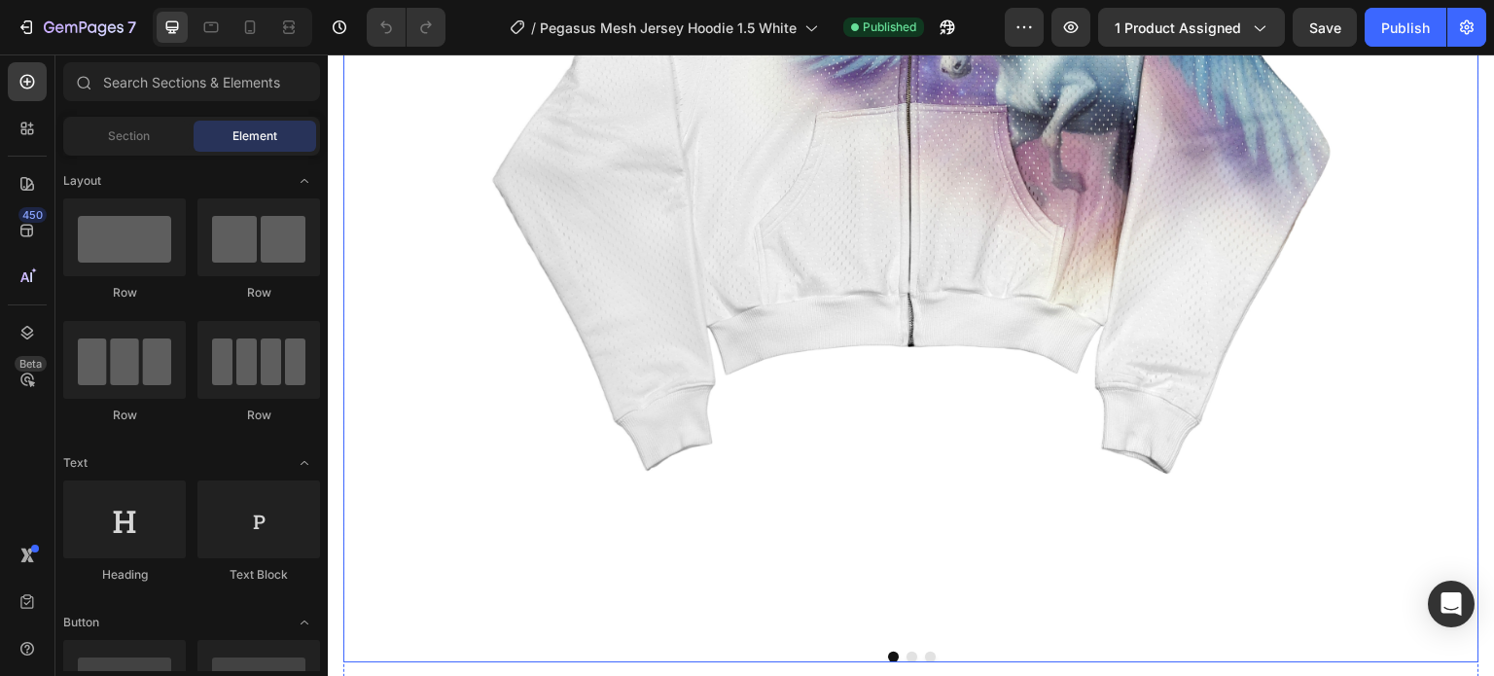
click at [831, 263] on img at bounding box center [911, 79] width 852 height 1136
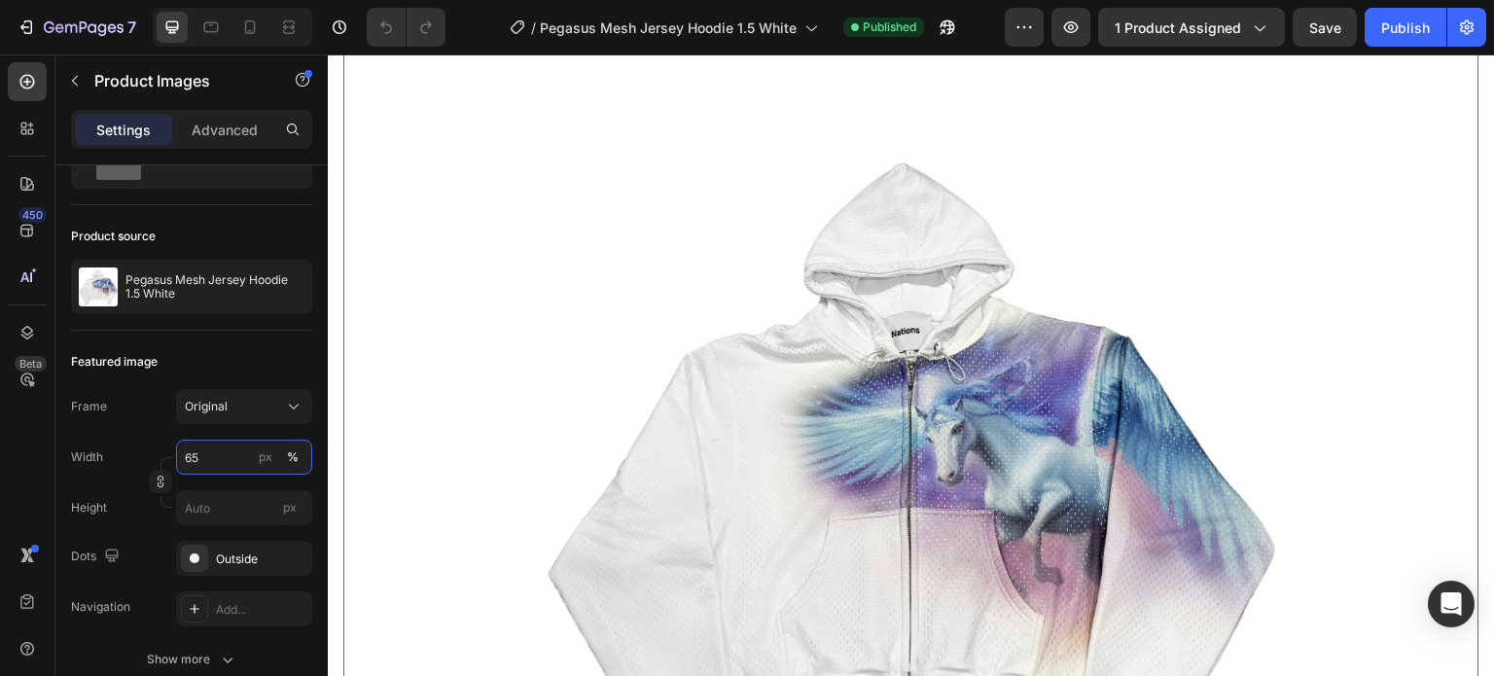
scroll to position [97, 0]
type input "65"
click at [1392, 25] on div "Publish" at bounding box center [1405, 28] width 49 height 20
